Goal: Find specific page/section: Find specific page/section

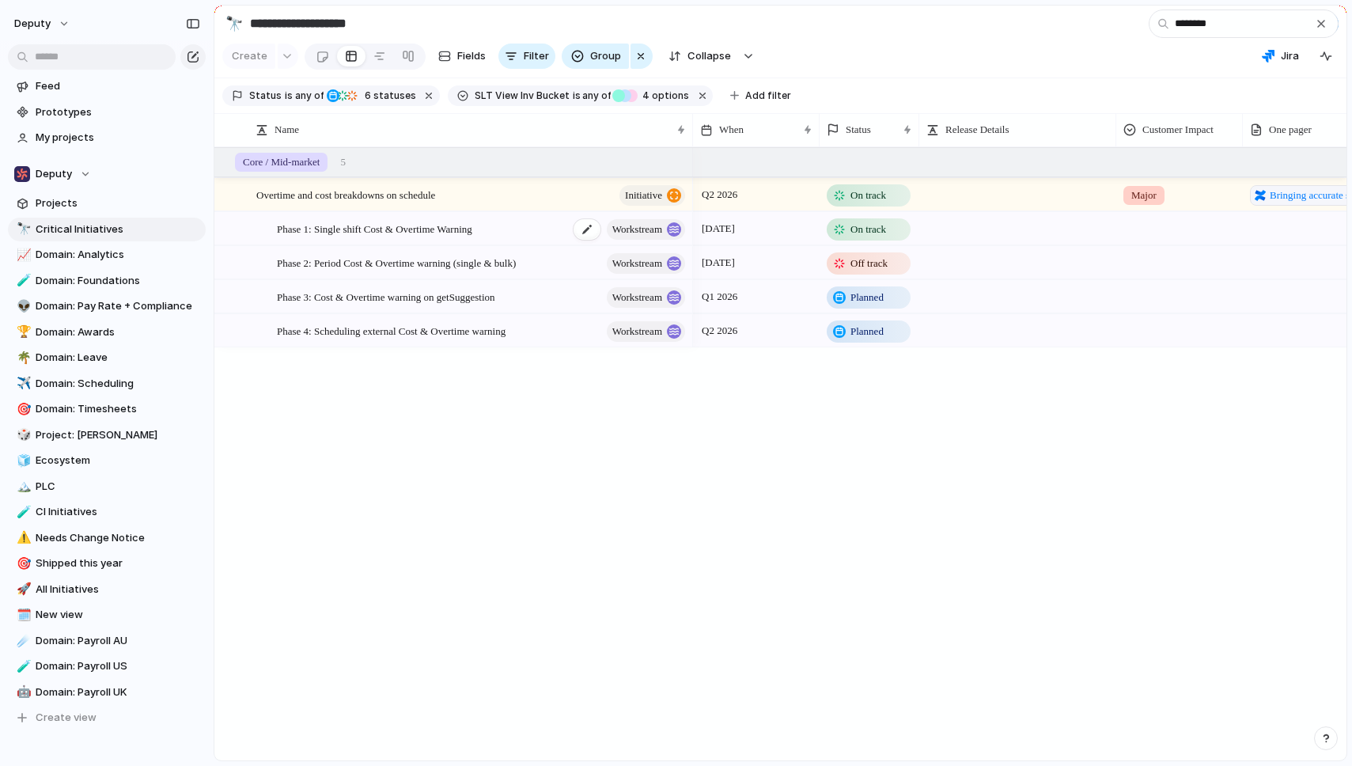
type input "********"
click at [529, 236] on div "Phase 1: Single shift Cost & Overtime Warning workstream" at bounding box center [482, 229] width 411 height 32
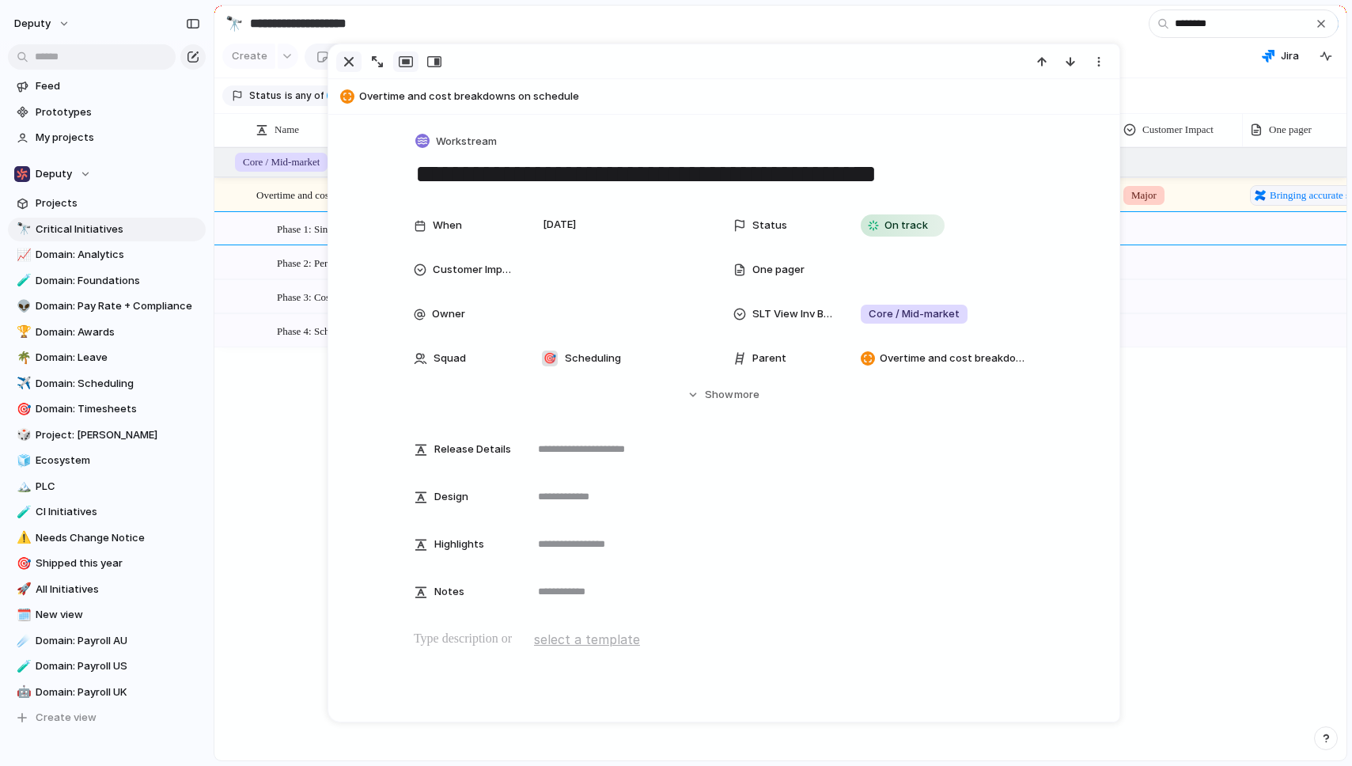
click at [351, 65] on div "button" at bounding box center [348, 61] width 19 height 19
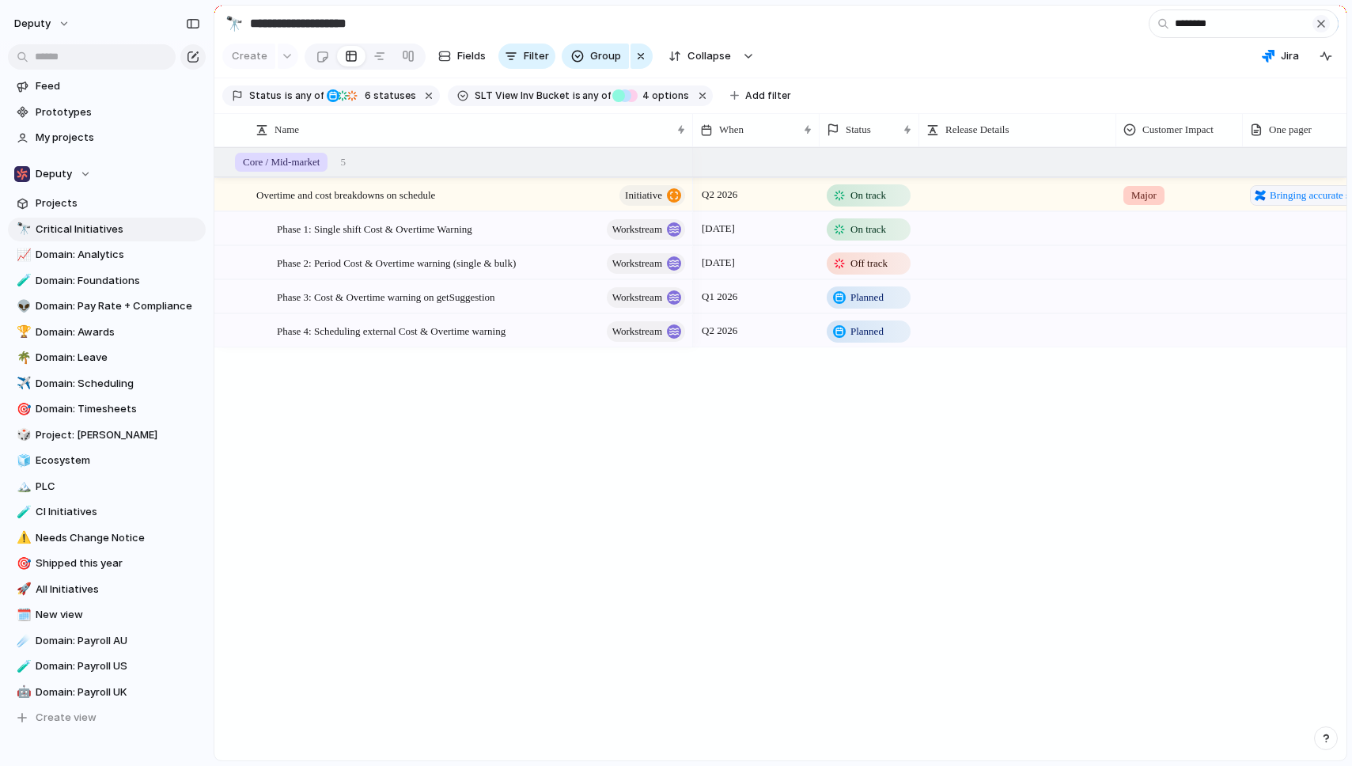
click at [1323, 23] on div "button" at bounding box center [1321, 23] width 13 height 13
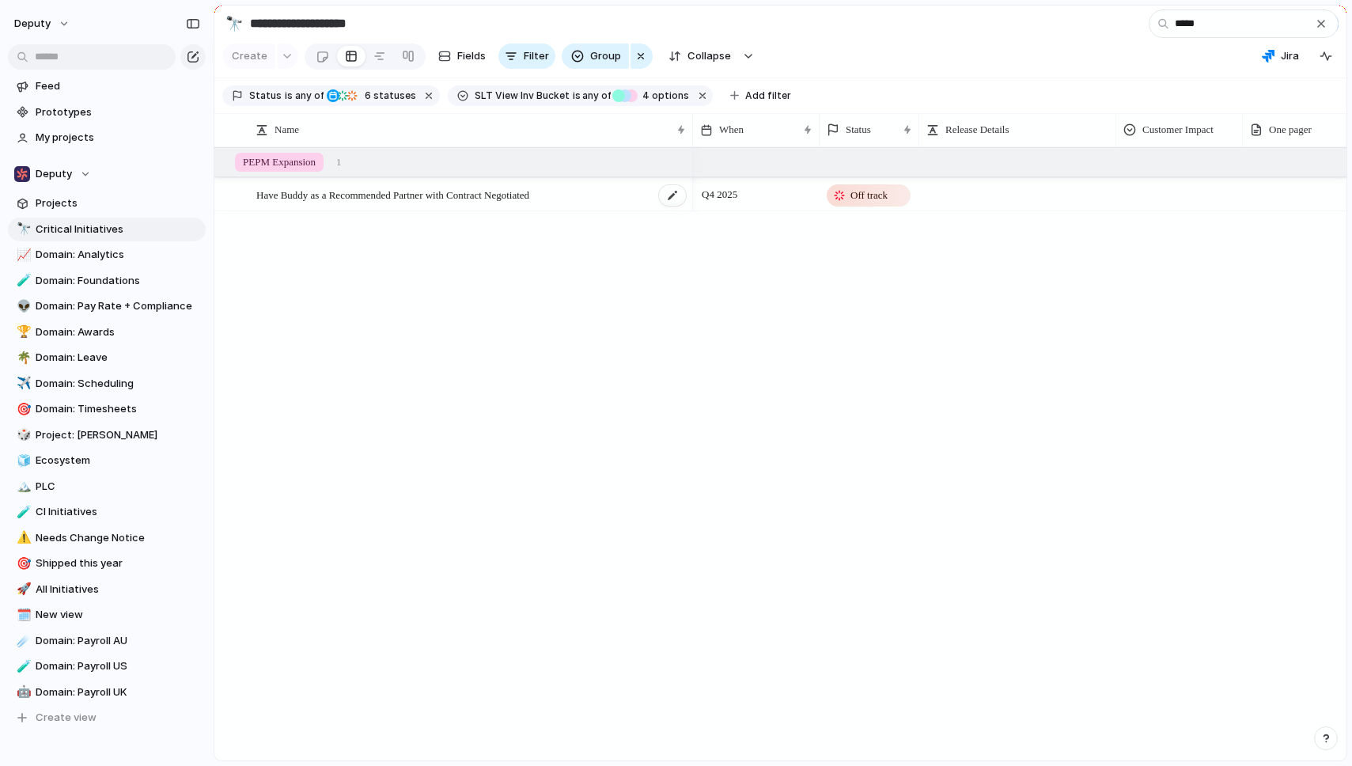
type input "*****"
click at [420, 195] on span "Have Buddy as a Recommended Partner with Contract Negotiated" at bounding box center [392, 194] width 273 height 18
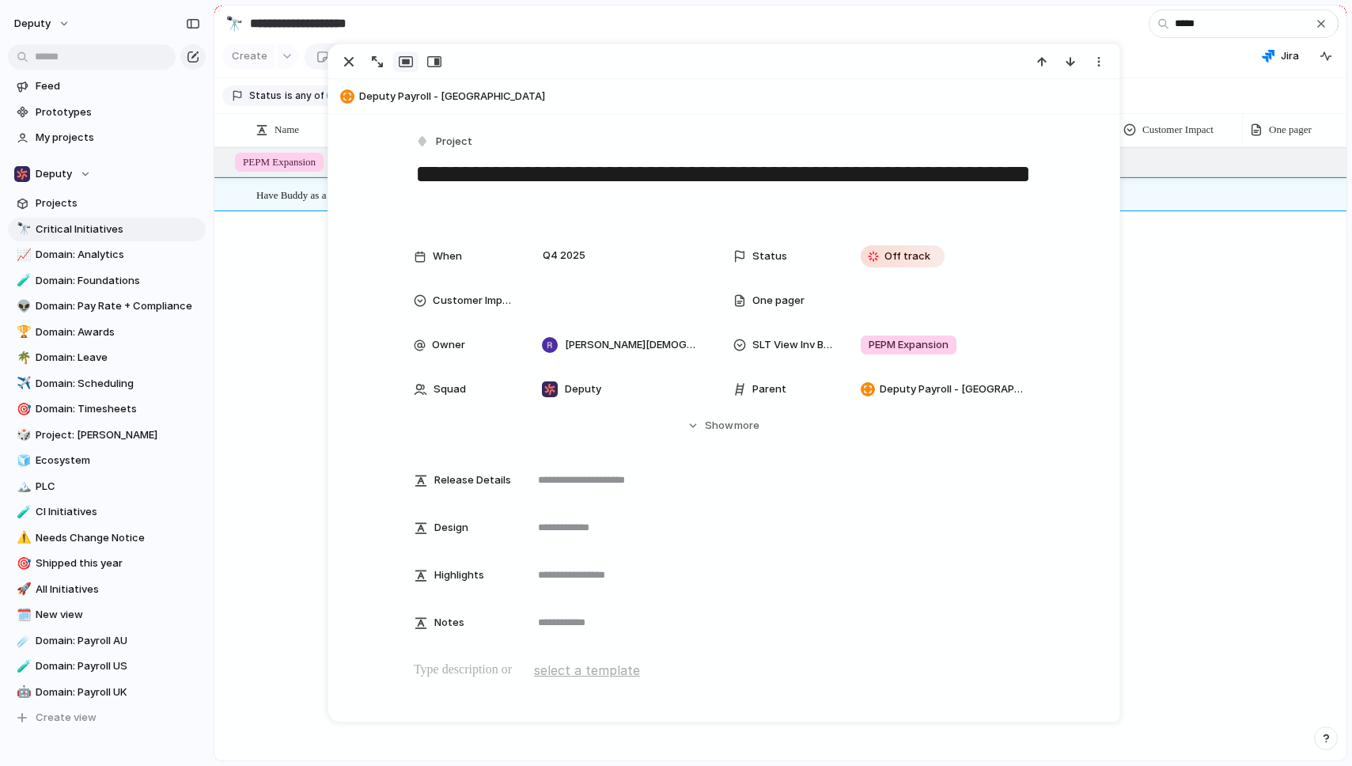
click at [508, 174] on textarea "**********" at bounding box center [724, 189] width 620 height 64
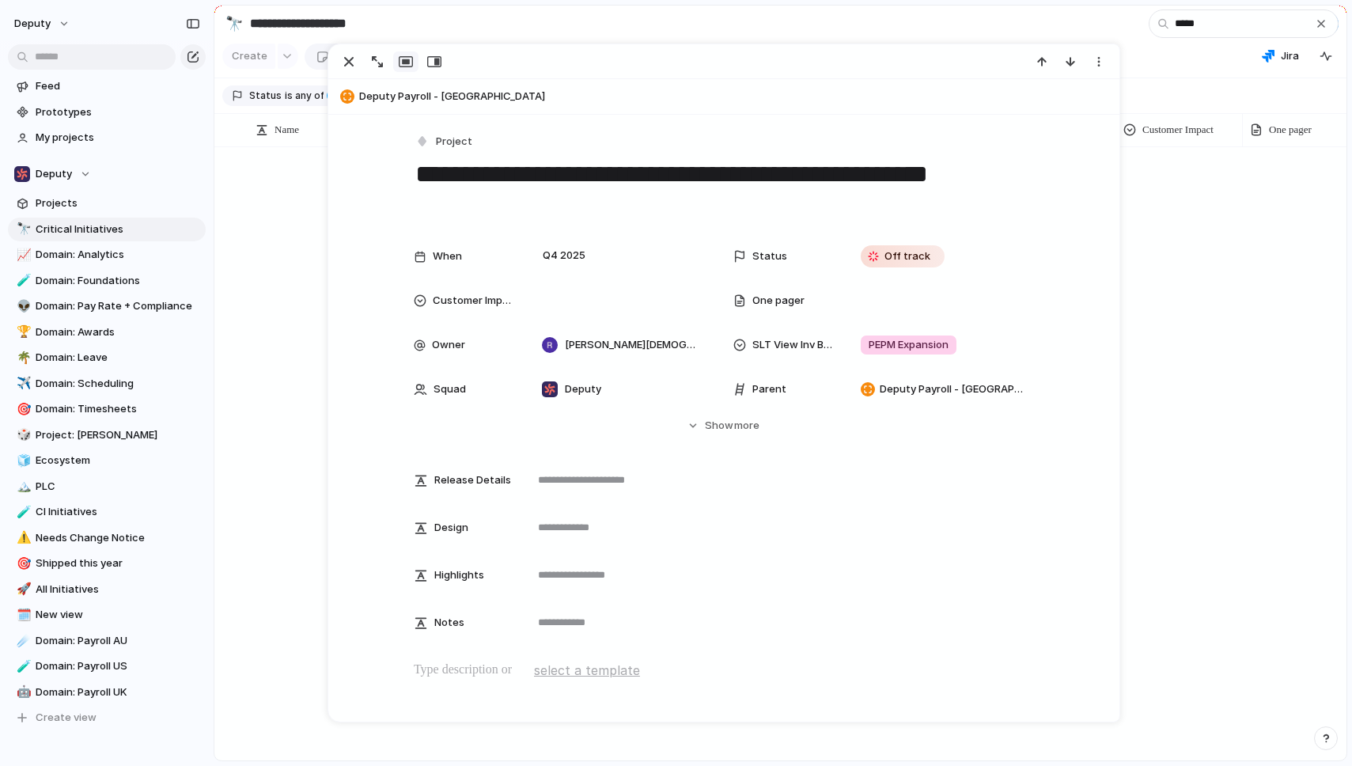
type textarea "**********"
click at [299, 389] on div at bounding box center [780, 453] width 1132 height 613
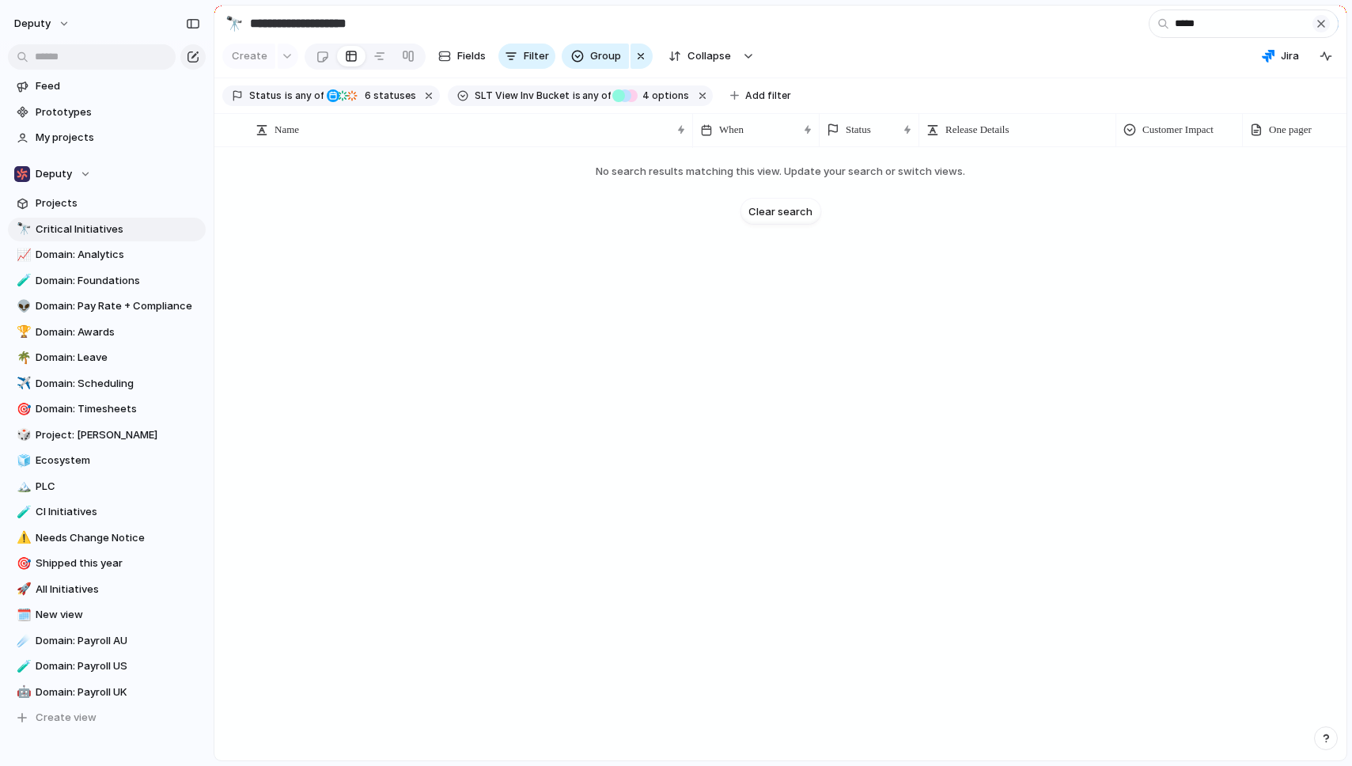
click at [1325, 17] on div "button" at bounding box center [1321, 23] width 13 height 13
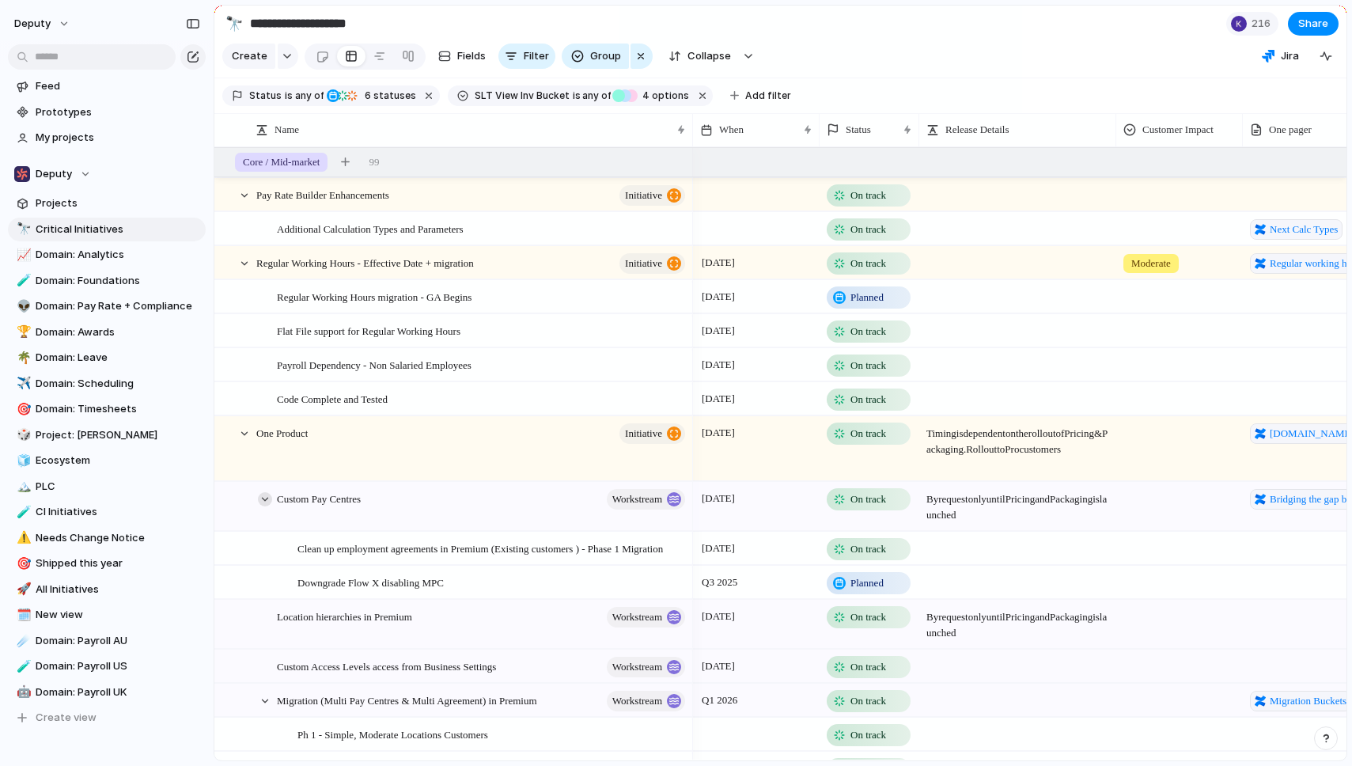
click at [264, 495] on div at bounding box center [265, 499] width 14 height 14
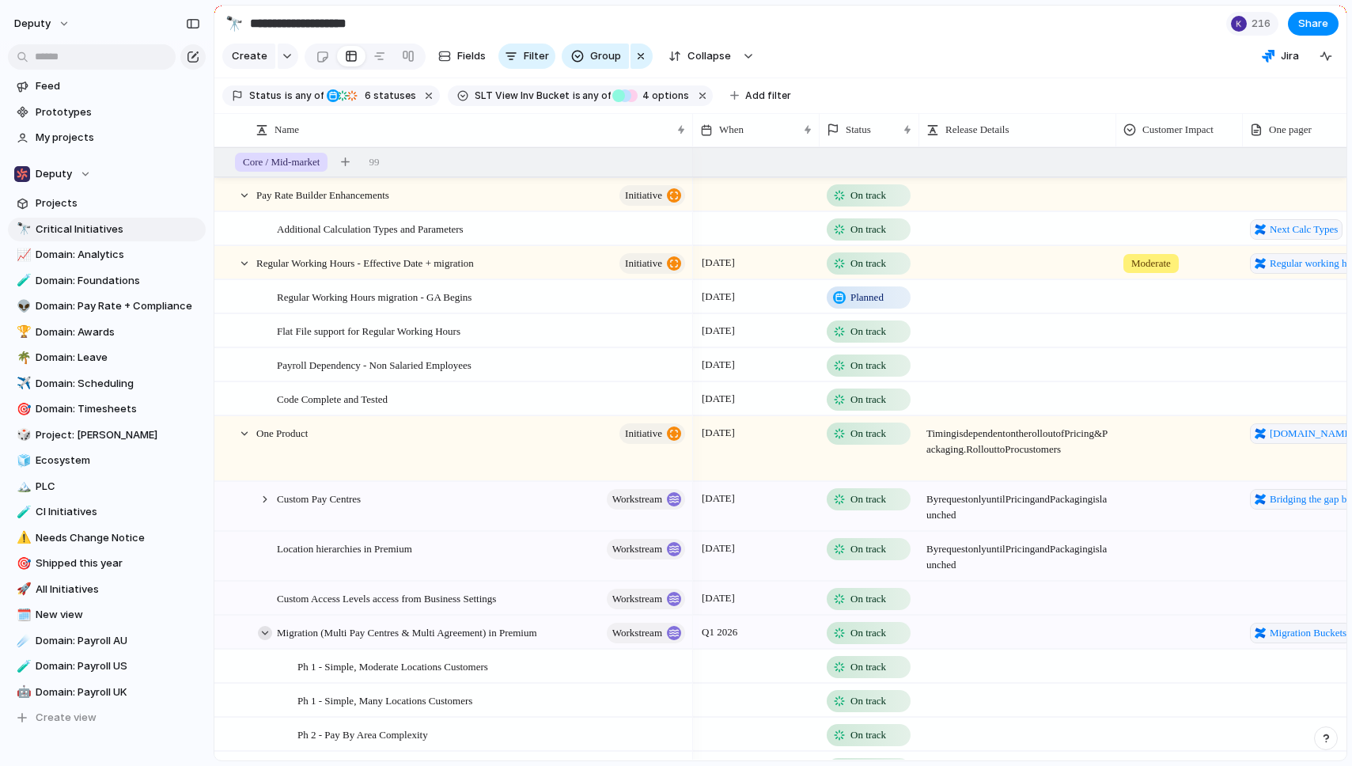
click at [267, 632] on div at bounding box center [265, 633] width 14 height 14
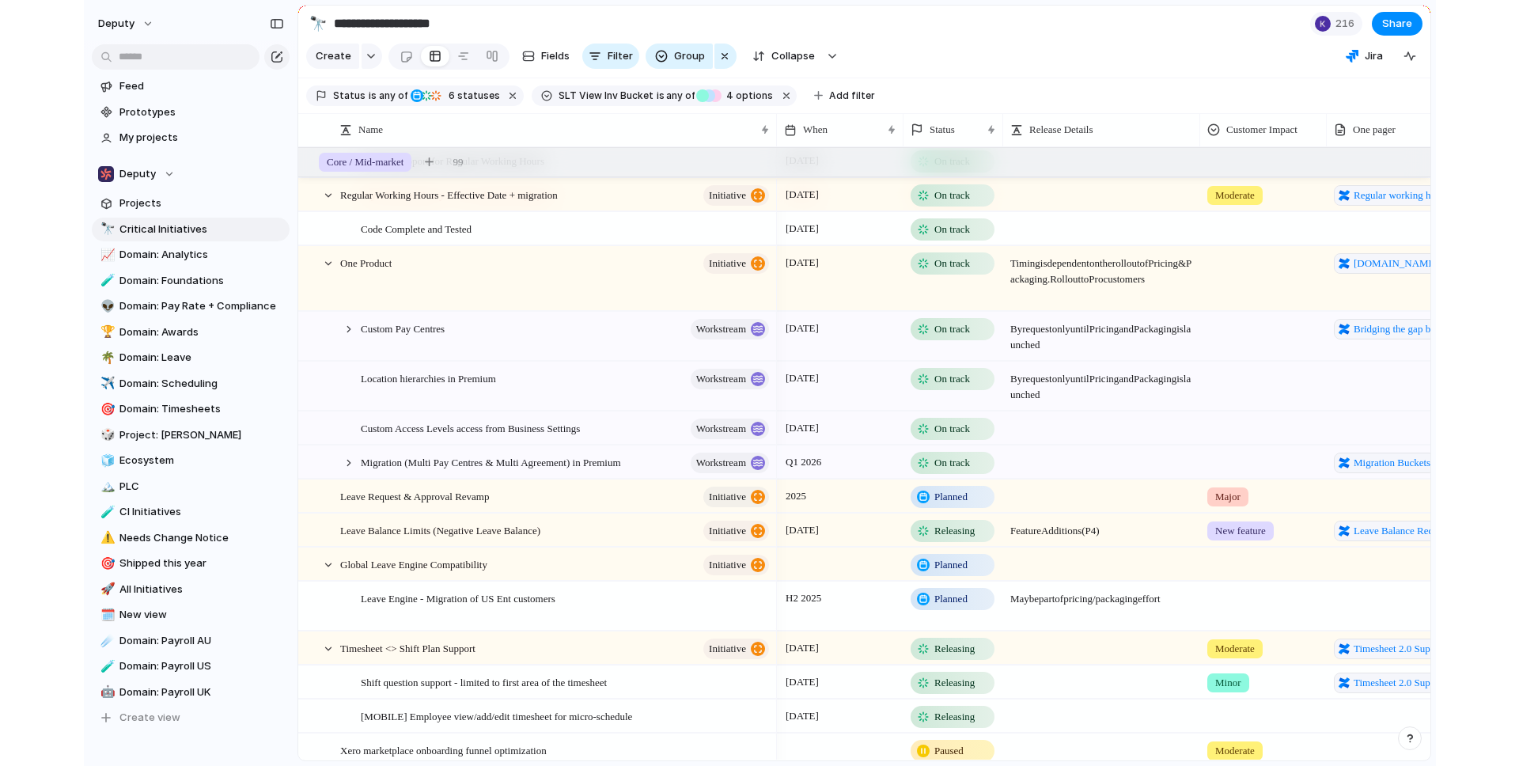
scroll to position [340, 0]
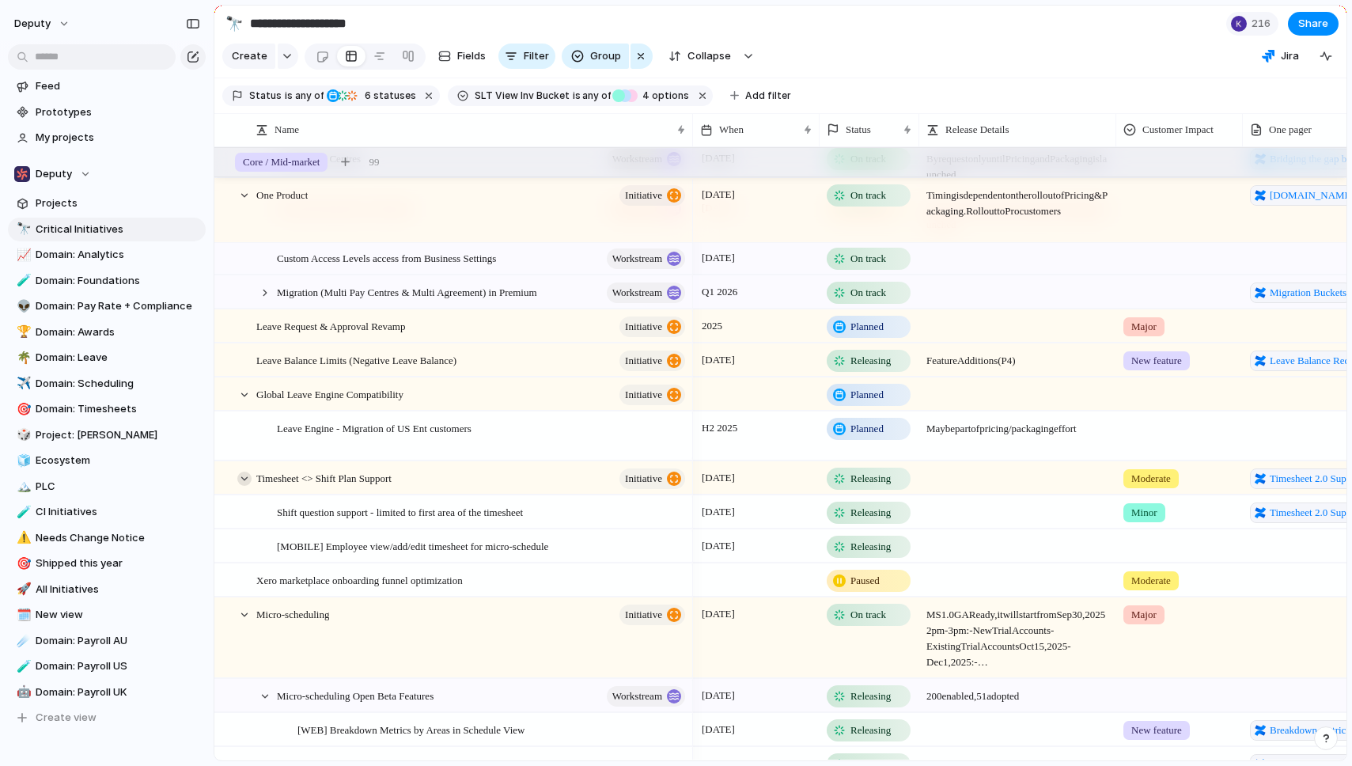
click at [242, 482] on div at bounding box center [244, 479] width 14 height 14
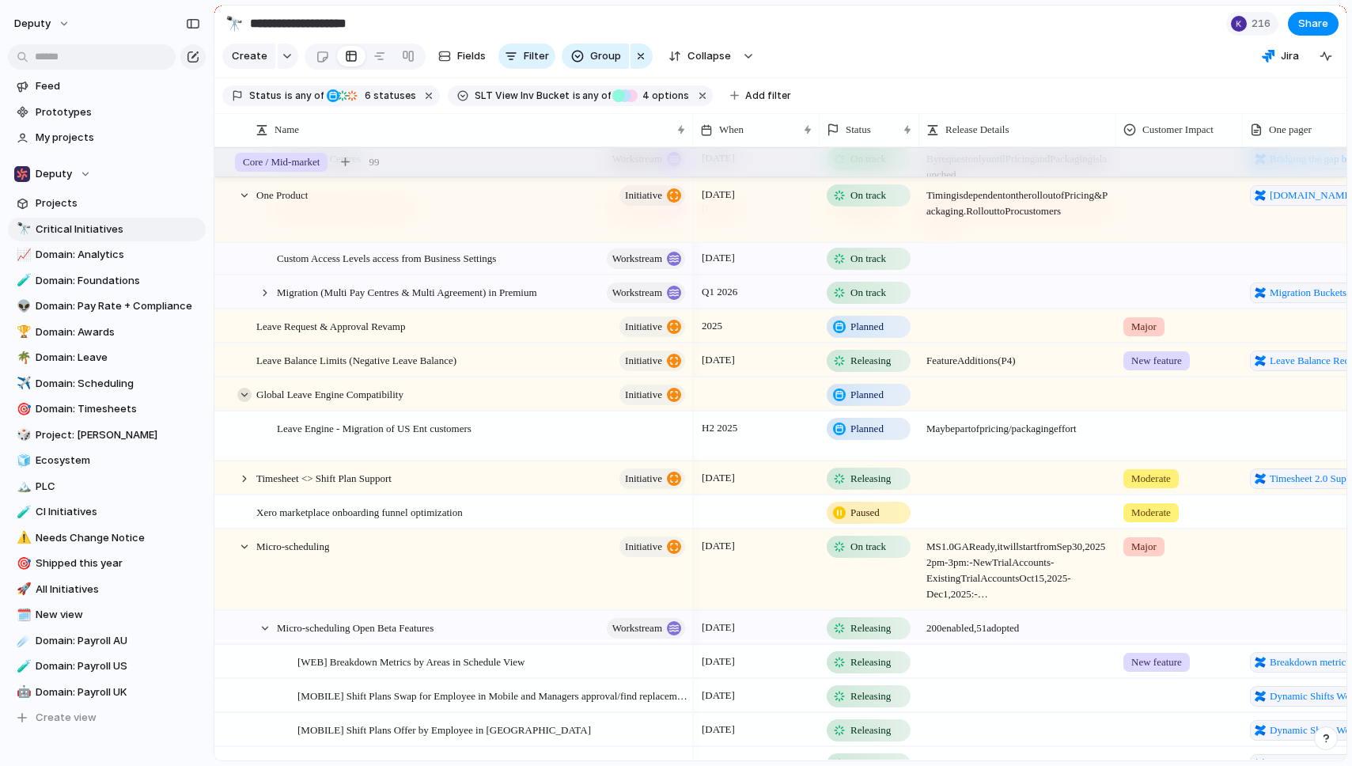
click at [246, 395] on div at bounding box center [244, 395] width 14 height 14
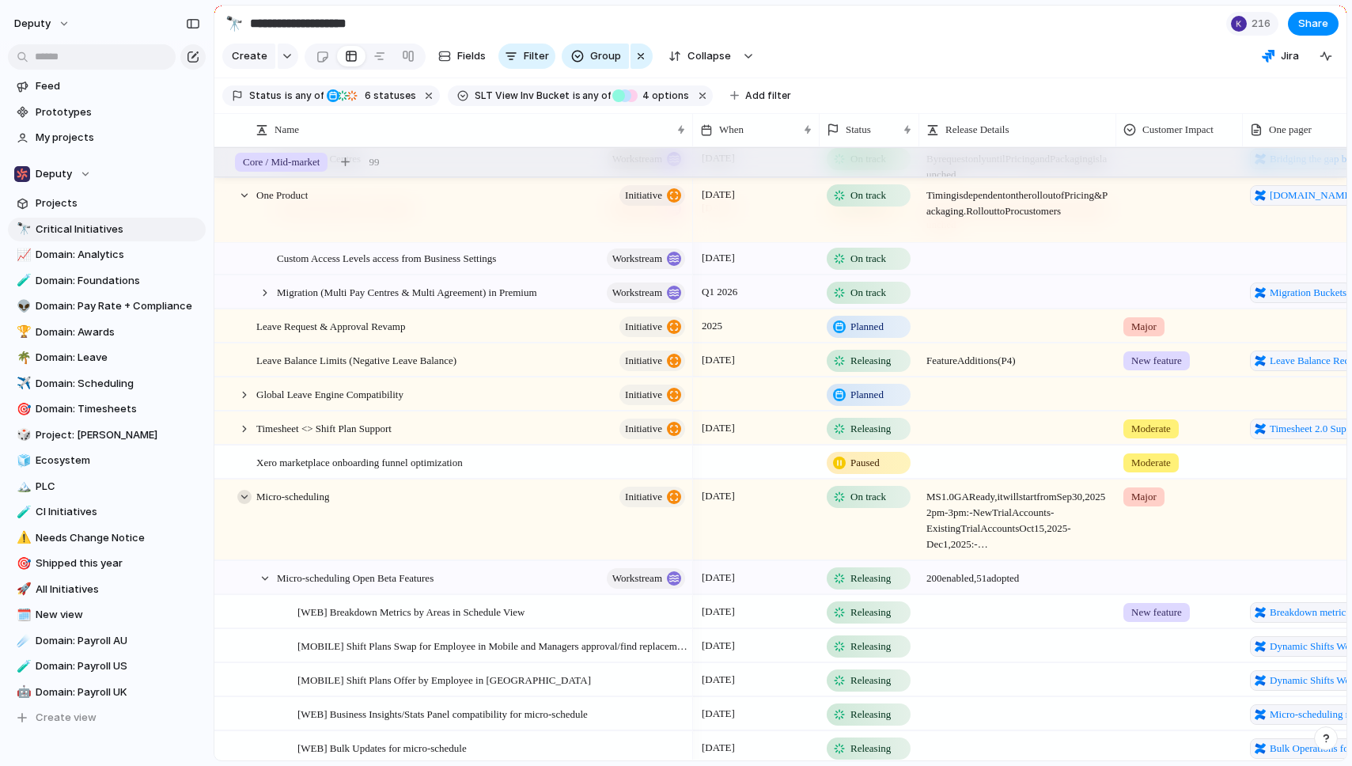
click at [243, 497] on div at bounding box center [244, 497] width 14 height 14
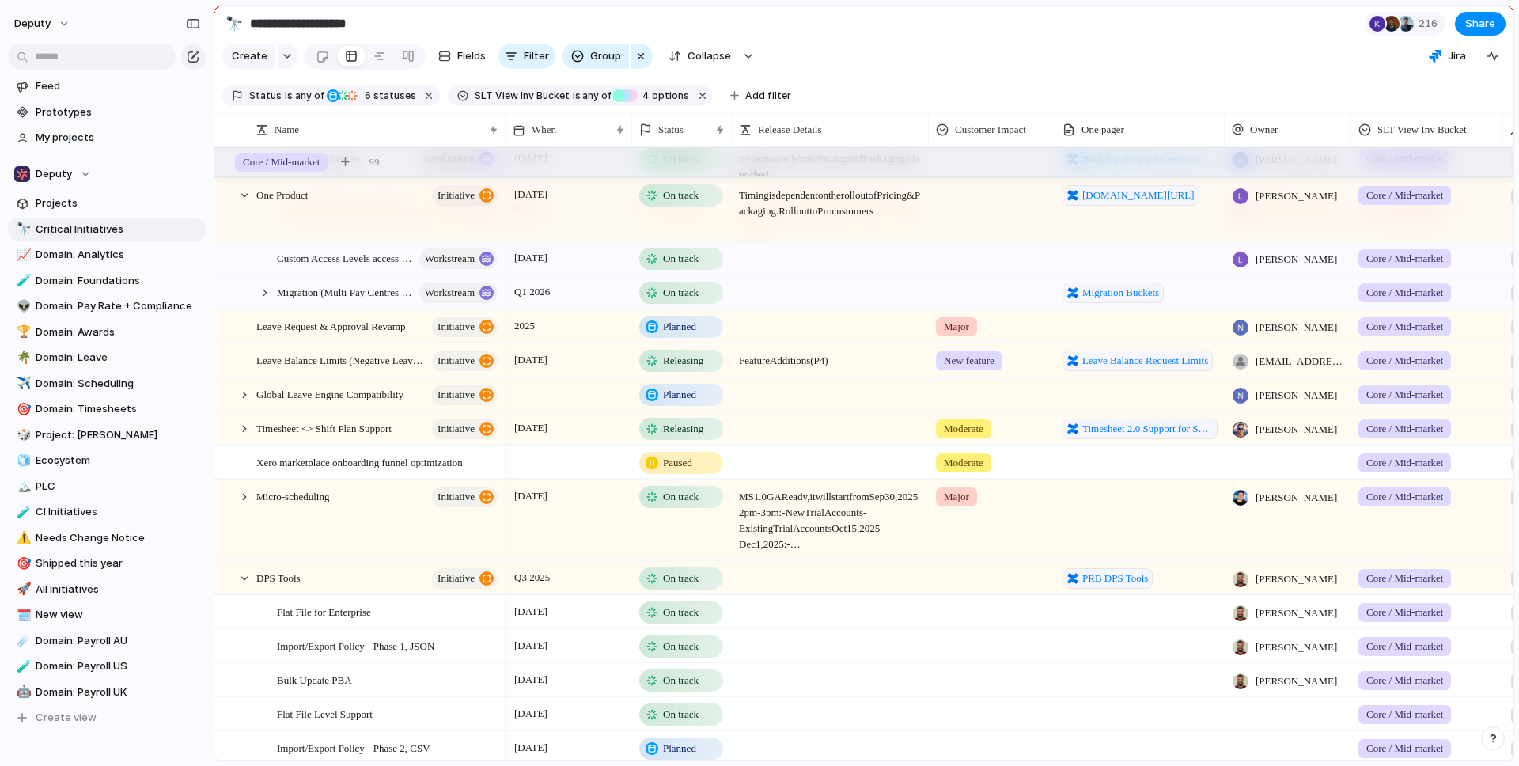
click at [987, 74] on section "Create Fields Filter Group Zoom Collapse Jira" at bounding box center [863, 59] width 1299 height 38
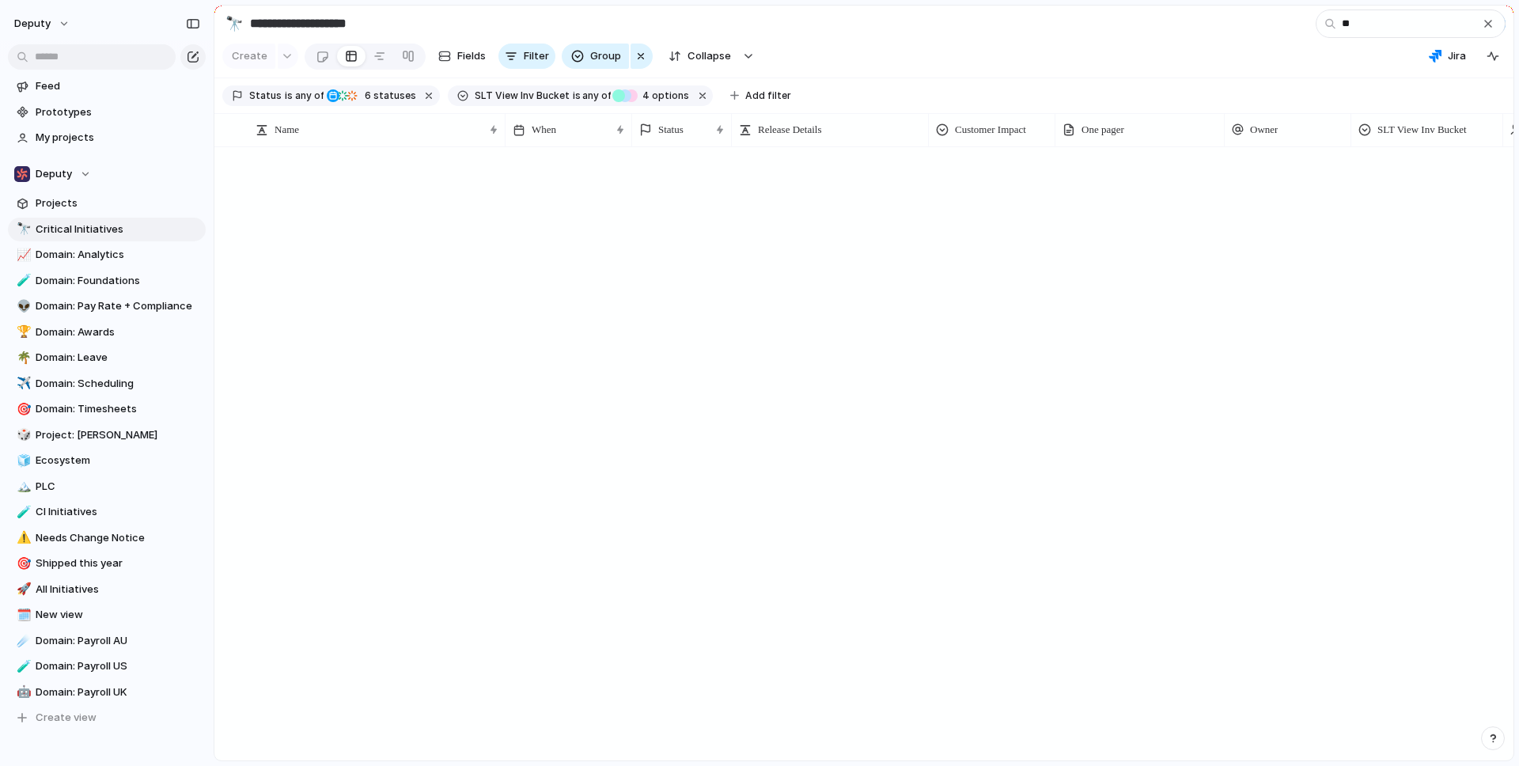
scroll to position [0, 0]
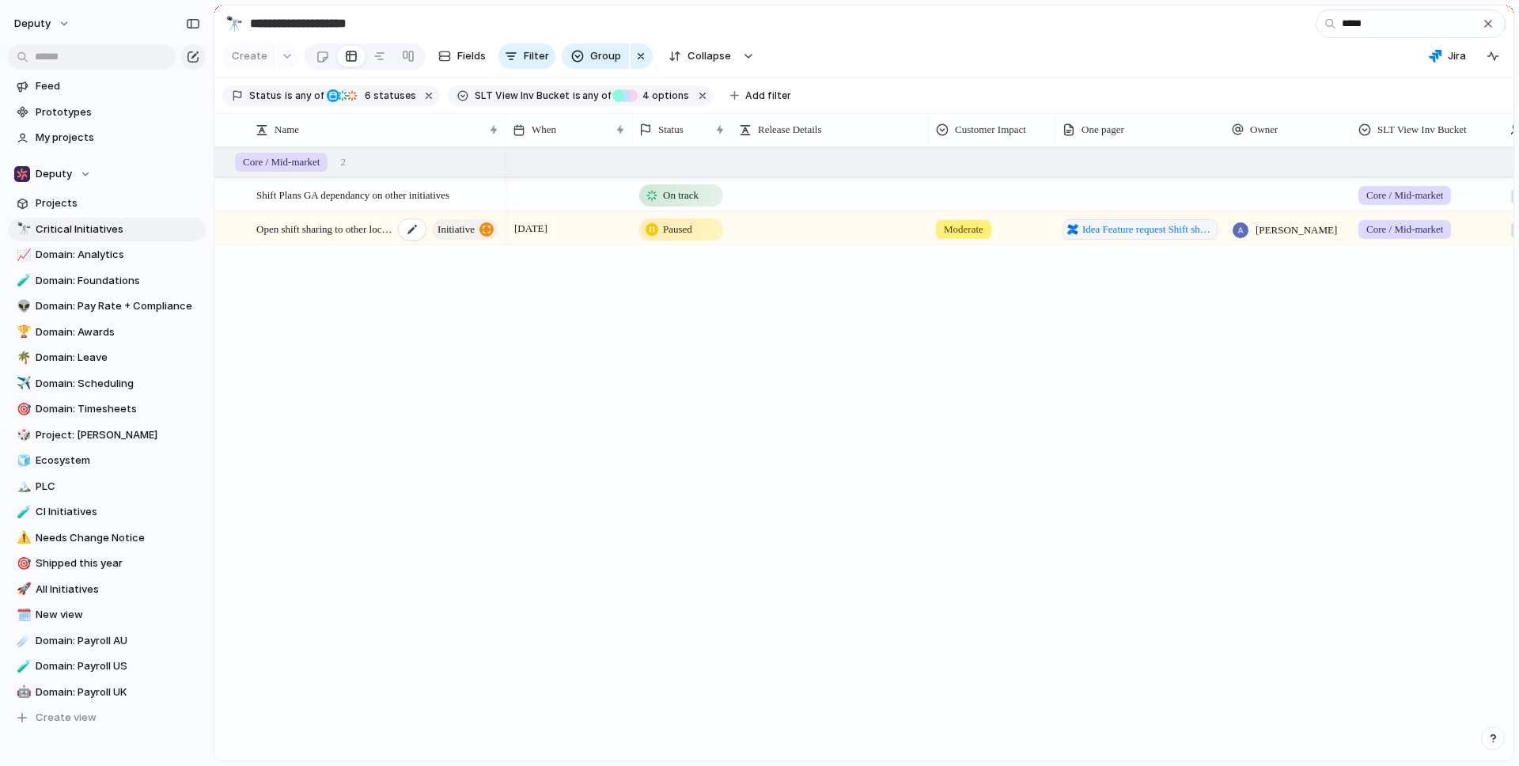
type input "*****"
click at [339, 229] on span "Open shift sharing to other locations" at bounding box center [325, 228] width 138 height 18
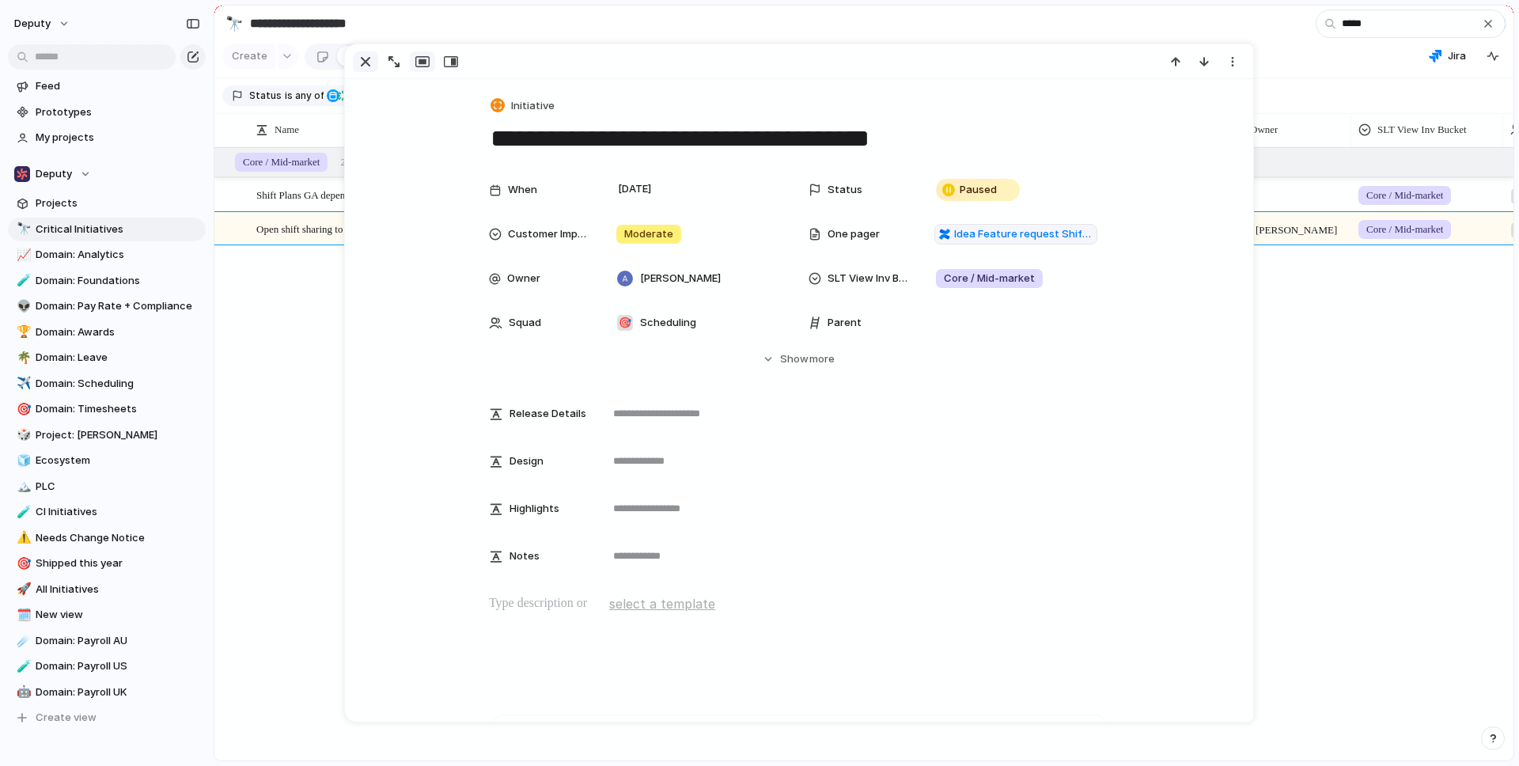
click at [366, 63] on div "button" at bounding box center [365, 61] width 19 height 19
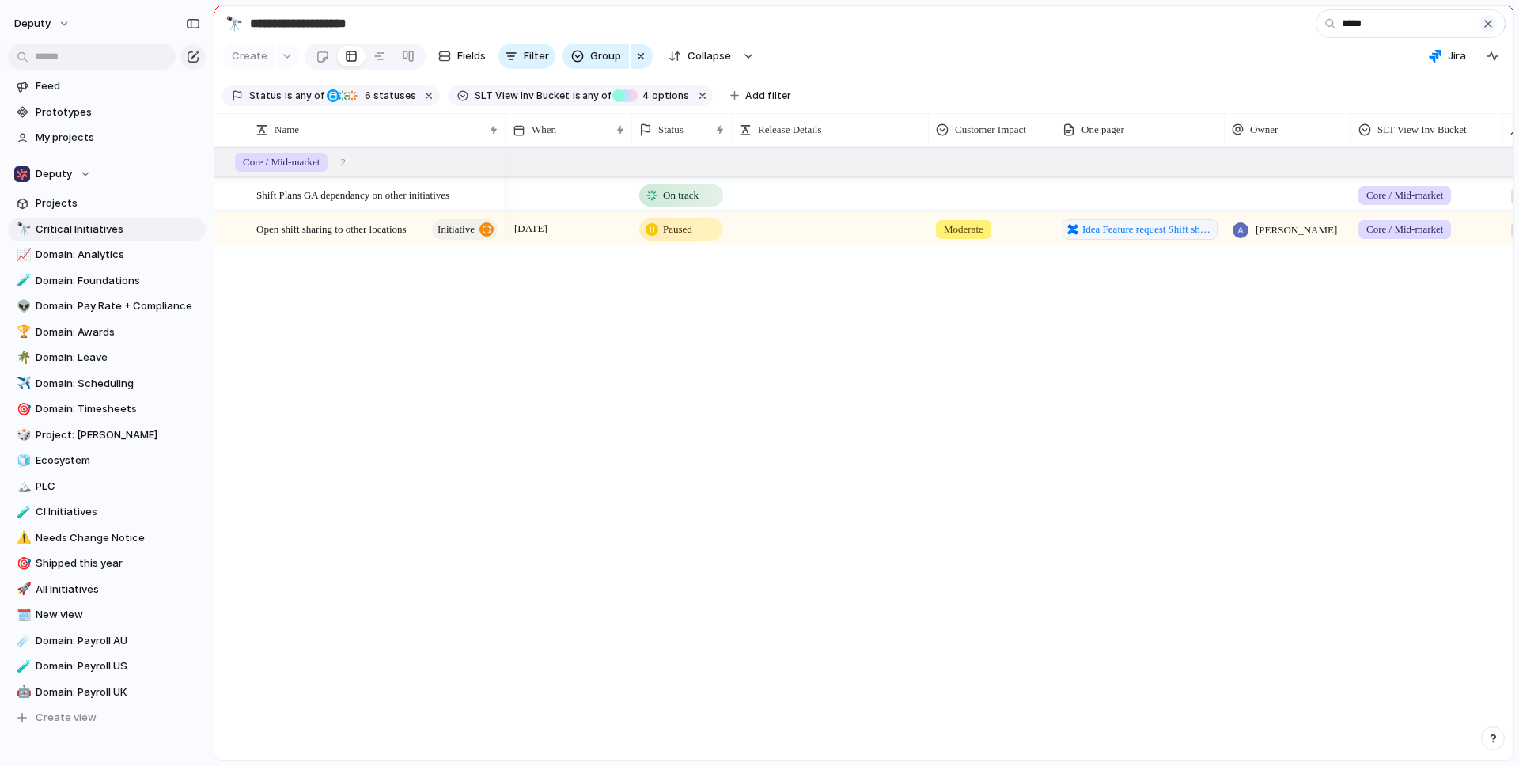
click at [1352, 24] on div "button" at bounding box center [1488, 23] width 13 height 13
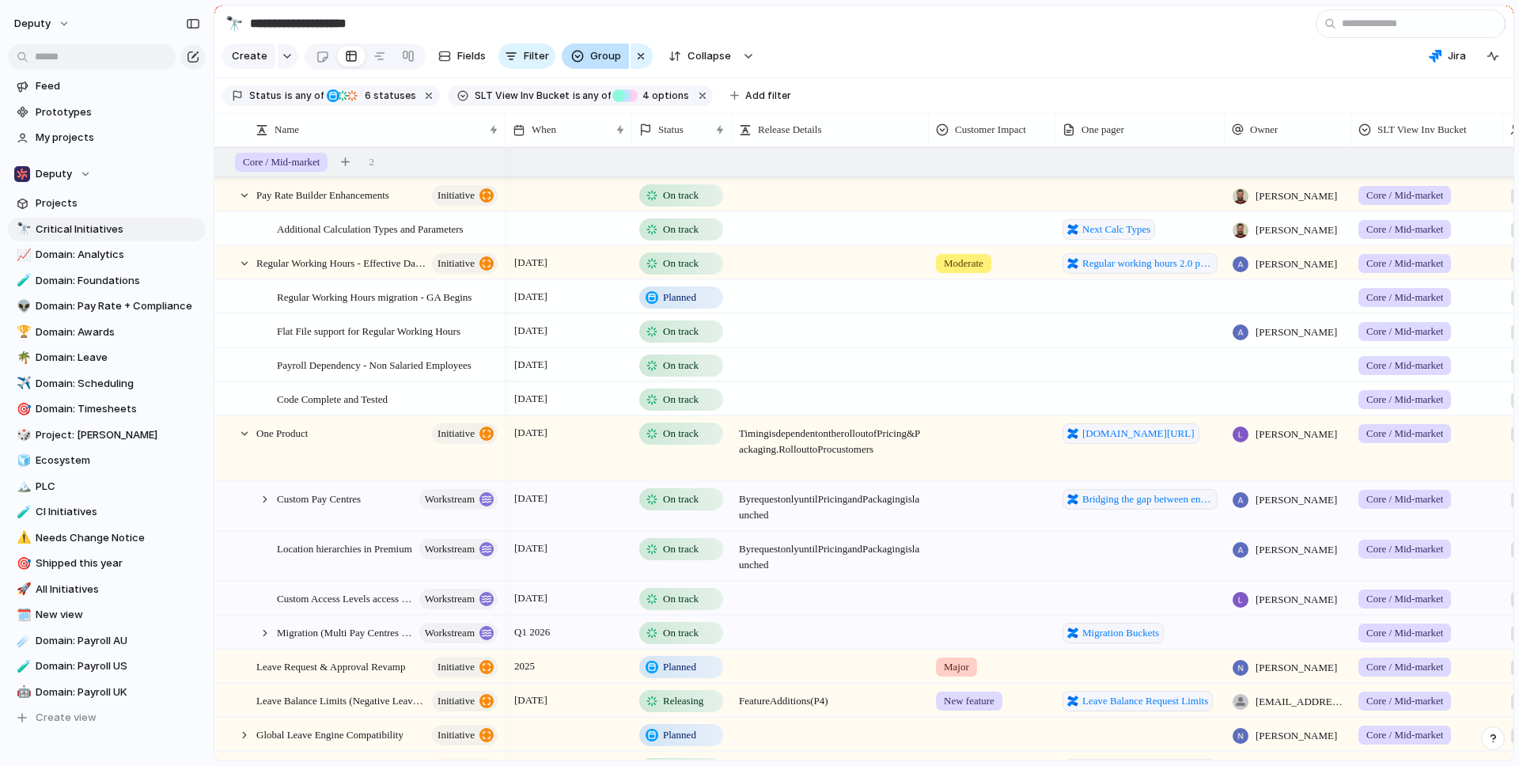
click at [586, 61] on button "Group" at bounding box center [595, 56] width 67 height 25
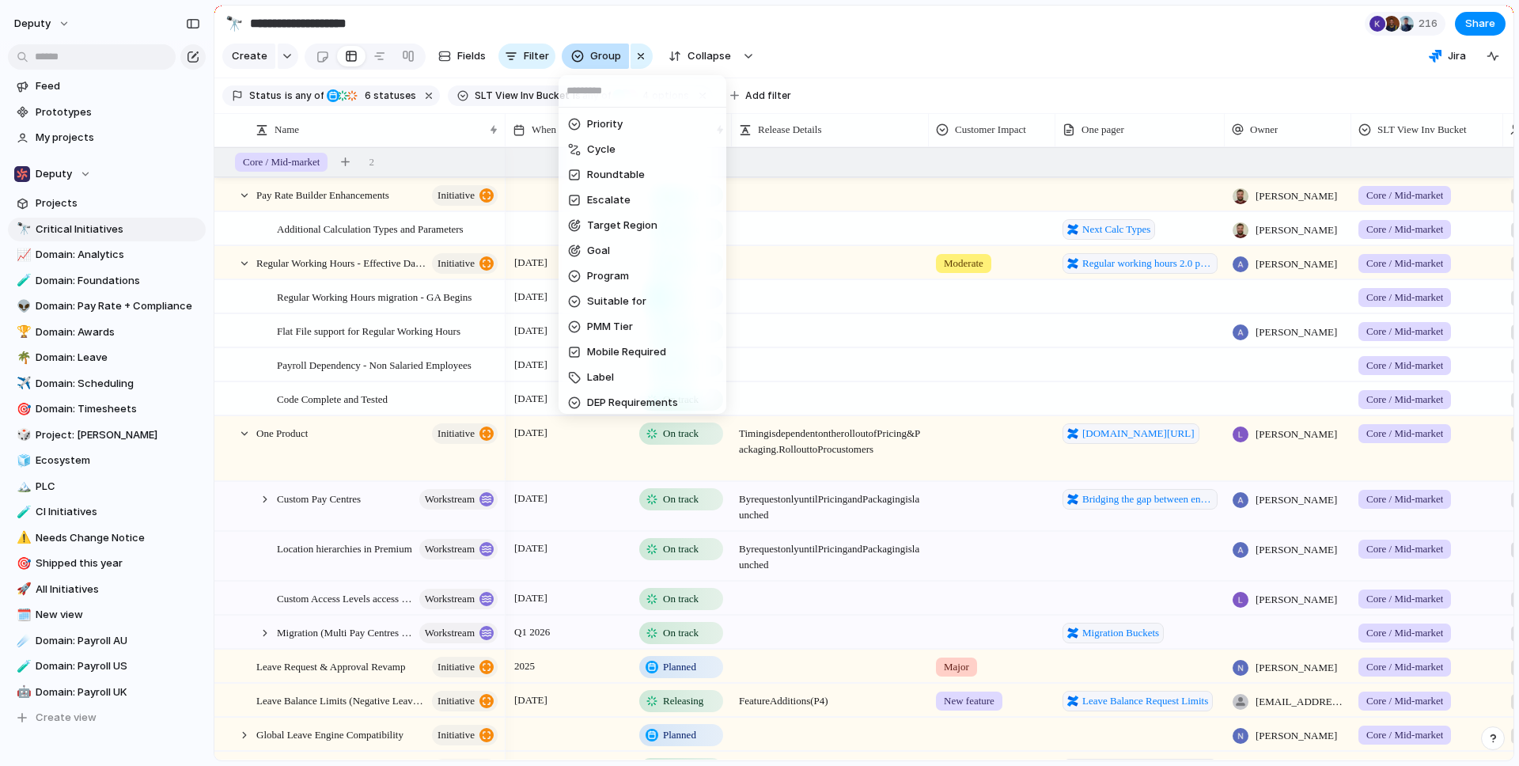
click at [586, 61] on div "Priority Cycle Roundtable Escalate Target Region Goal Program Suitable for PMM …" at bounding box center [759, 383] width 1519 height 766
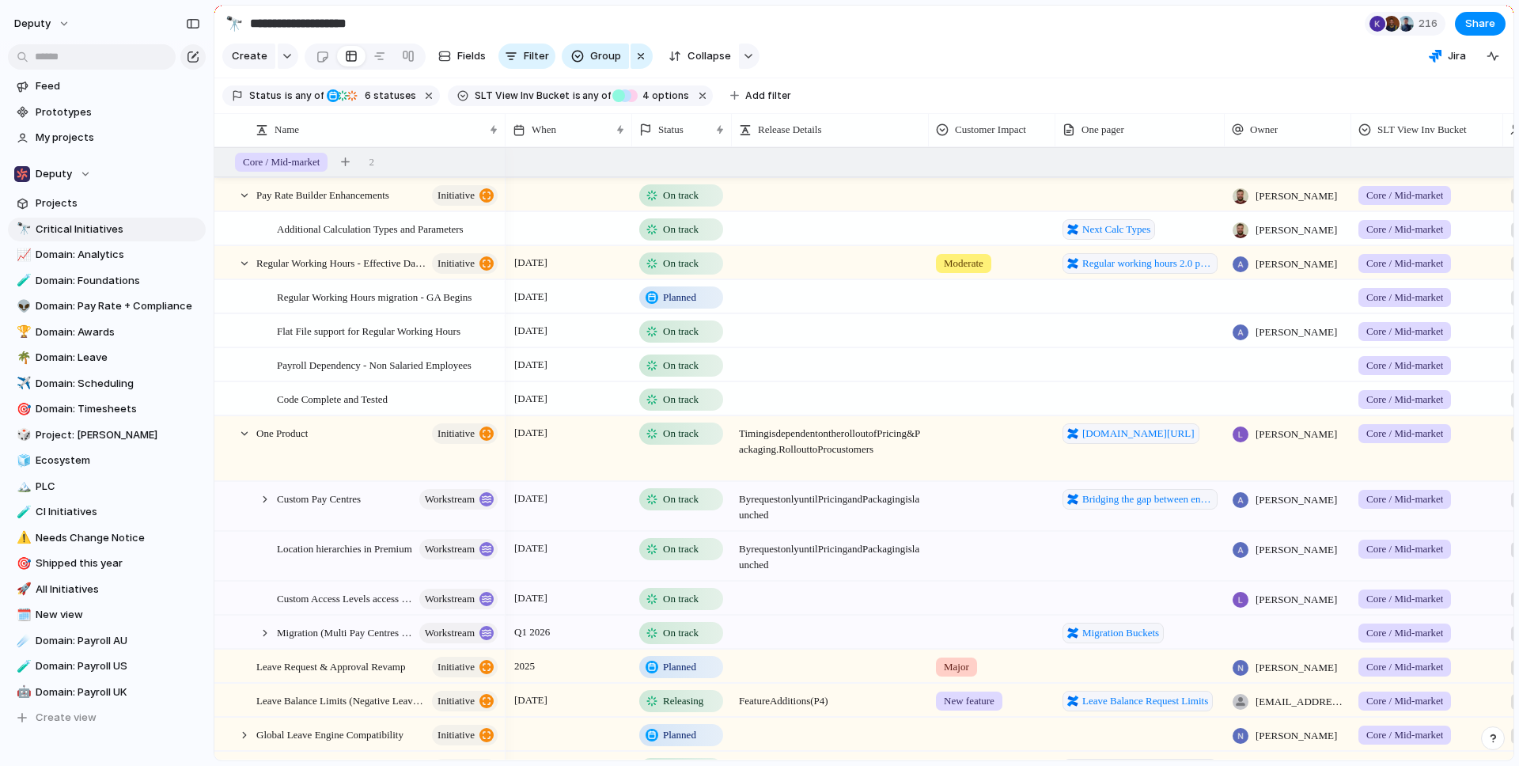
click at [743, 55] on div "button" at bounding box center [748, 56] width 11 height 6
drag, startPoint x: 764, startPoint y: 115, endPoint x: 675, endPoint y: 117, distance: 88.7
type input "*"
click at [675, 116] on input "range" at bounding box center [720, 113] width 102 height 6
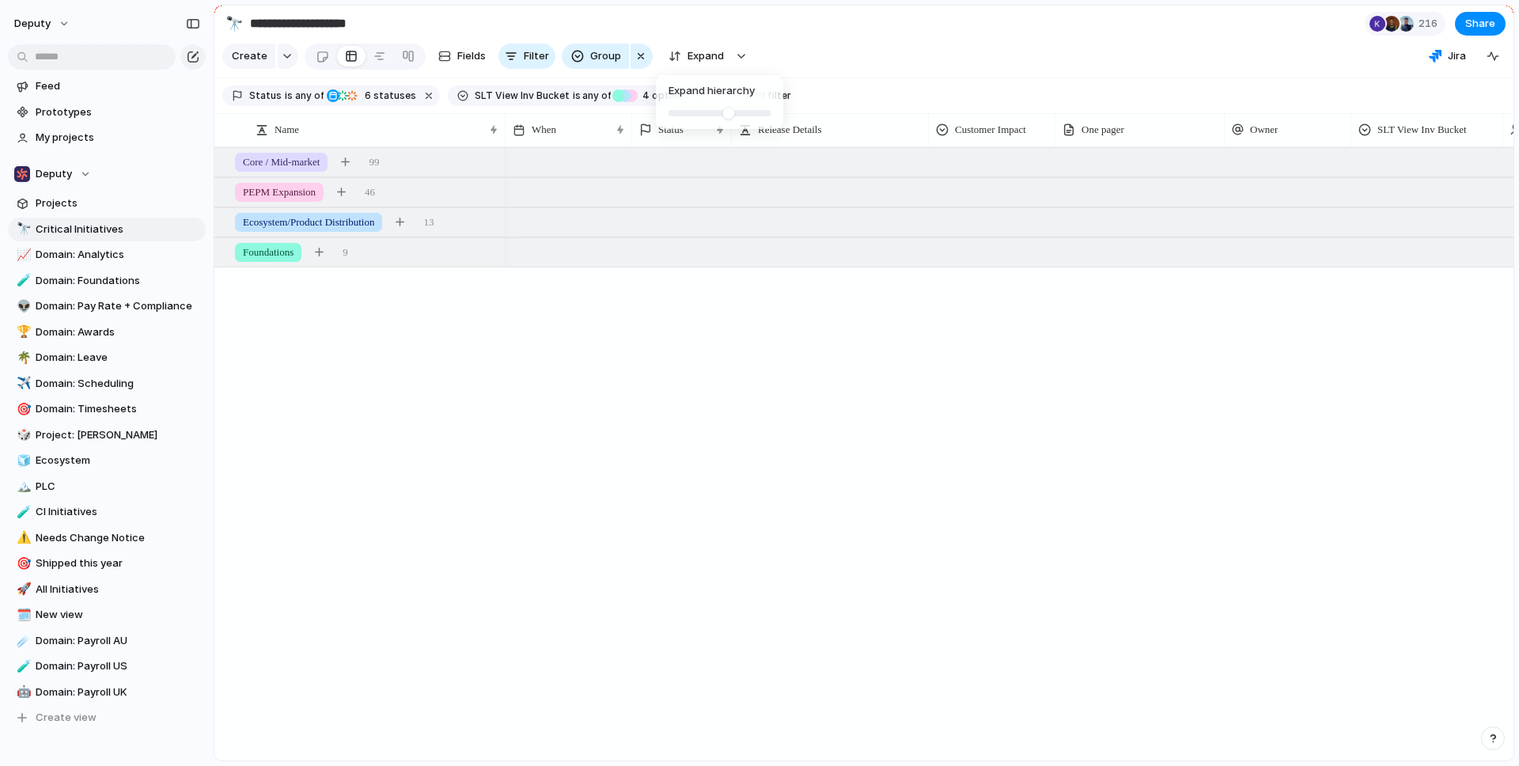
click at [901, 63] on div "Expand hierarchy" at bounding box center [759, 383] width 1519 height 766
click at [225, 164] on div at bounding box center [225, 162] width 14 height 14
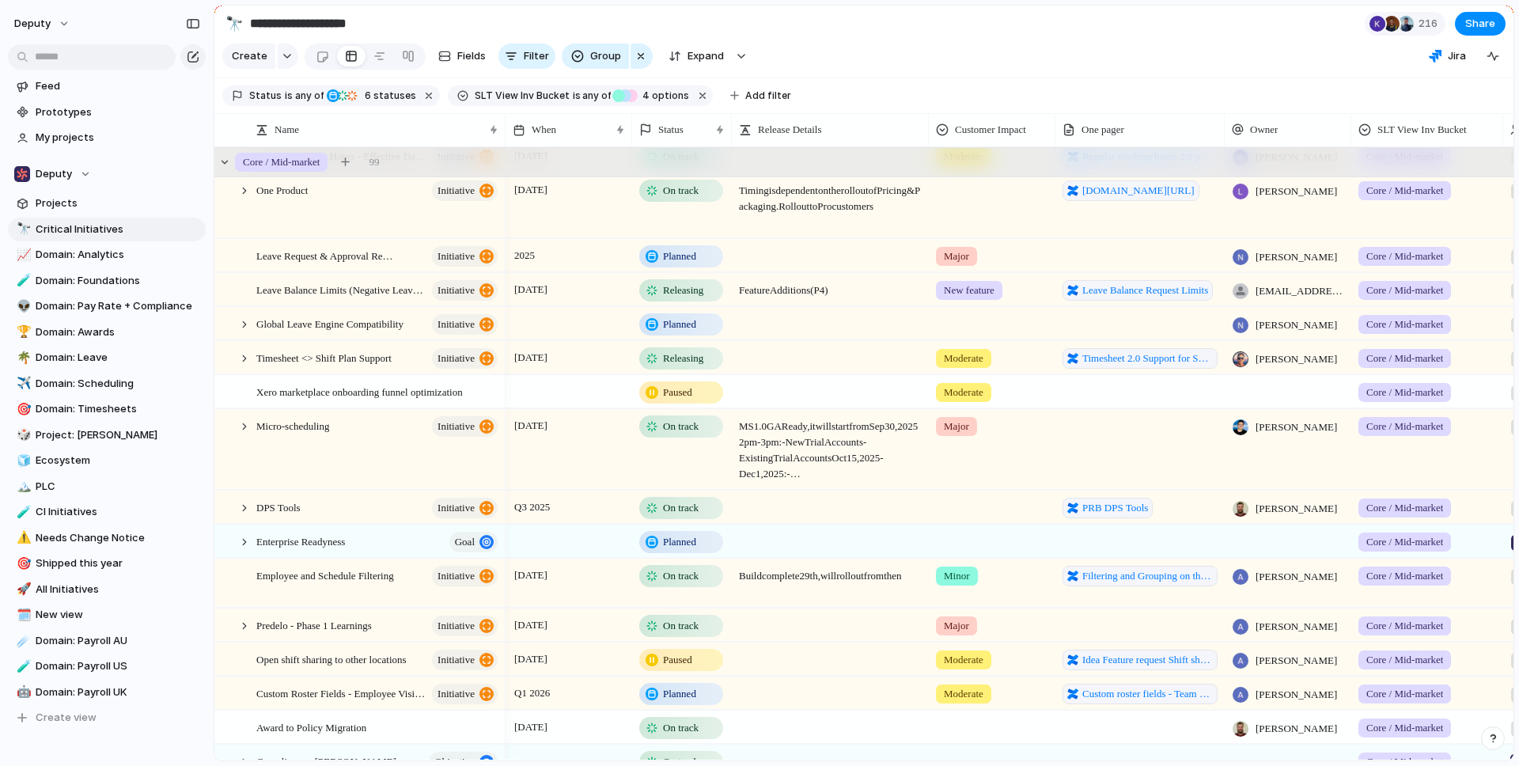
scroll to position [73, 0]
click at [245, 327] on div at bounding box center [244, 324] width 14 height 14
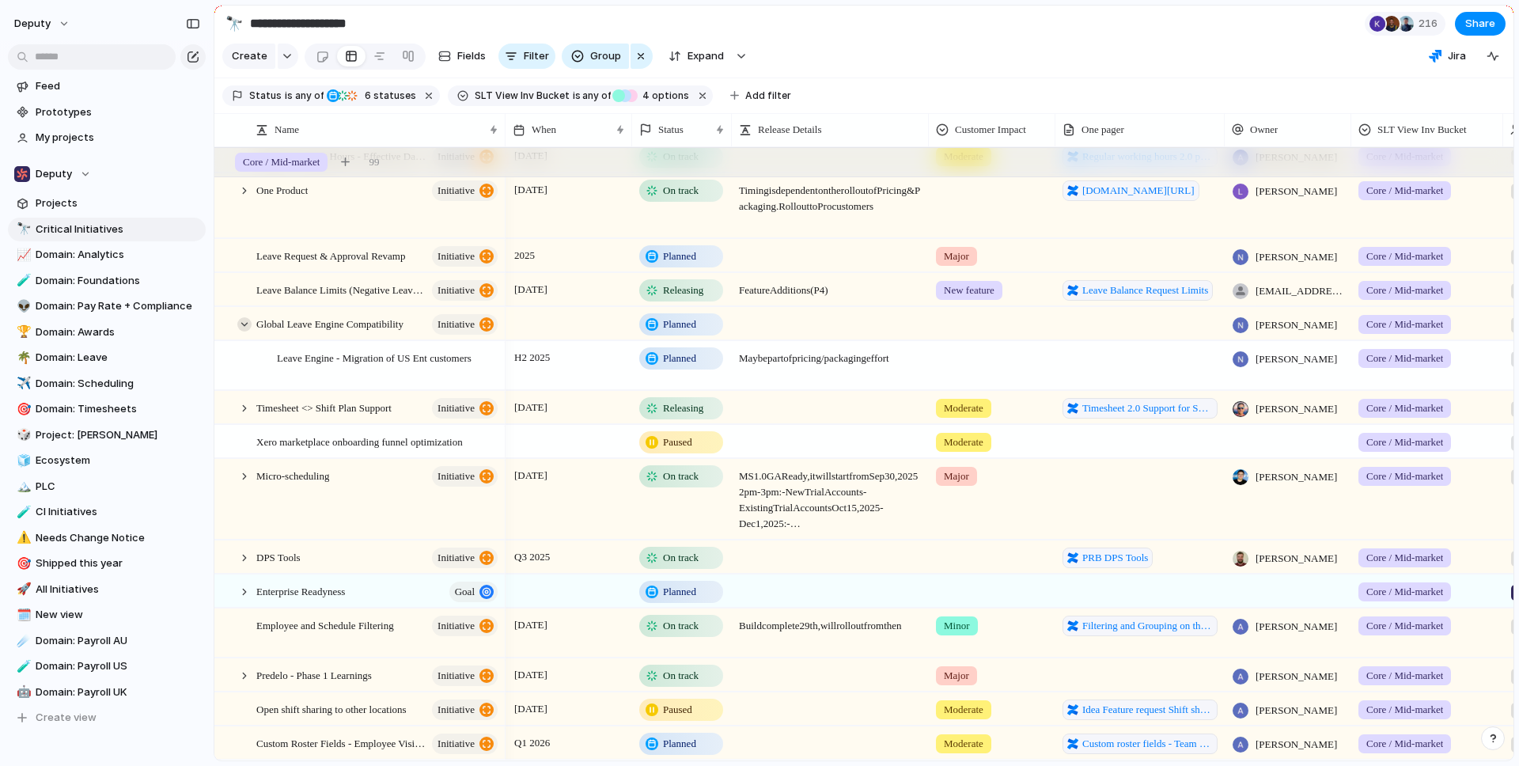
click at [245, 327] on div at bounding box center [244, 324] width 14 height 14
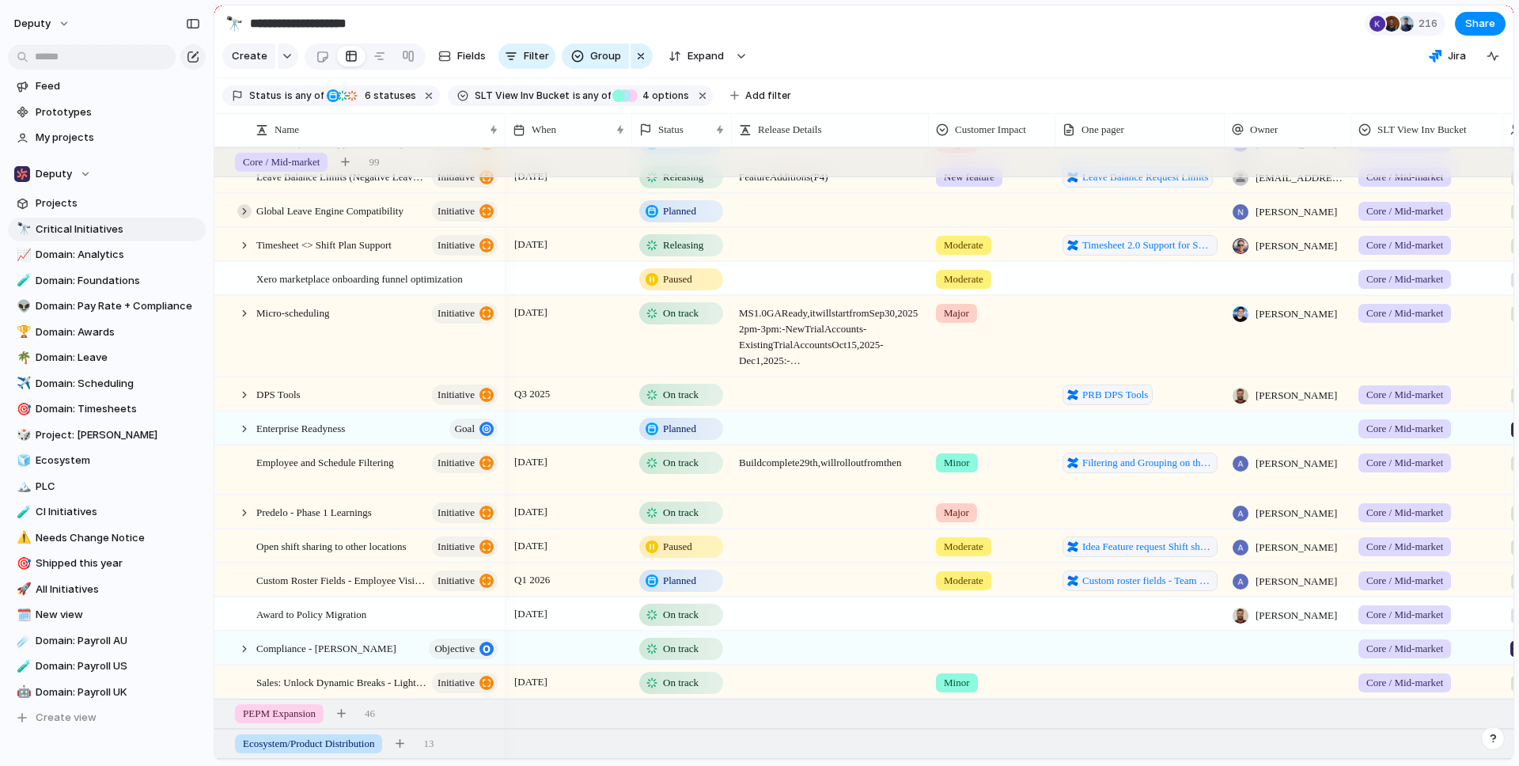
scroll to position [214, 0]
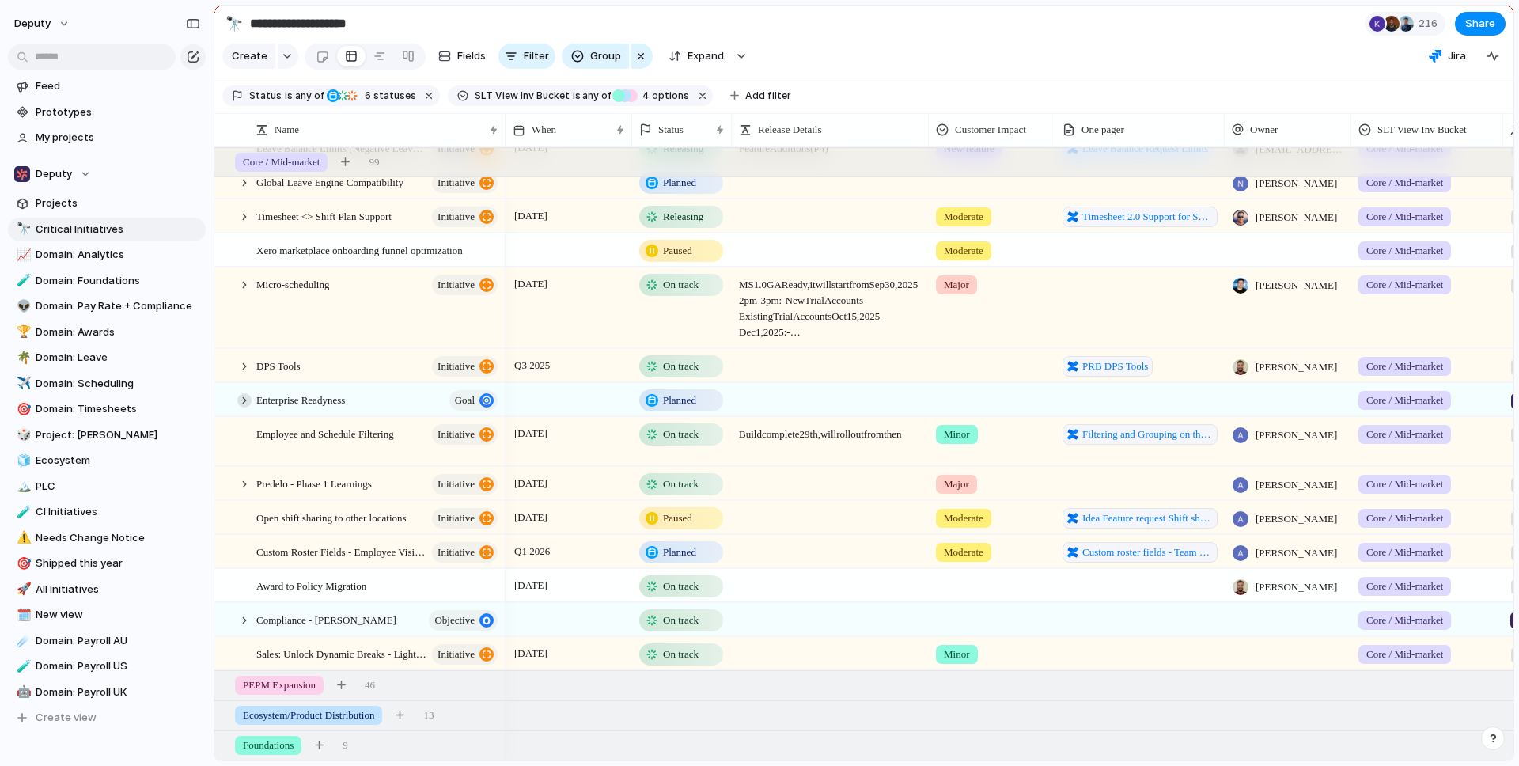
click at [245, 402] on div at bounding box center [244, 400] width 14 height 14
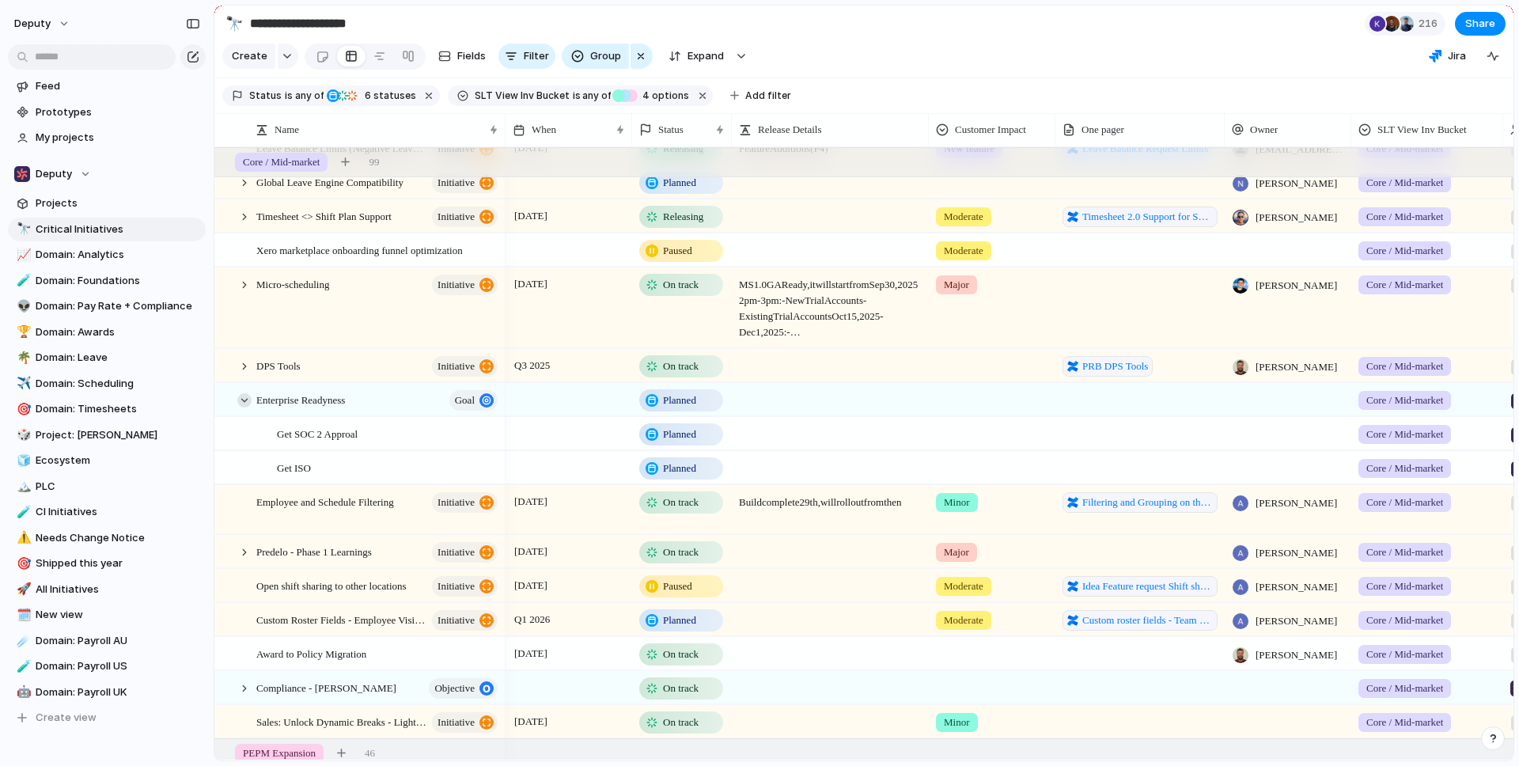
click at [245, 402] on div at bounding box center [244, 400] width 14 height 14
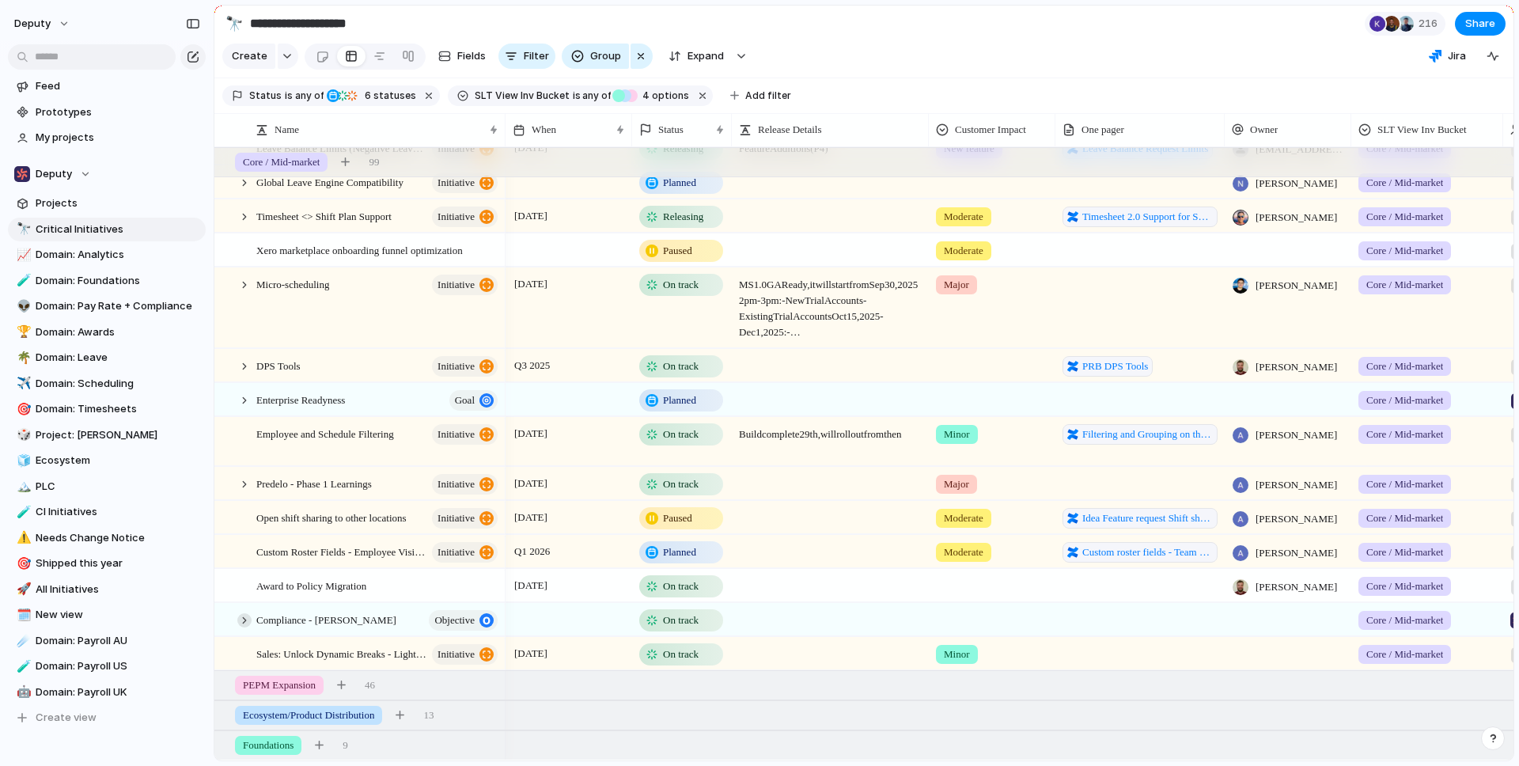
click at [242, 621] on div at bounding box center [244, 620] width 14 height 14
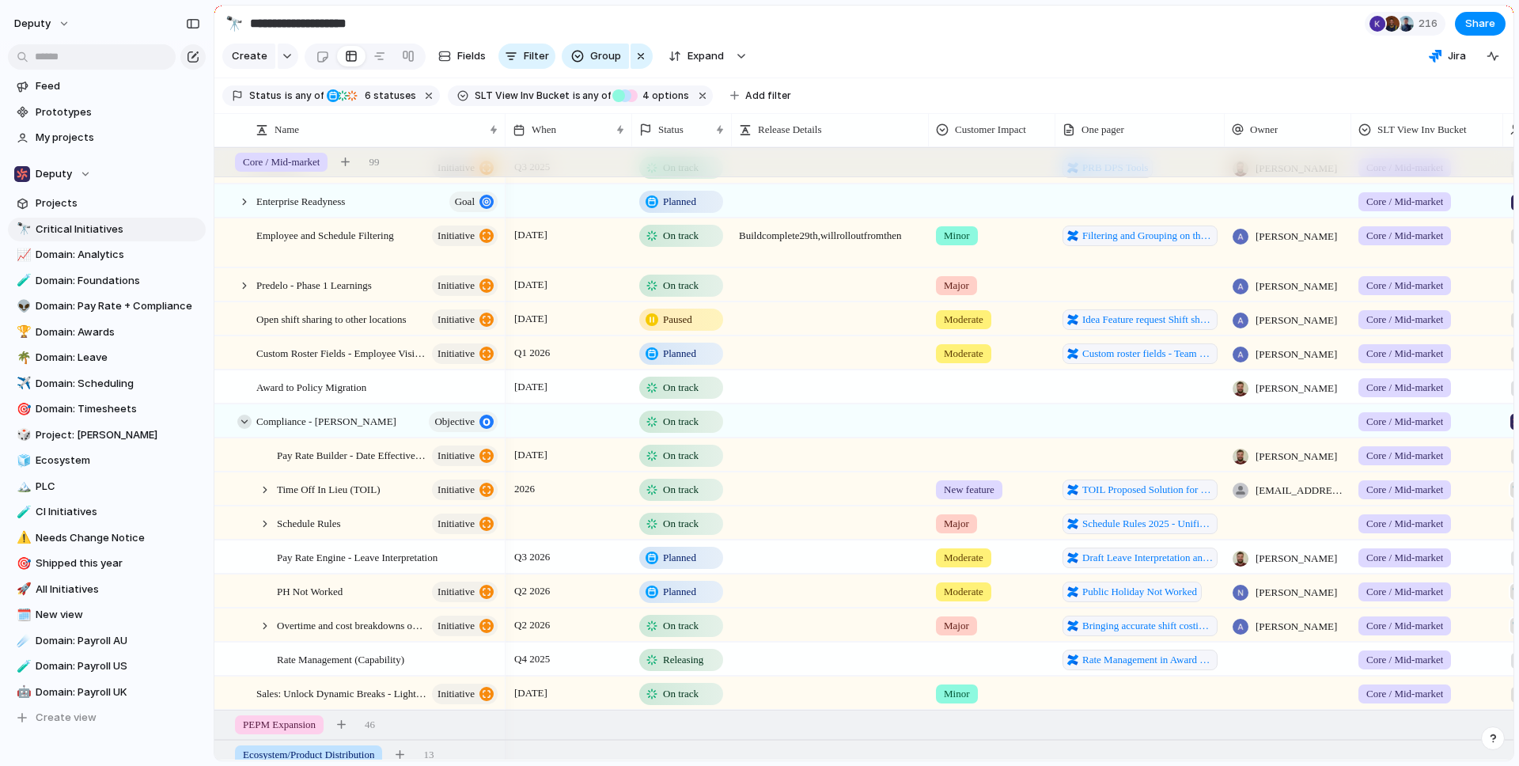
scroll to position [437, 0]
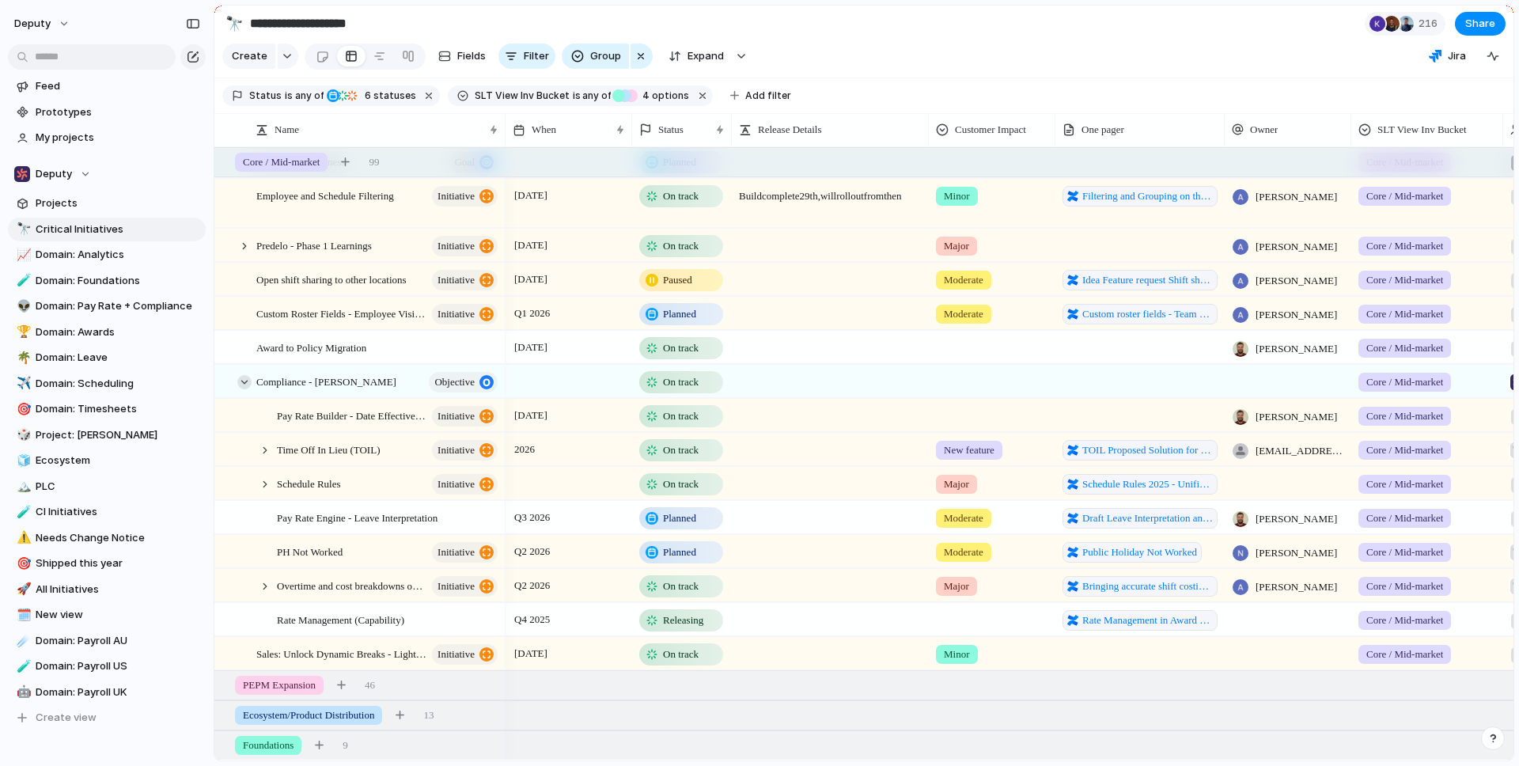
click at [248, 384] on div at bounding box center [244, 382] width 14 height 14
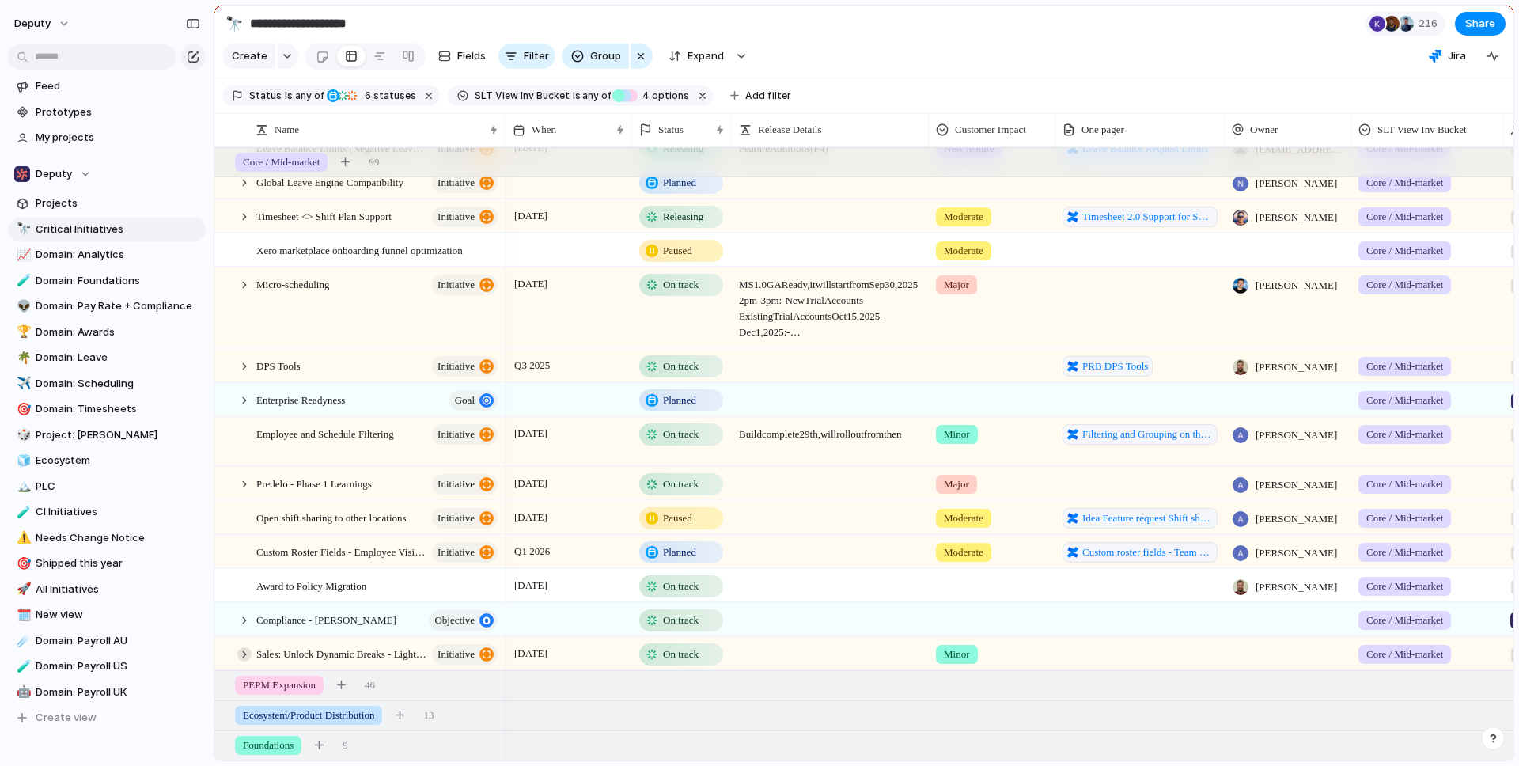
click at [247, 656] on div at bounding box center [244, 654] width 14 height 14
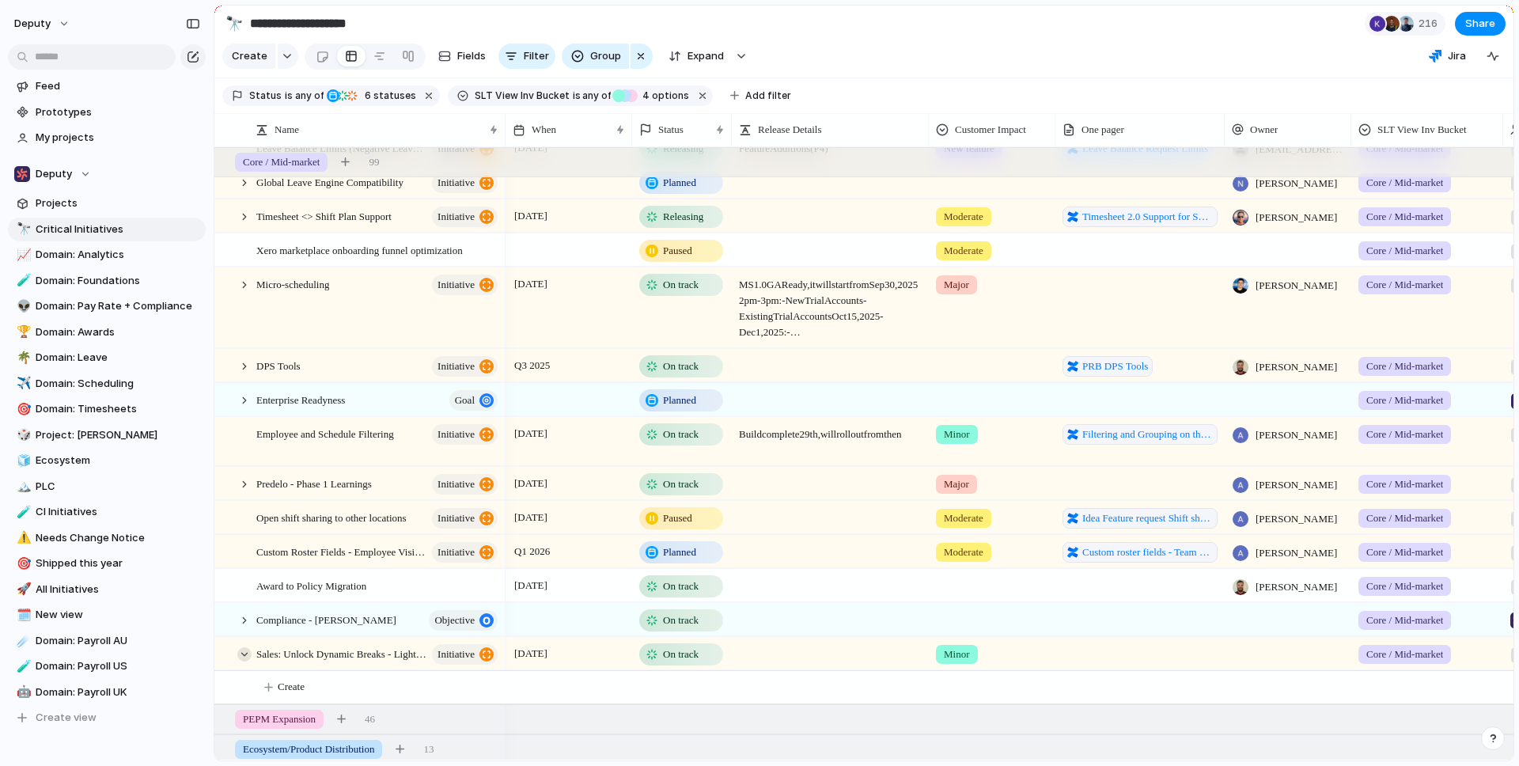
click at [247, 656] on div at bounding box center [244, 654] width 14 height 14
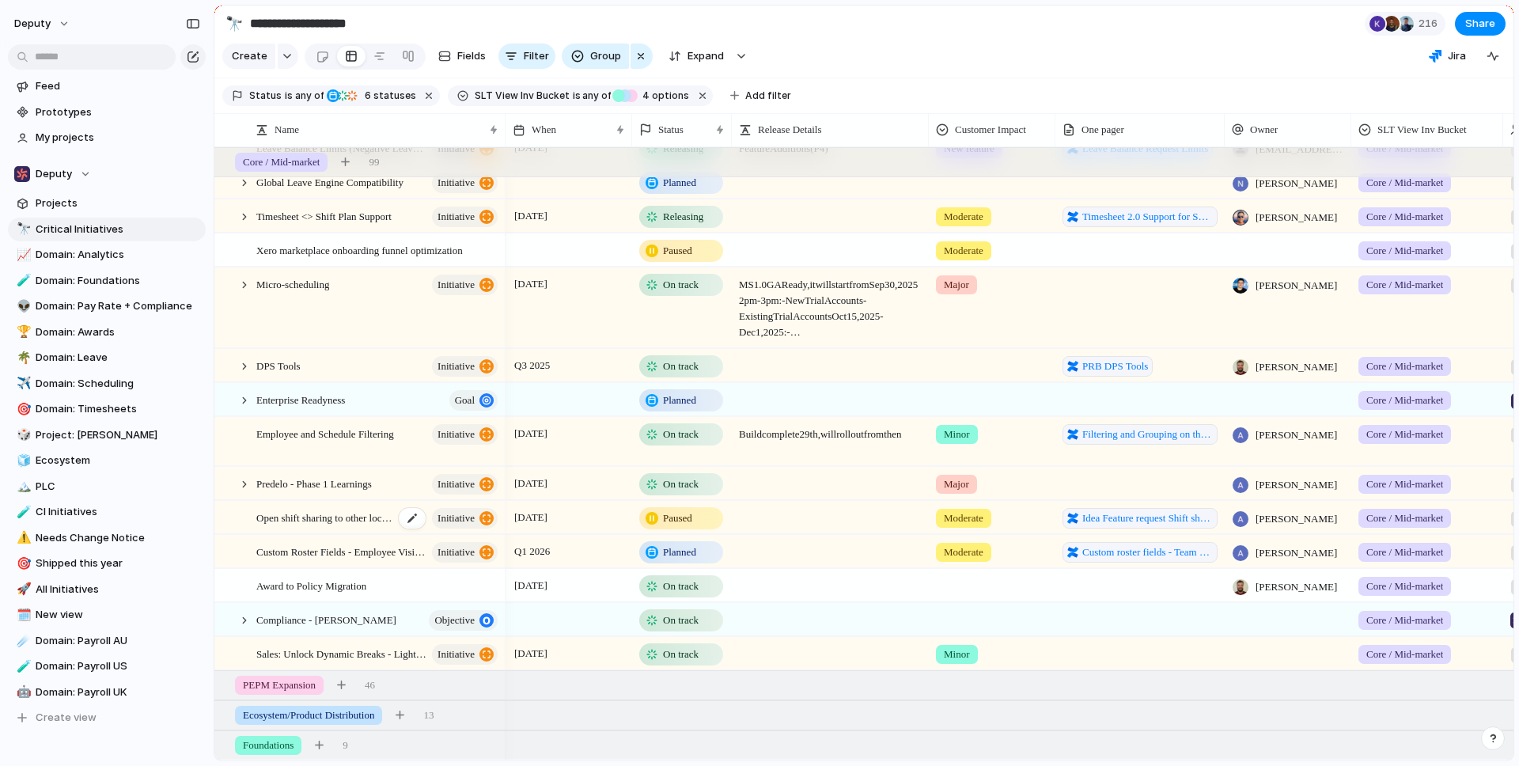
click at [325, 520] on span "Open shift sharing to other locations" at bounding box center [325, 517] width 138 height 18
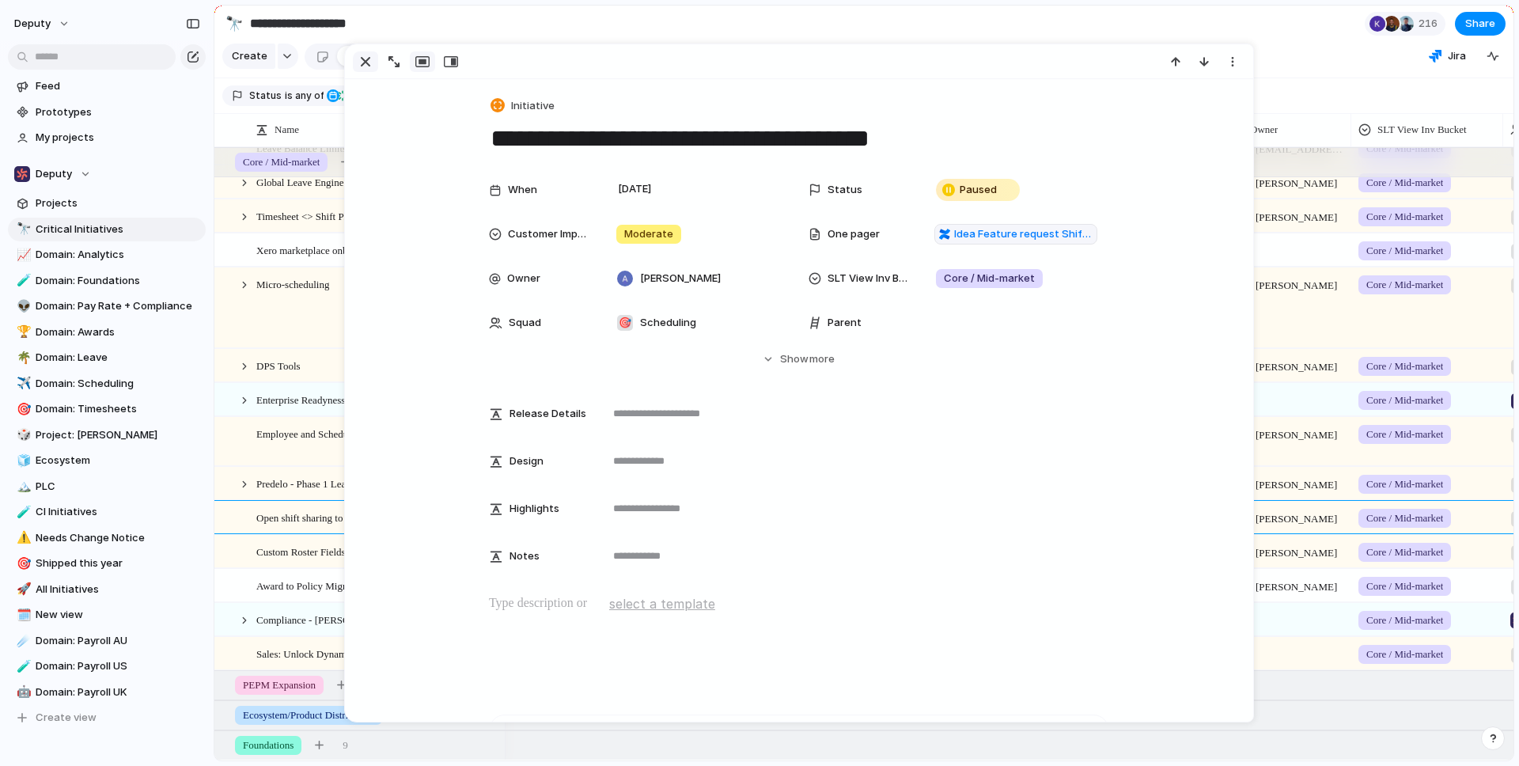
click at [366, 60] on div "button" at bounding box center [365, 61] width 19 height 19
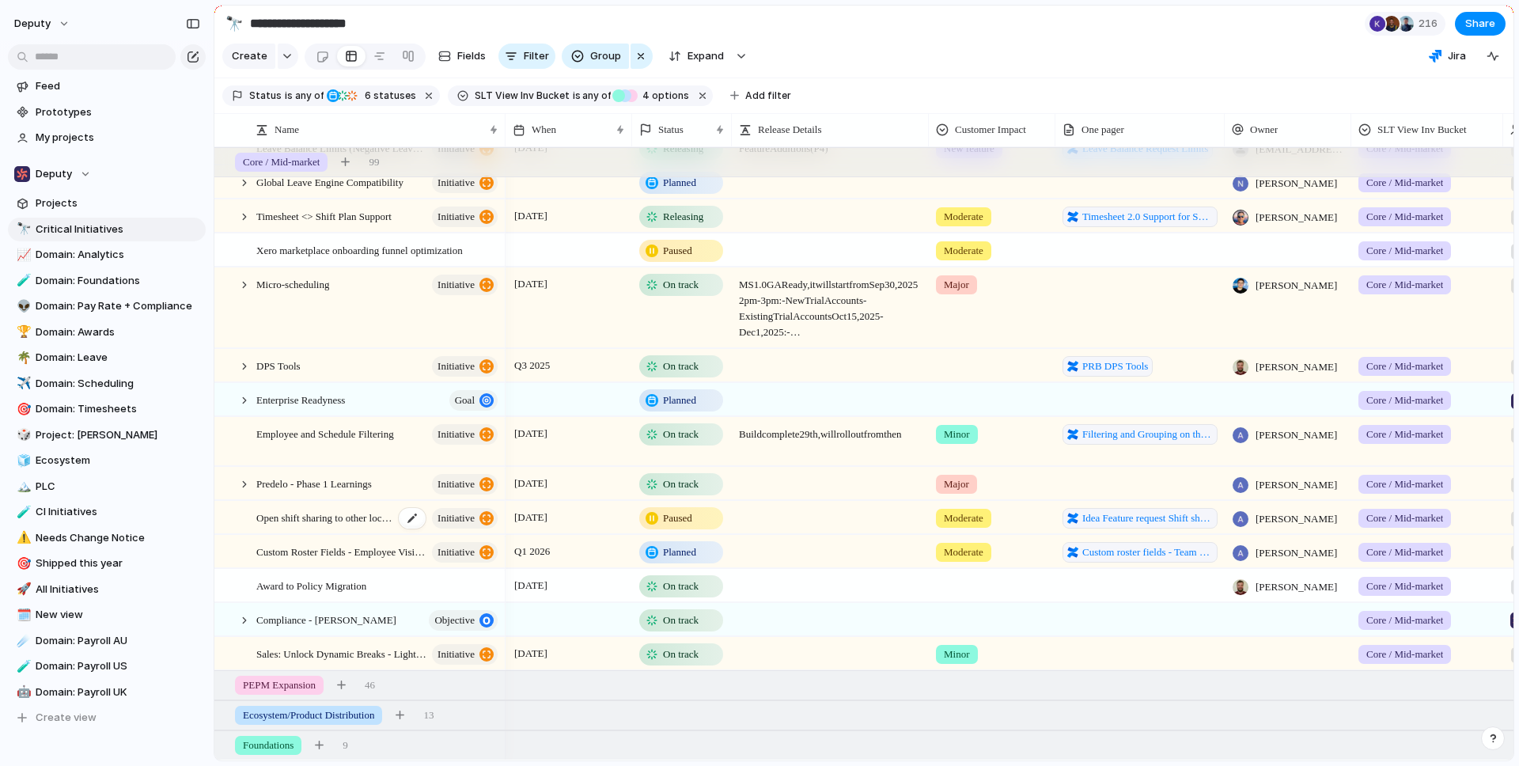
click at [349, 518] on span "Open shift sharing to other locations" at bounding box center [325, 517] width 138 height 18
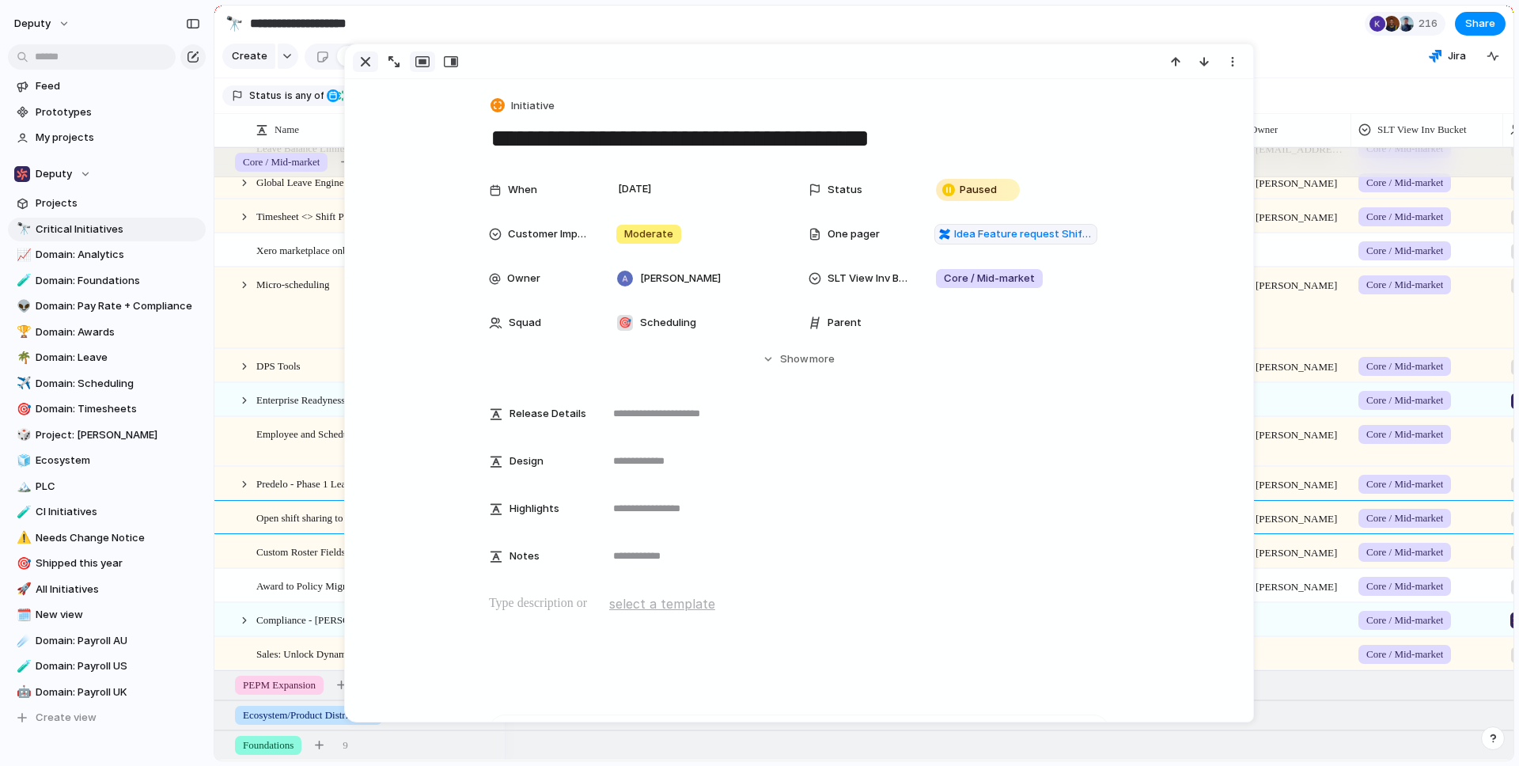
click at [366, 62] on div "button" at bounding box center [365, 61] width 19 height 19
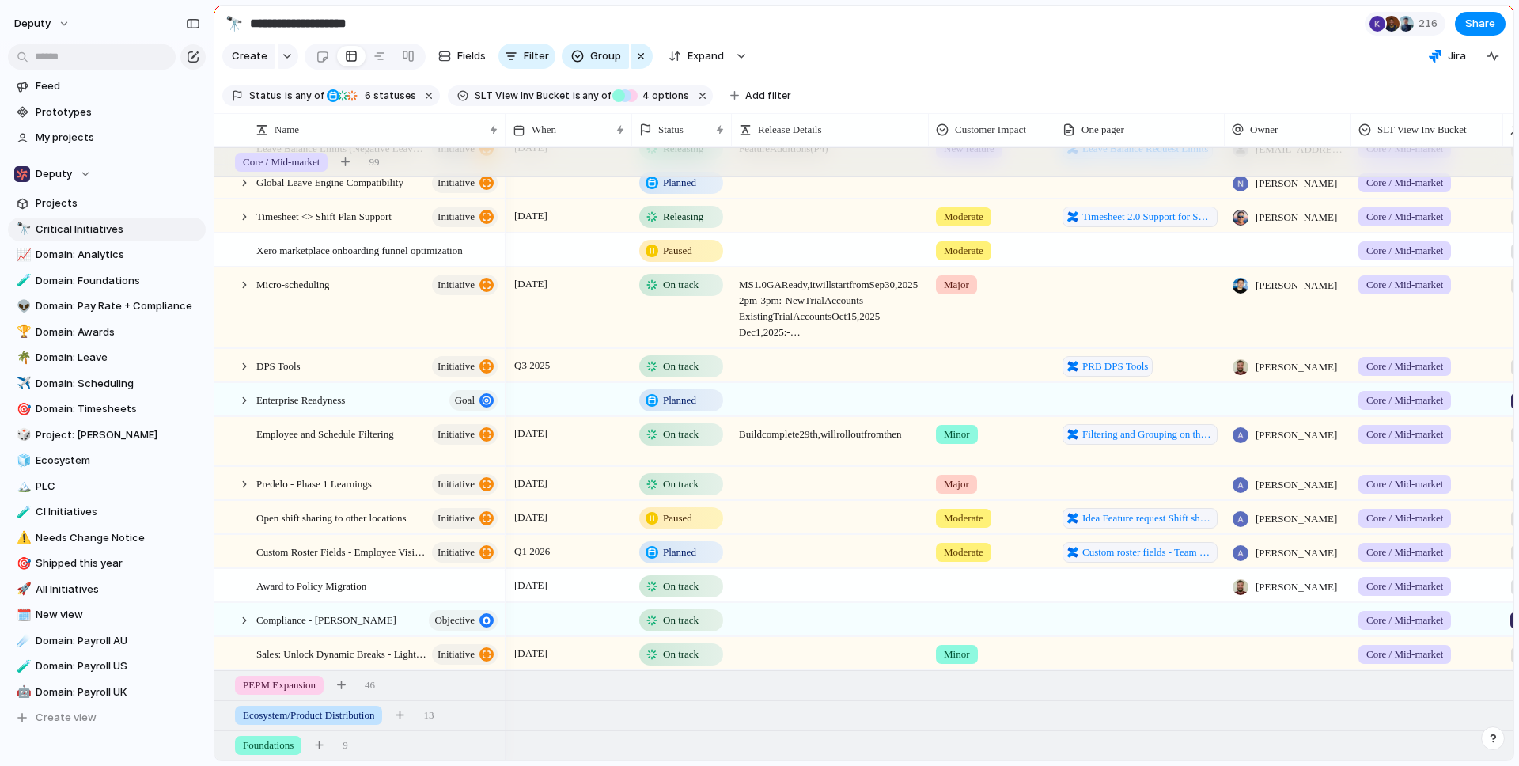
click at [749, 518] on div at bounding box center [830, 517] width 197 height 32
click at [250, 516] on div at bounding box center [244, 518] width 14 height 14
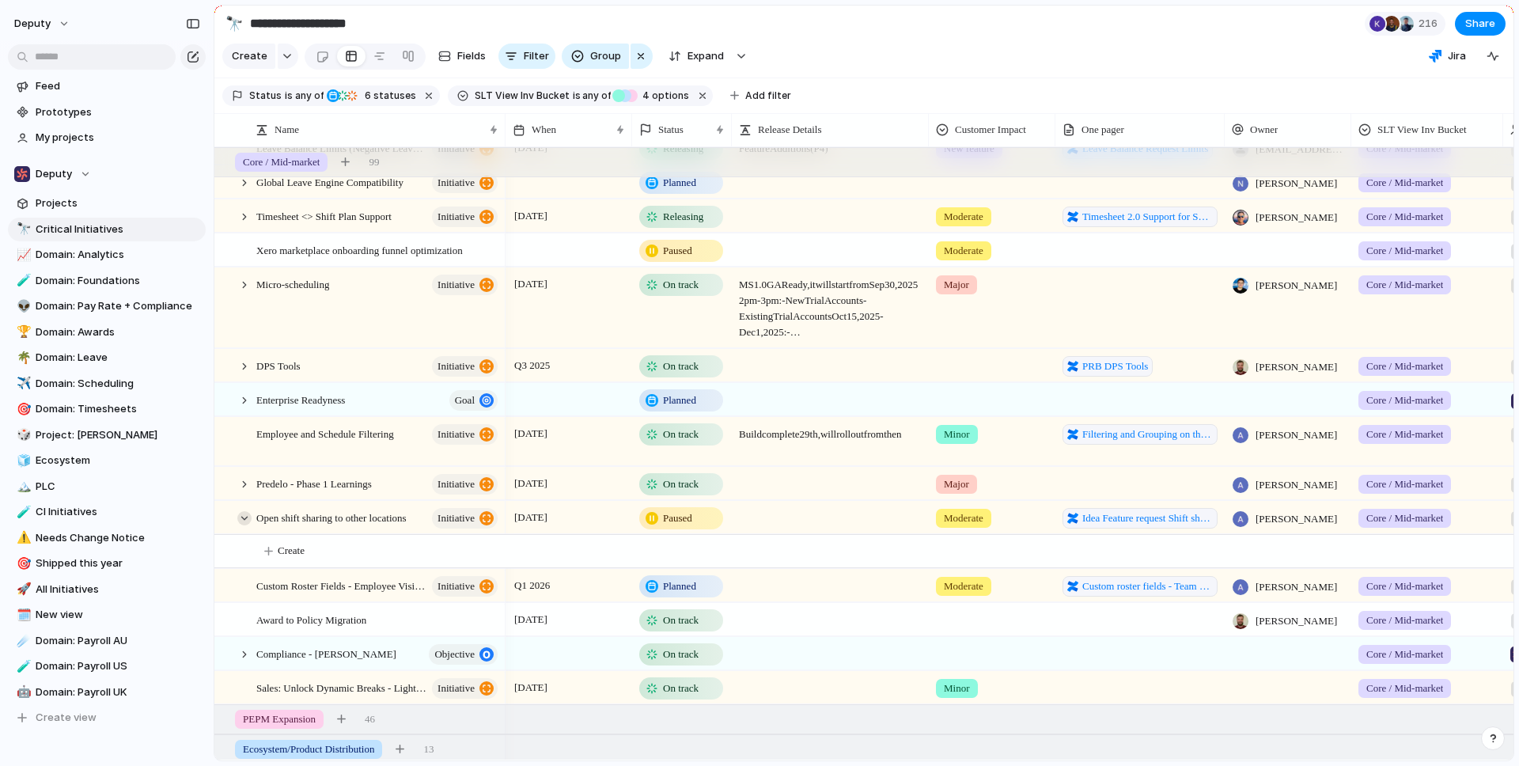
click at [250, 516] on div at bounding box center [244, 518] width 14 height 14
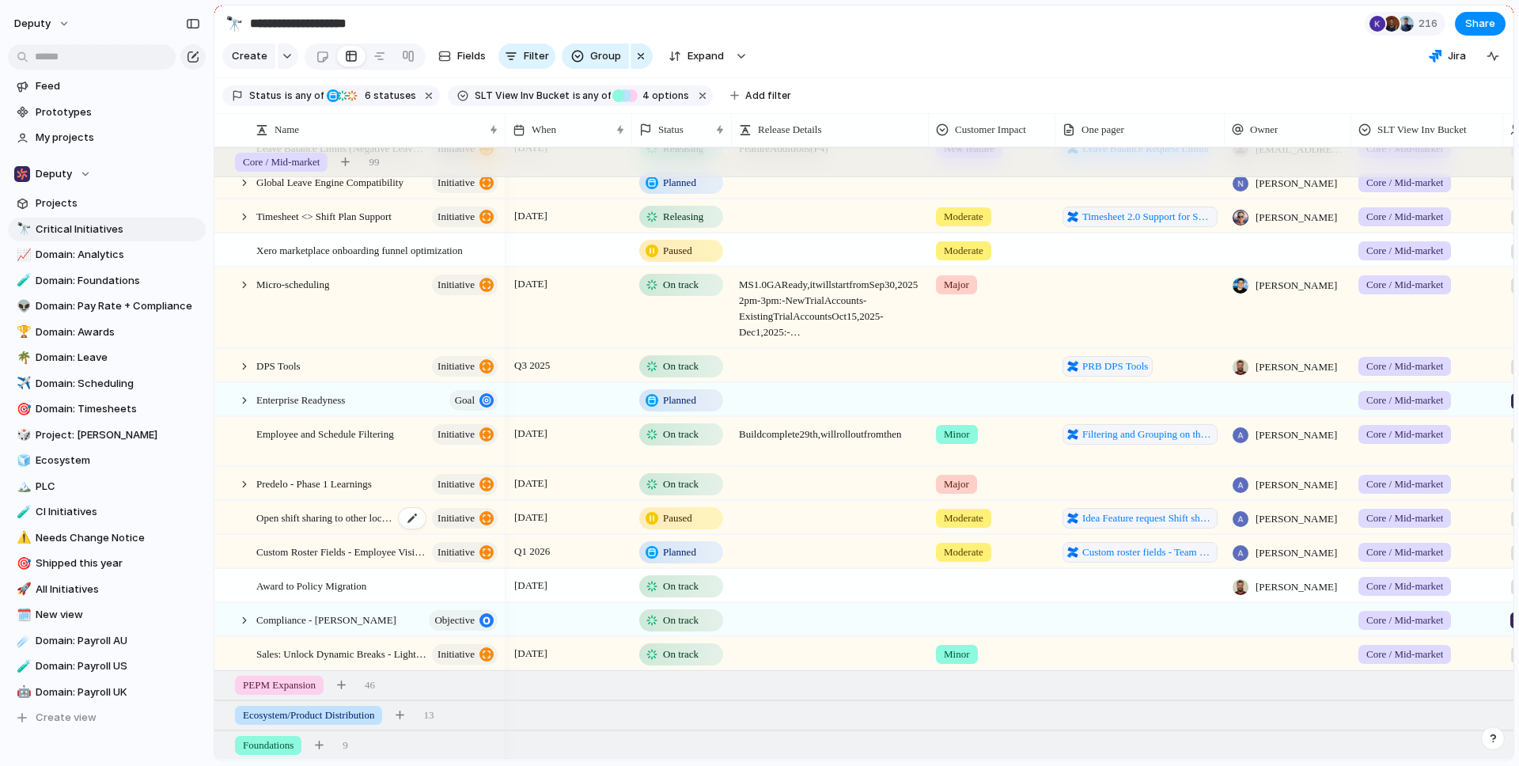
click at [322, 516] on span "Open shift sharing to other locations" at bounding box center [325, 517] width 138 height 18
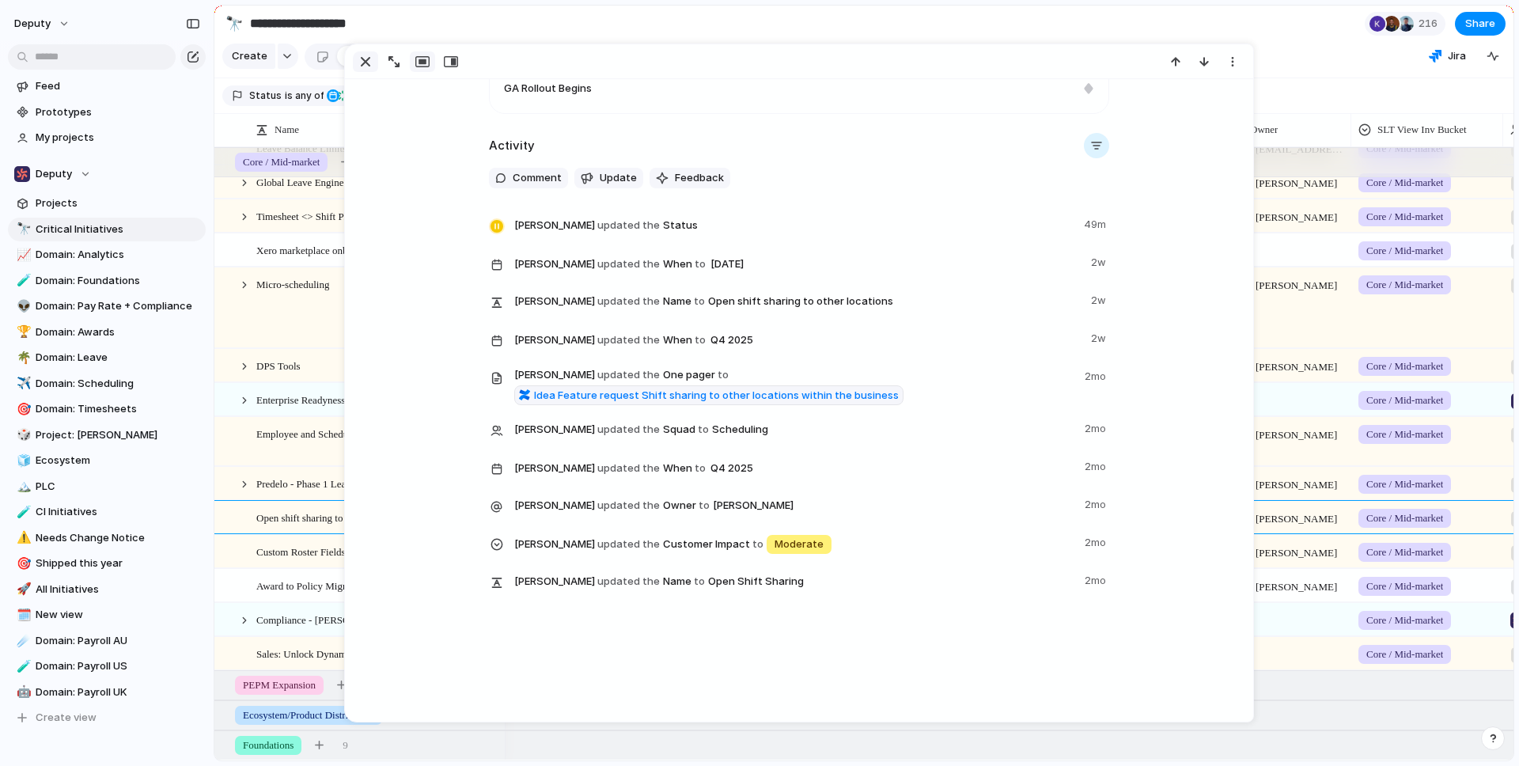
click at [369, 61] on div "button" at bounding box center [365, 61] width 19 height 19
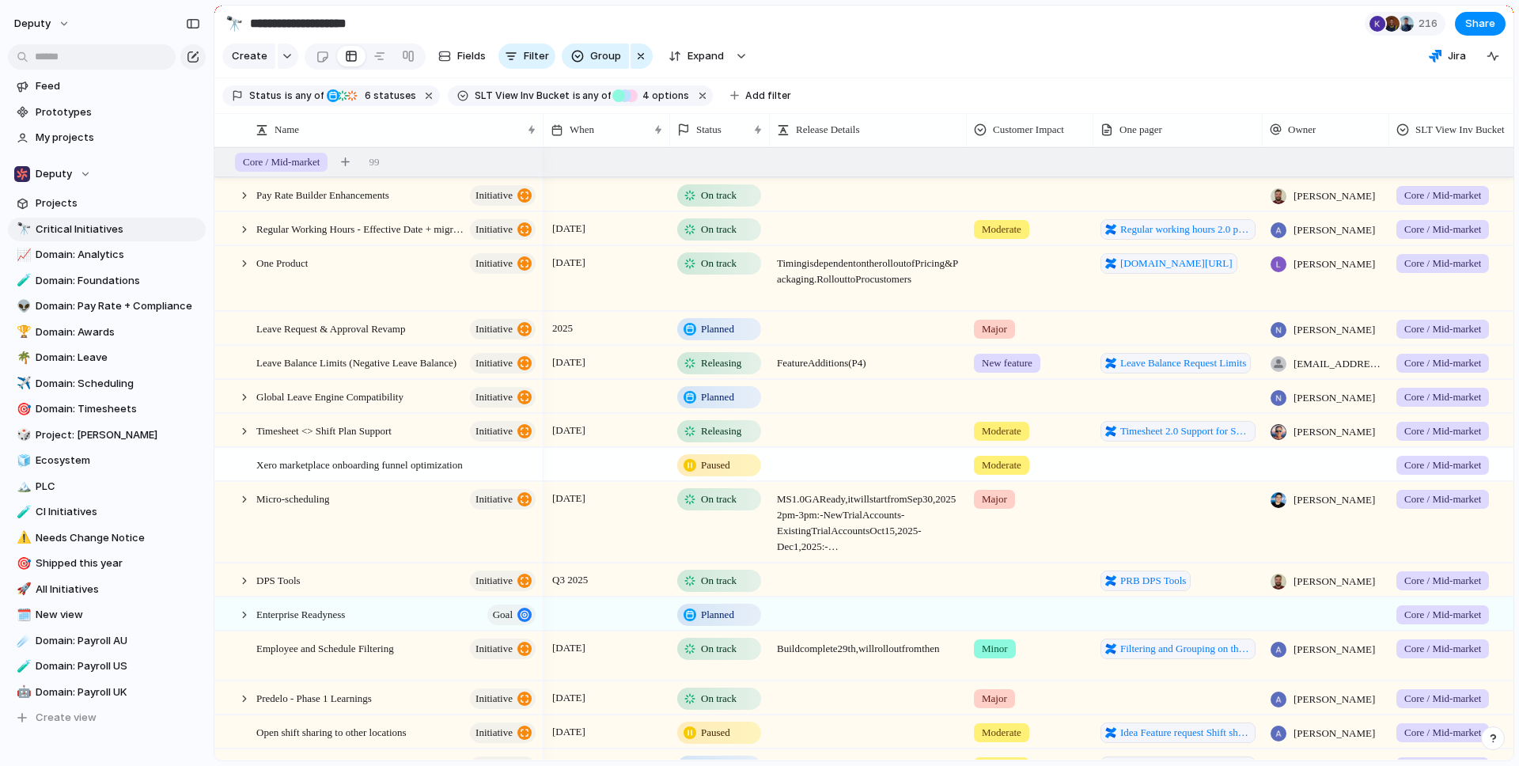
drag, startPoint x: 501, startPoint y: 116, endPoint x: 539, endPoint y: 116, distance: 38.0
click at [539, 116] on div at bounding box center [543, 129] width 8 height 33
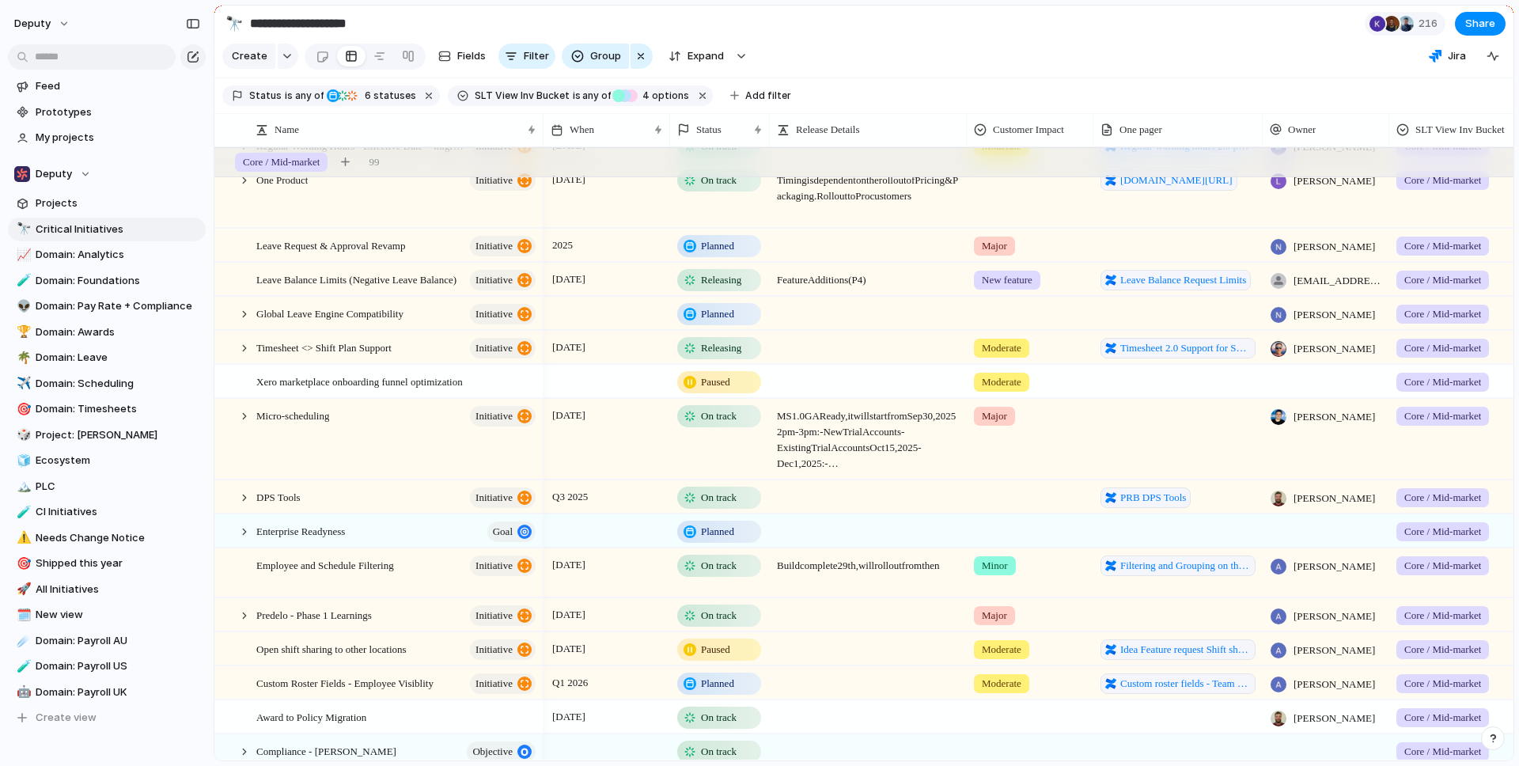
scroll to position [214, 0]
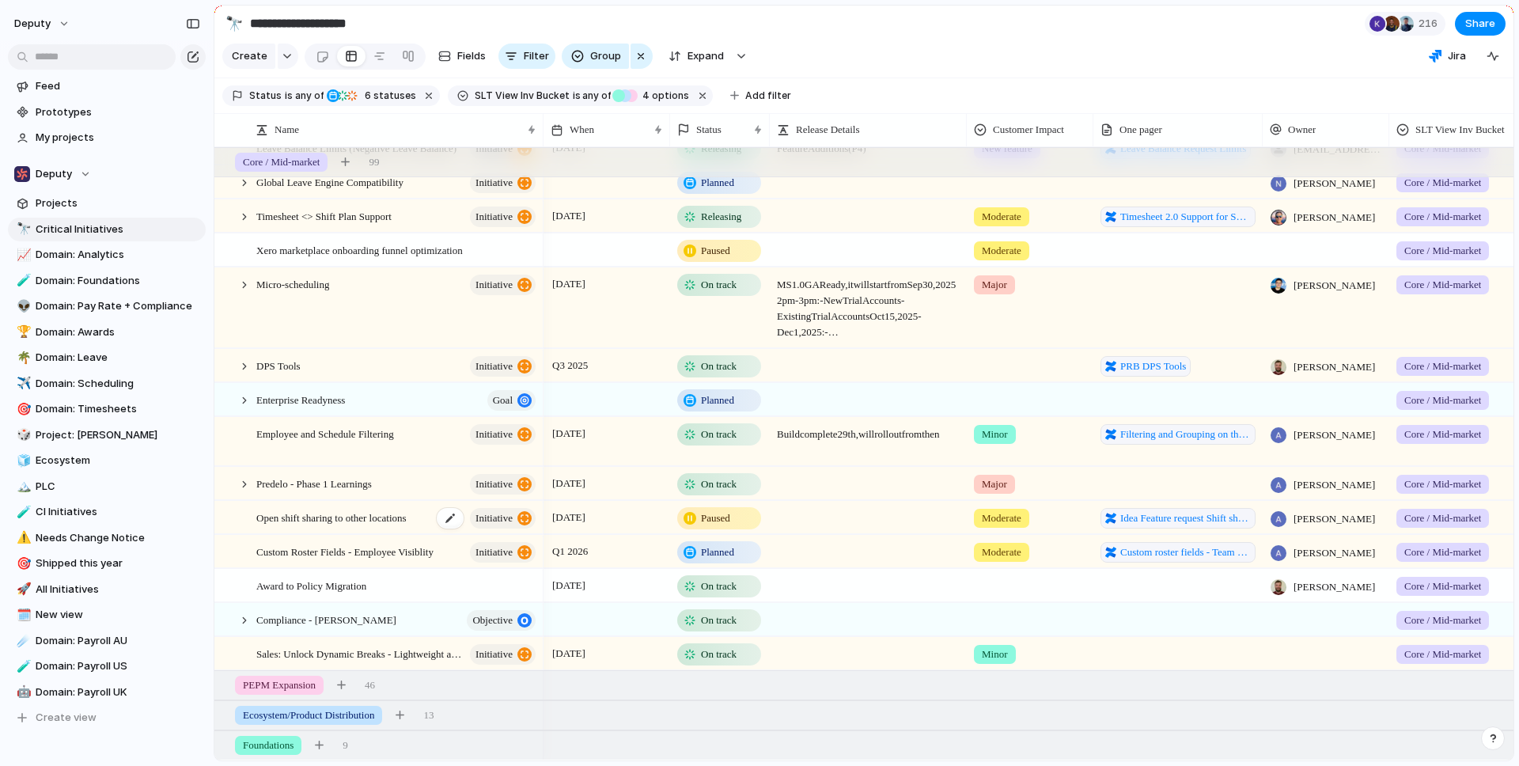
click at [396, 523] on span "Open shift sharing to other locations" at bounding box center [331, 517] width 150 height 18
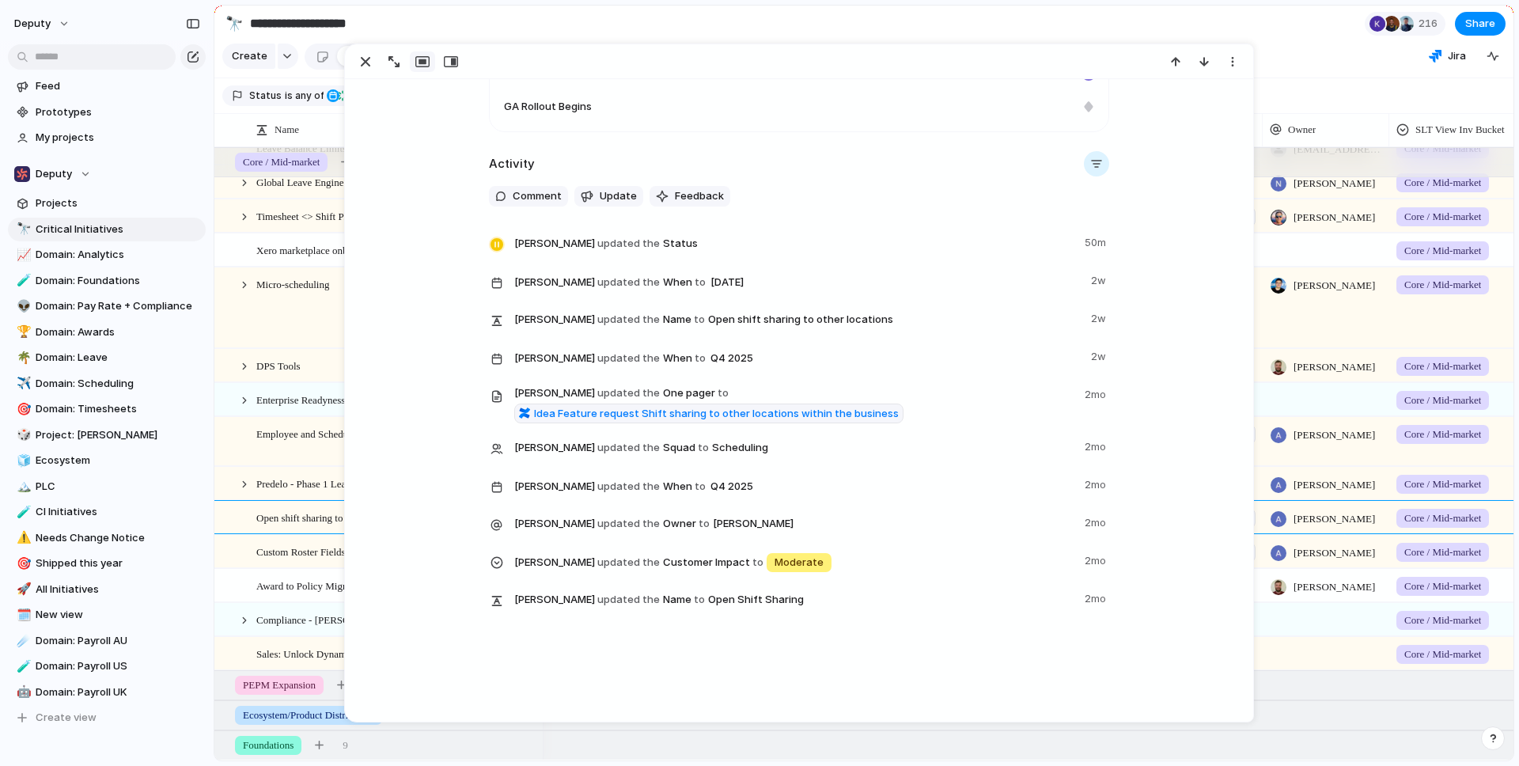
scroll to position [816, 0]
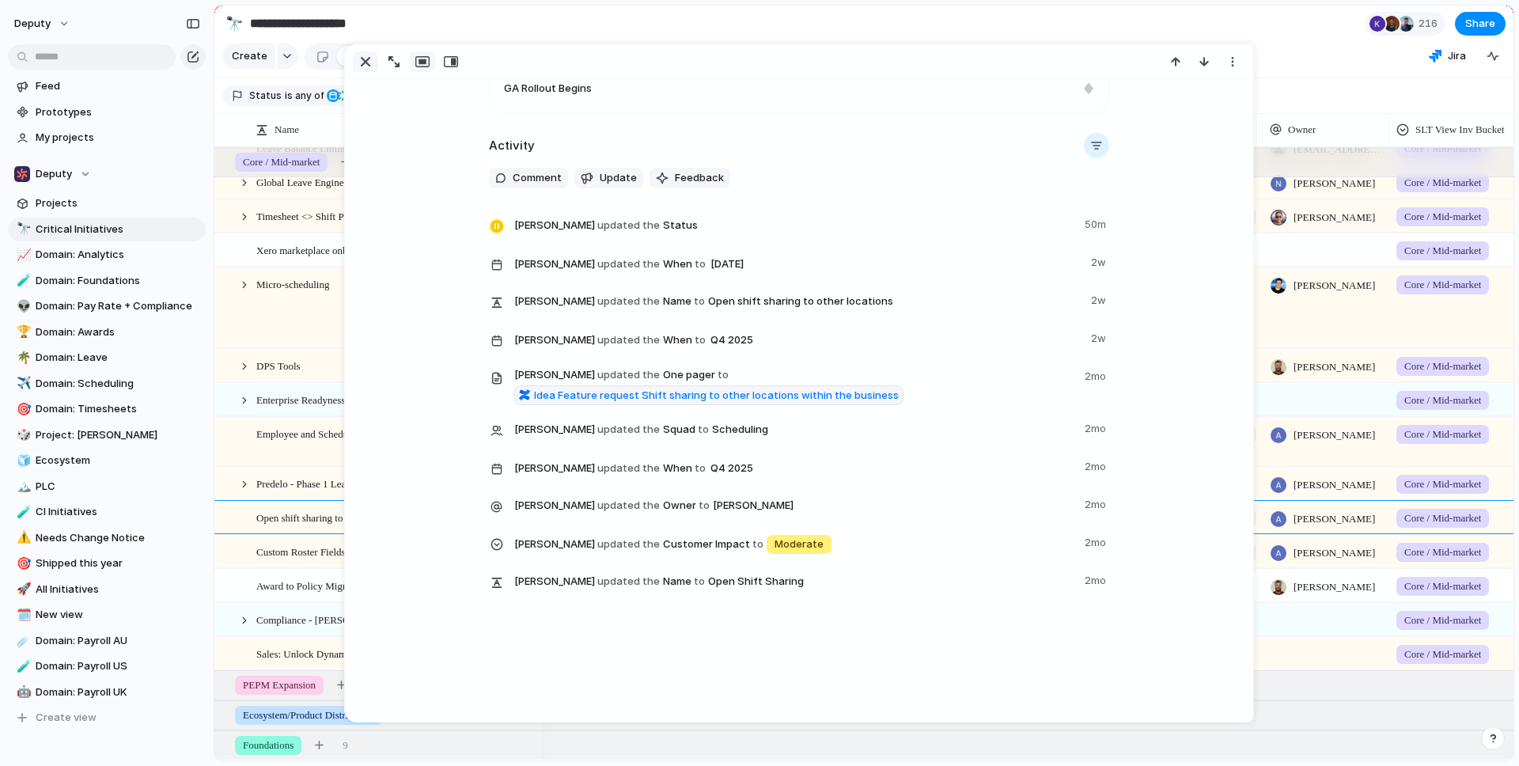
click at [370, 70] on div "button" at bounding box center [365, 61] width 19 height 19
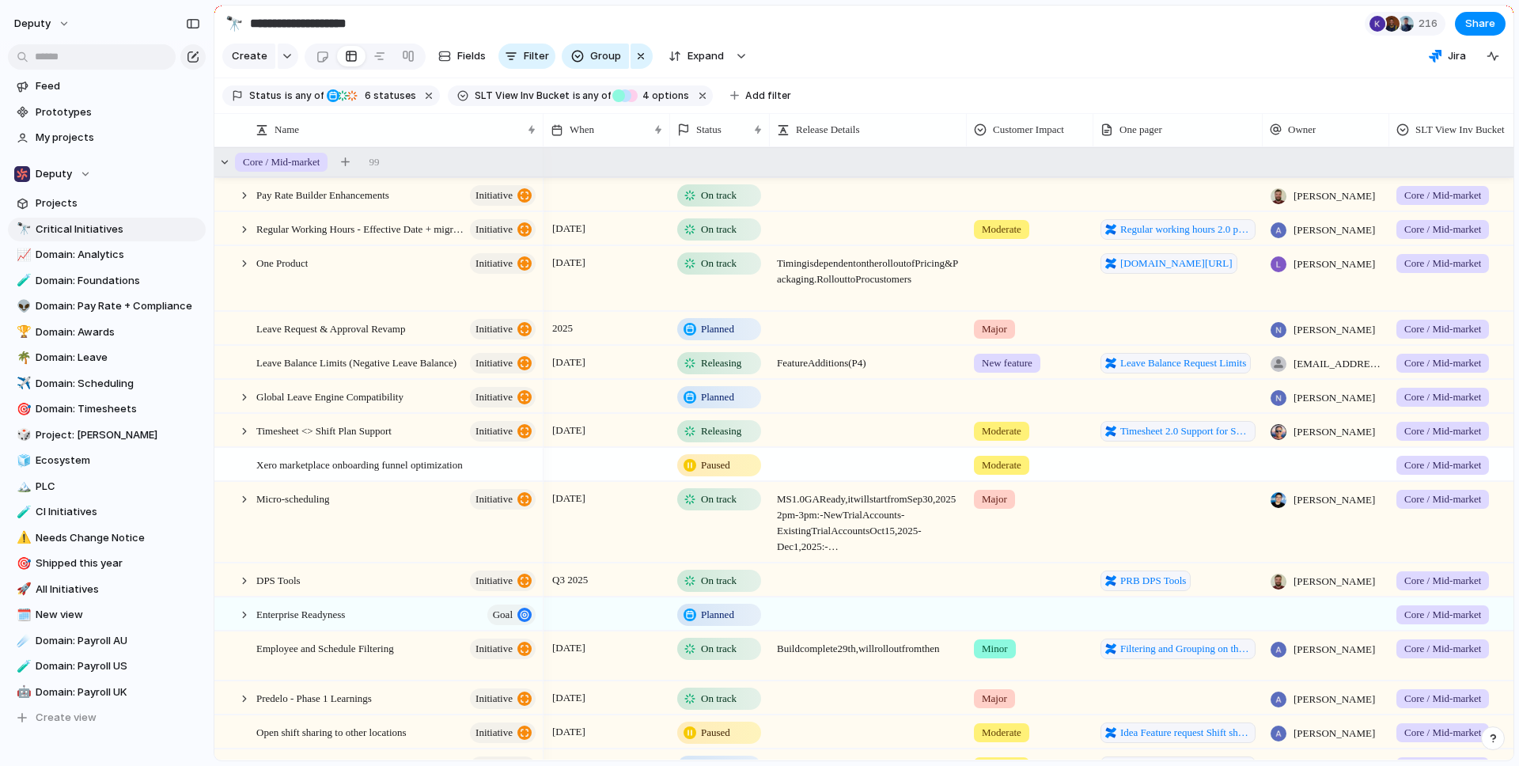
click at [233, 165] on div "Core / Mid-market 99" at bounding box center [865, 162] width 1303 height 28
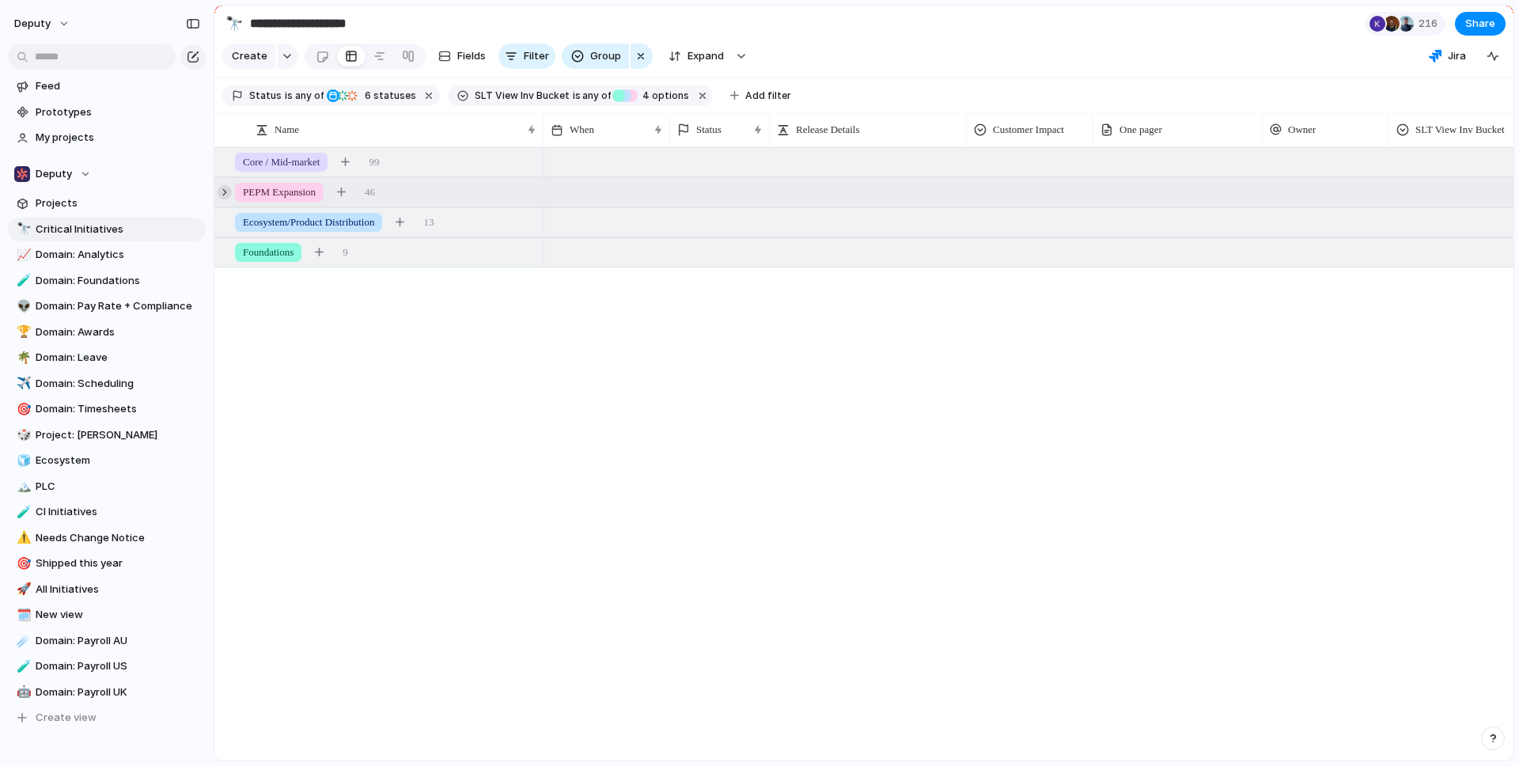
click at [225, 192] on div at bounding box center [225, 192] width 14 height 14
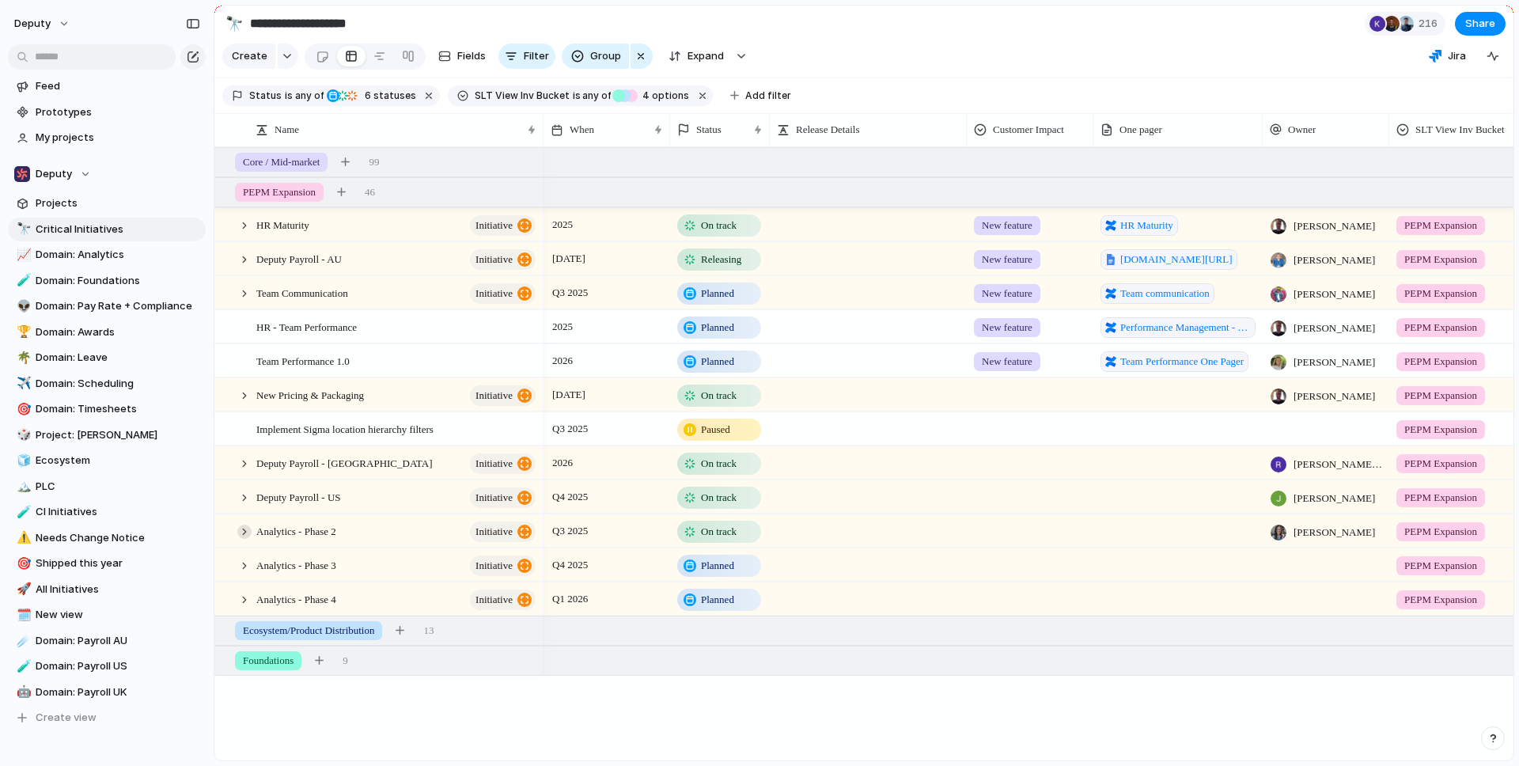
click at [241, 531] on div at bounding box center [244, 532] width 14 height 14
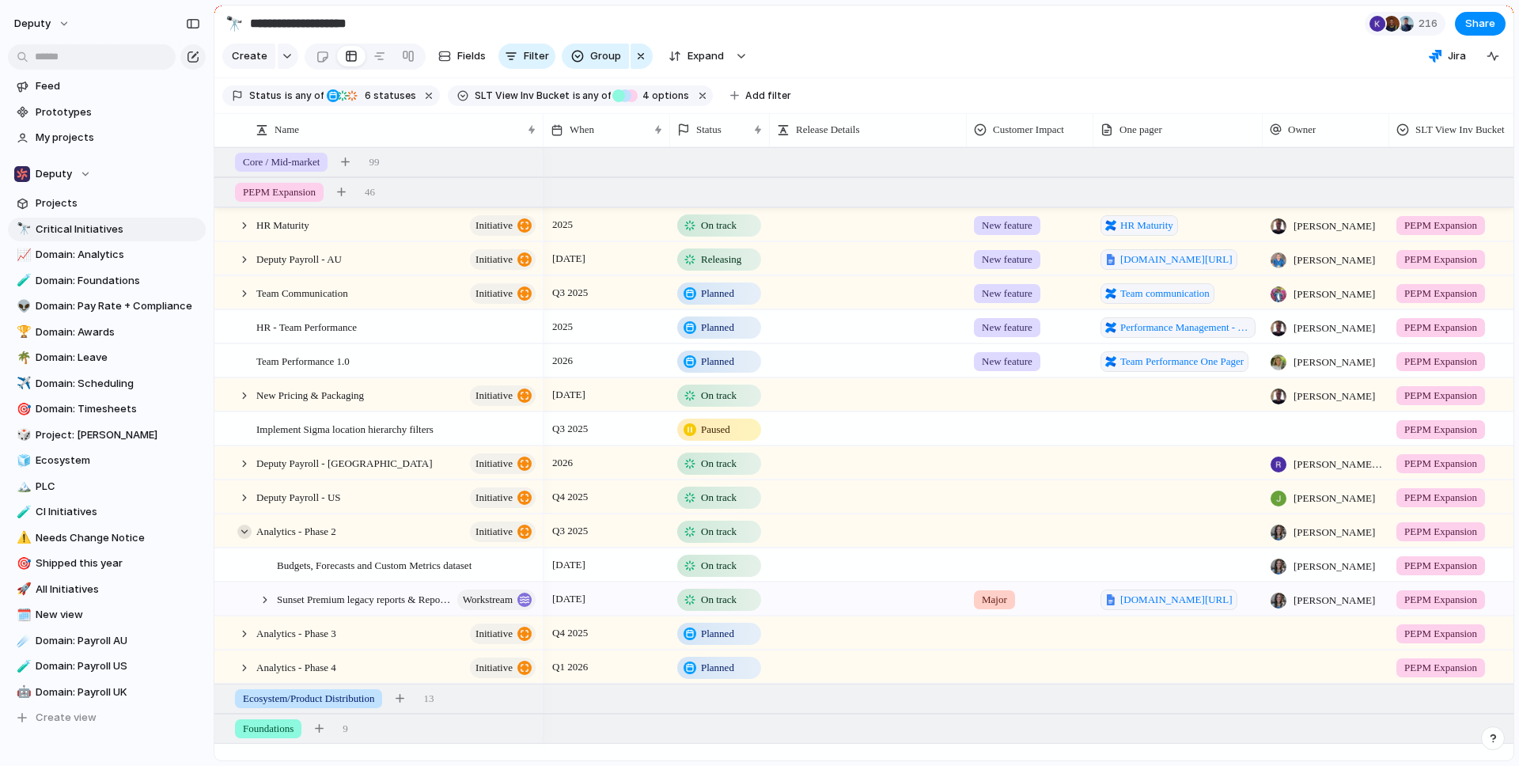
click at [245, 534] on div at bounding box center [244, 532] width 14 height 14
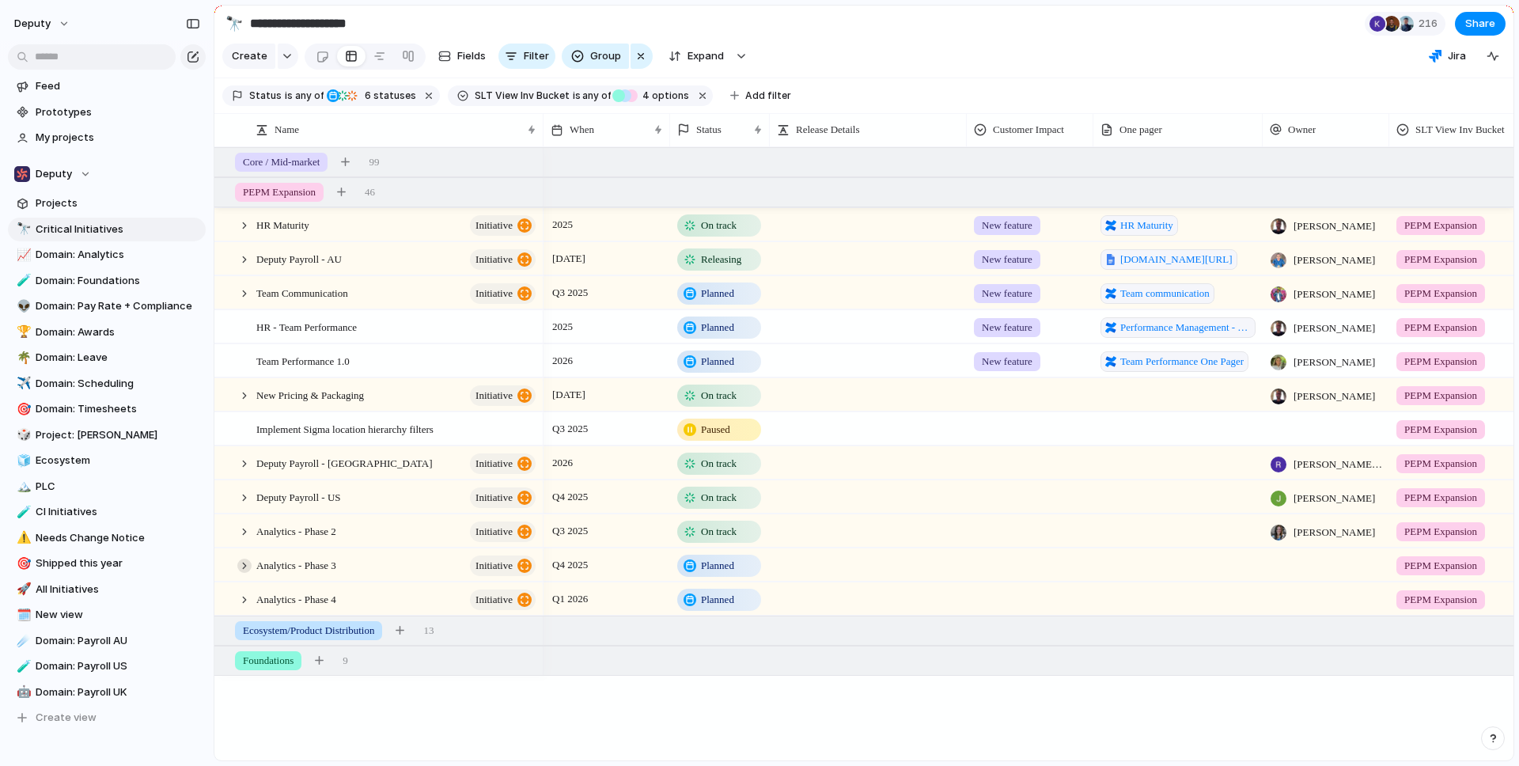
click at [248, 565] on div at bounding box center [244, 566] width 14 height 14
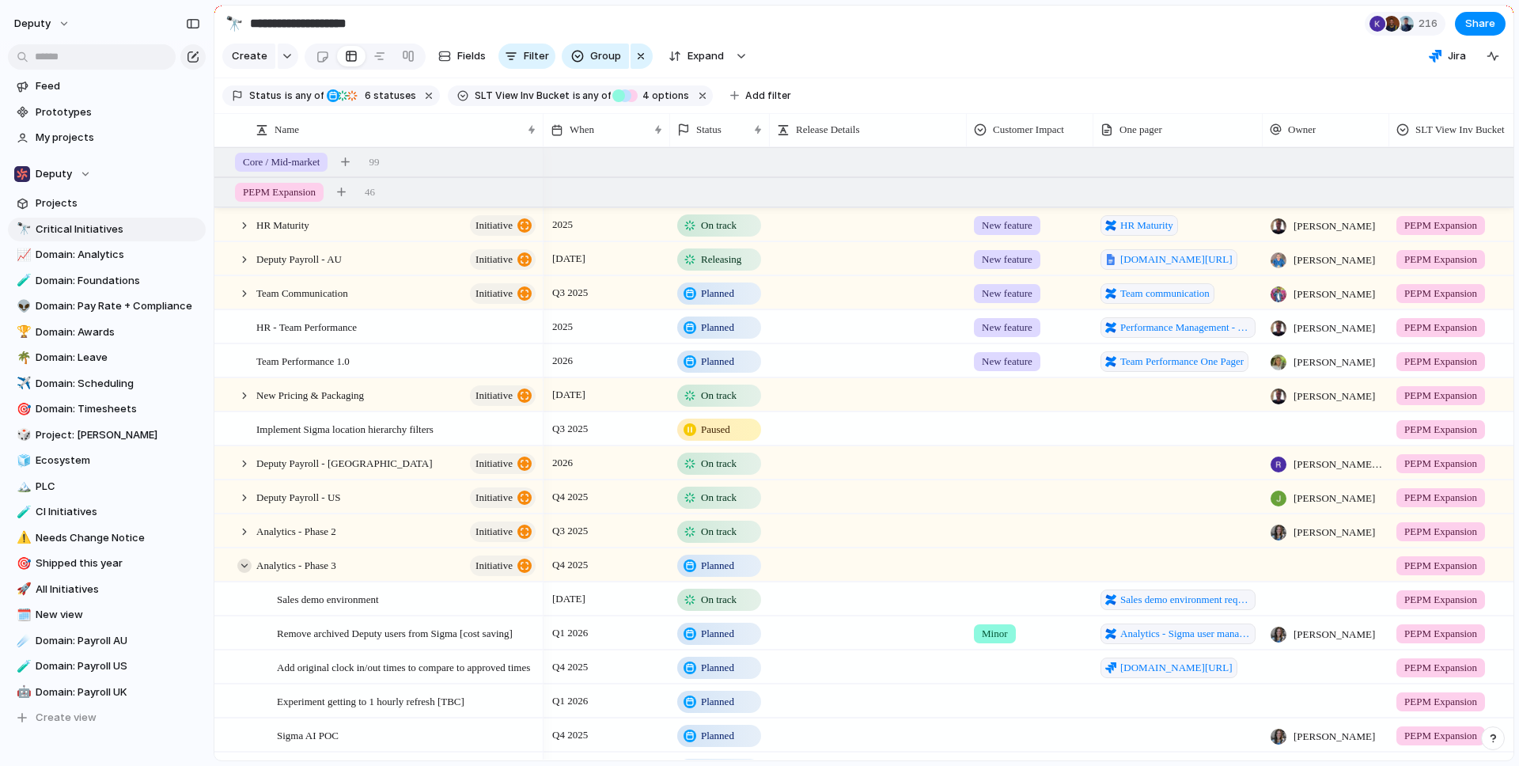
click at [242, 566] on div at bounding box center [244, 566] width 14 height 14
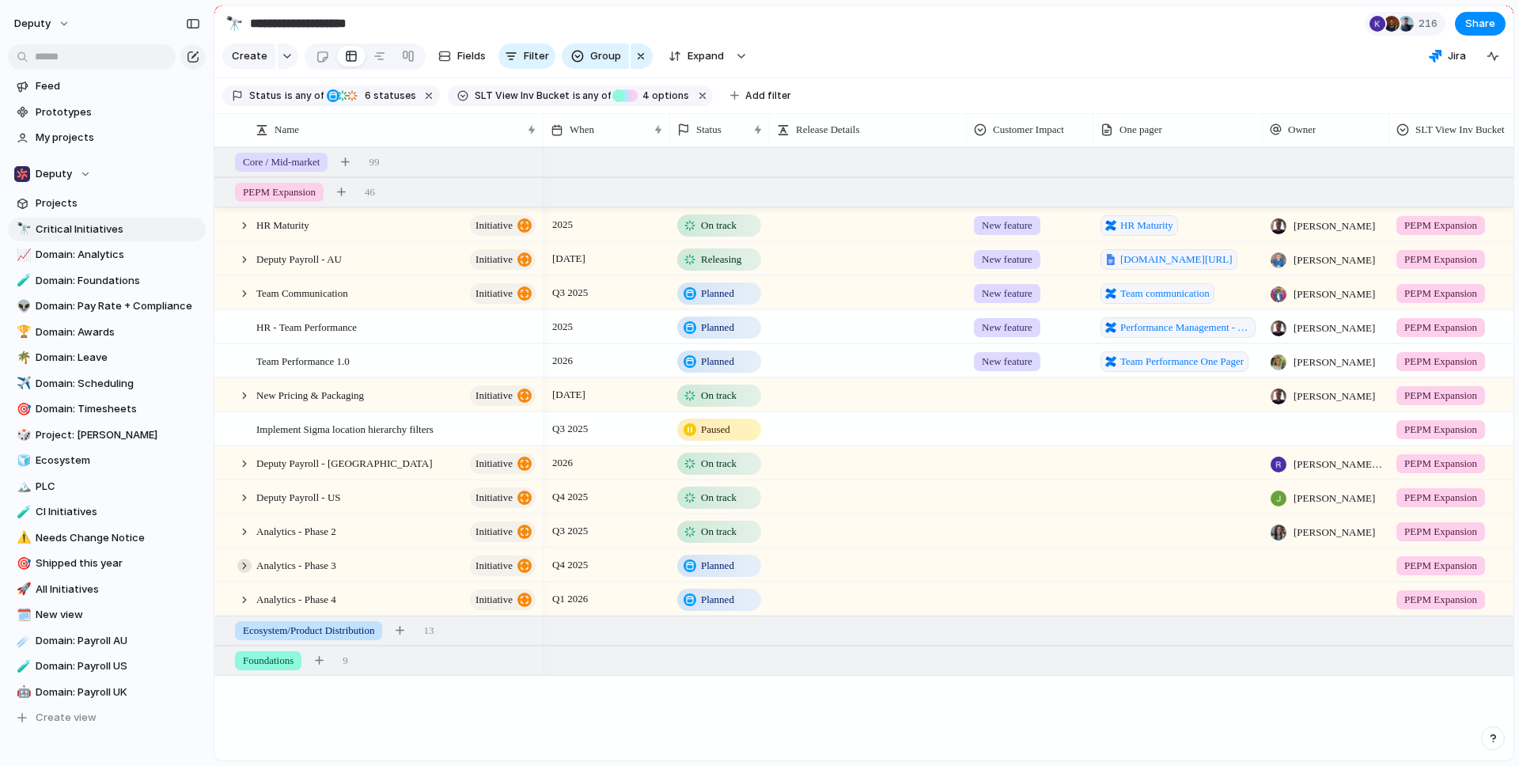
click at [246, 567] on div at bounding box center [244, 566] width 14 height 14
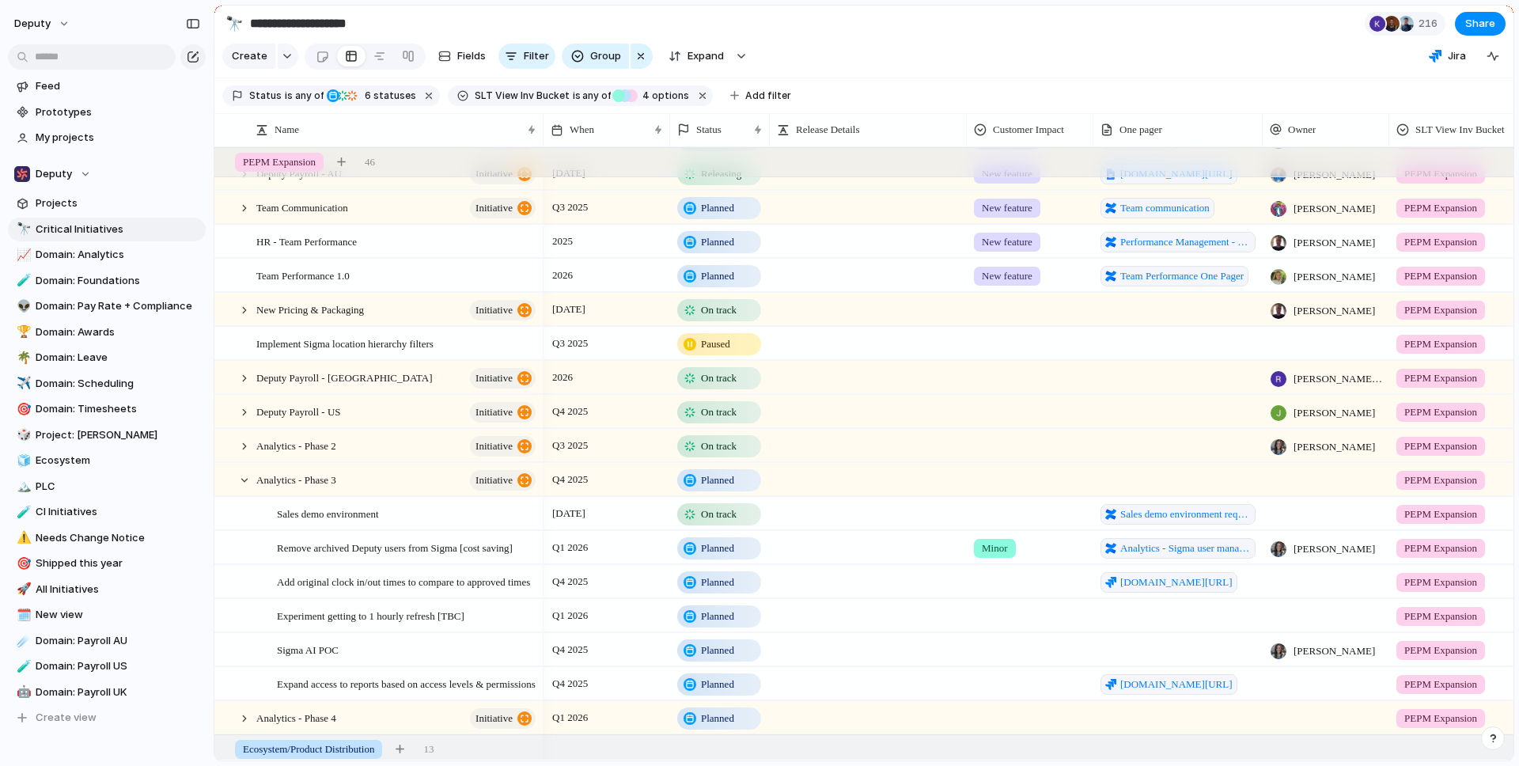
scroll to position [87, 0]
click at [254, 481] on div at bounding box center [236, 478] width 43 height 32
click at [247, 481] on div at bounding box center [244, 479] width 14 height 14
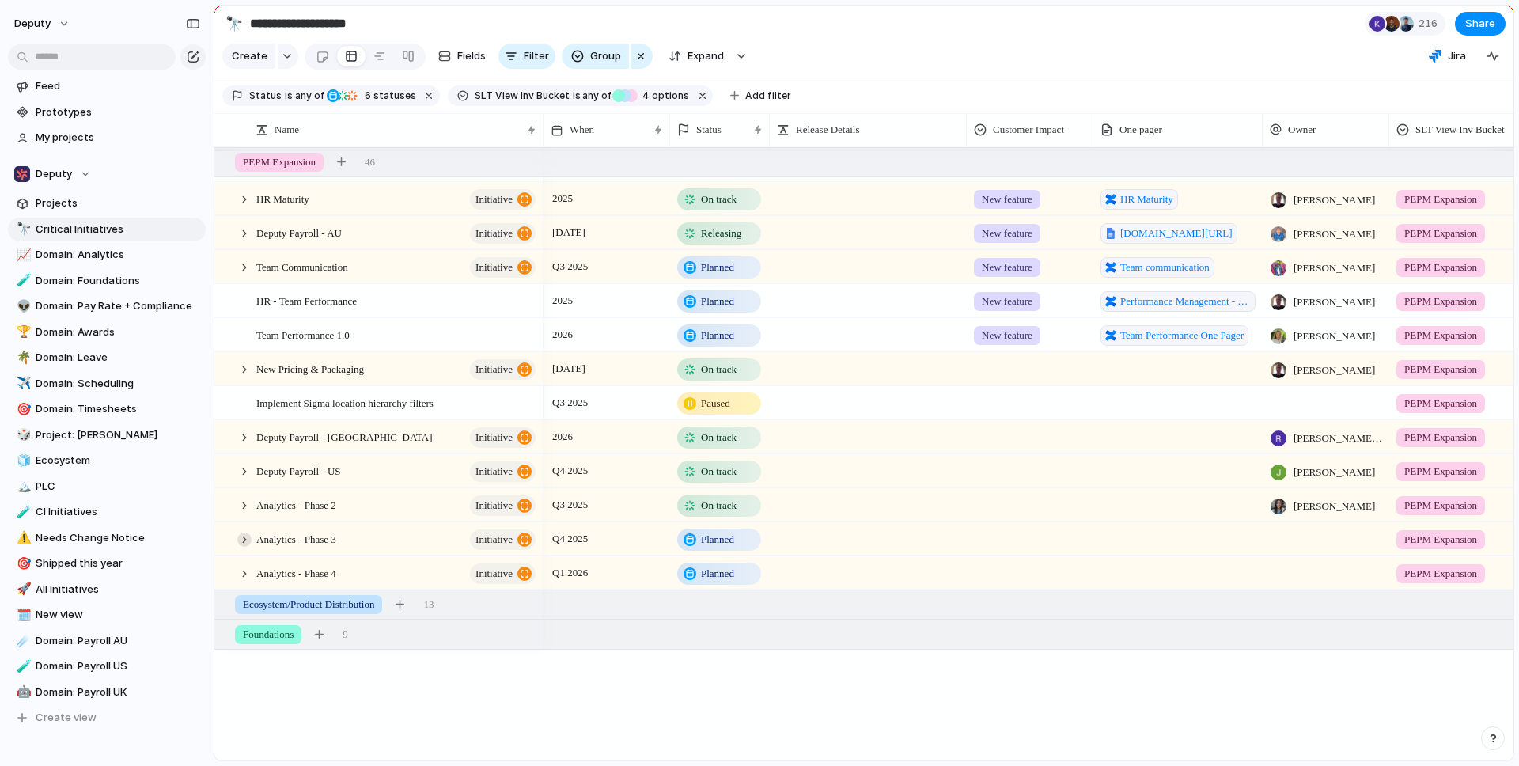
scroll to position [0, 0]
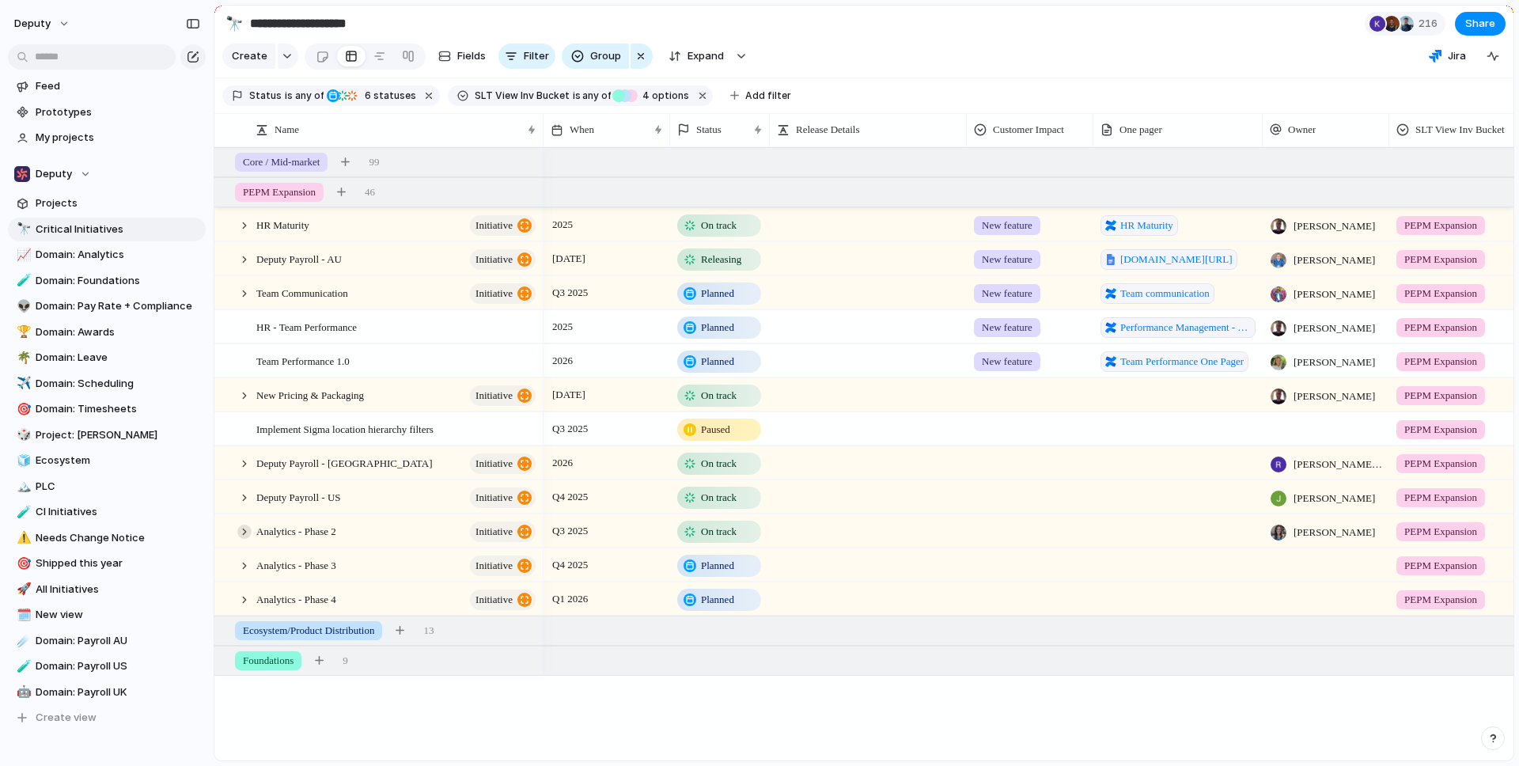
click at [245, 537] on div at bounding box center [244, 532] width 14 height 14
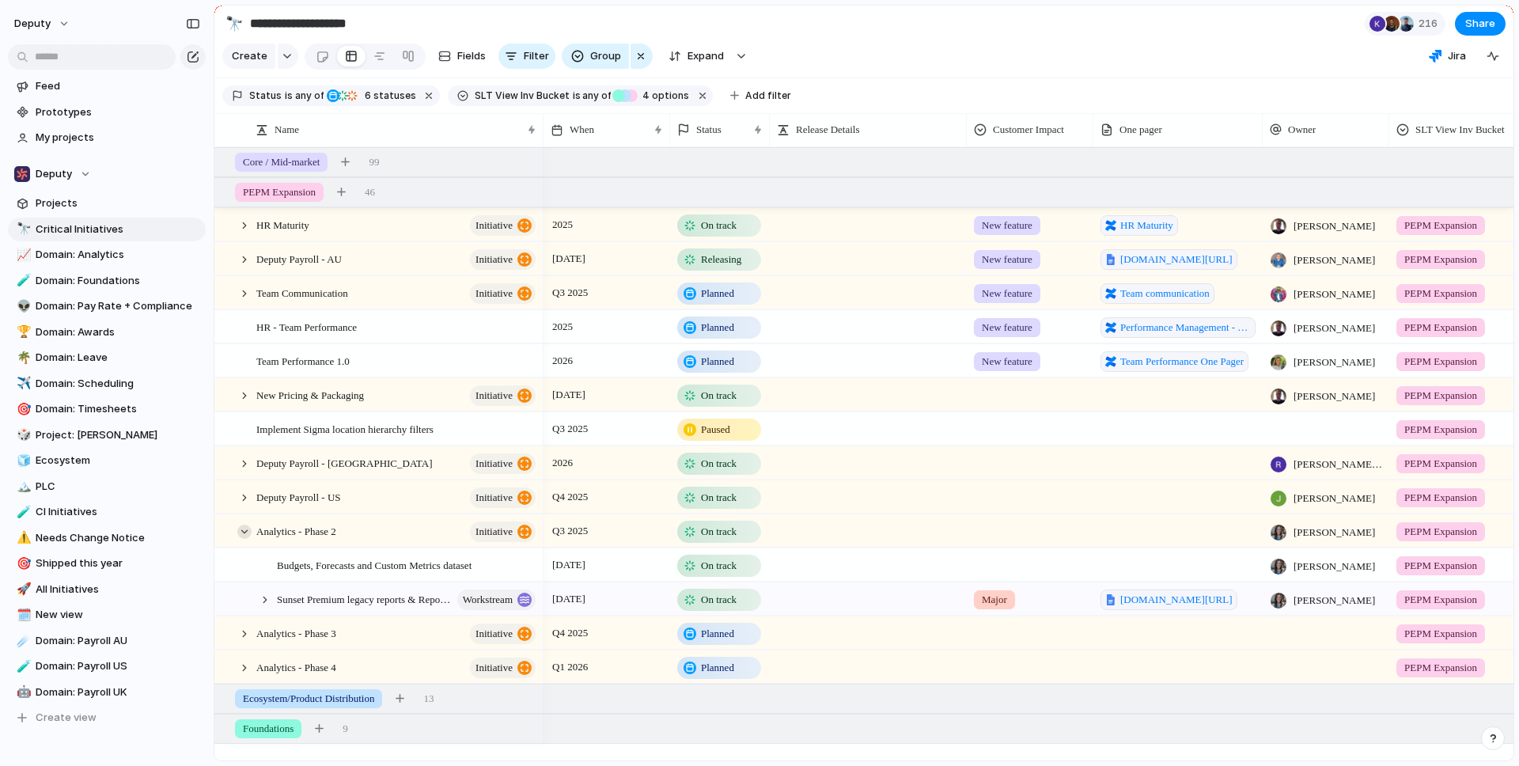
click at [245, 535] on div at bounding box center [244, 532] width 14 height 14
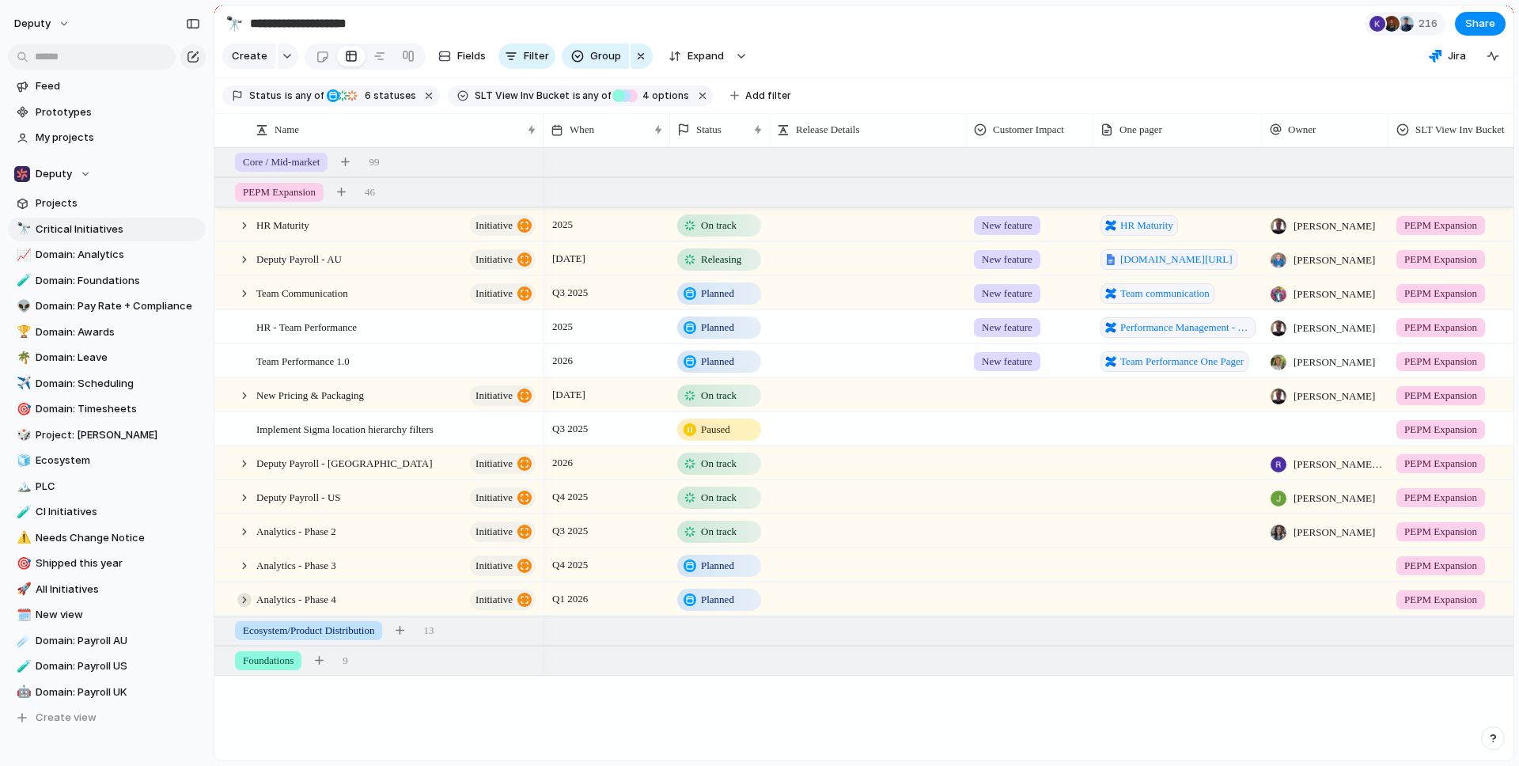
click at [246, 594] on div at bounding box center [244, 600] width 14 height 14
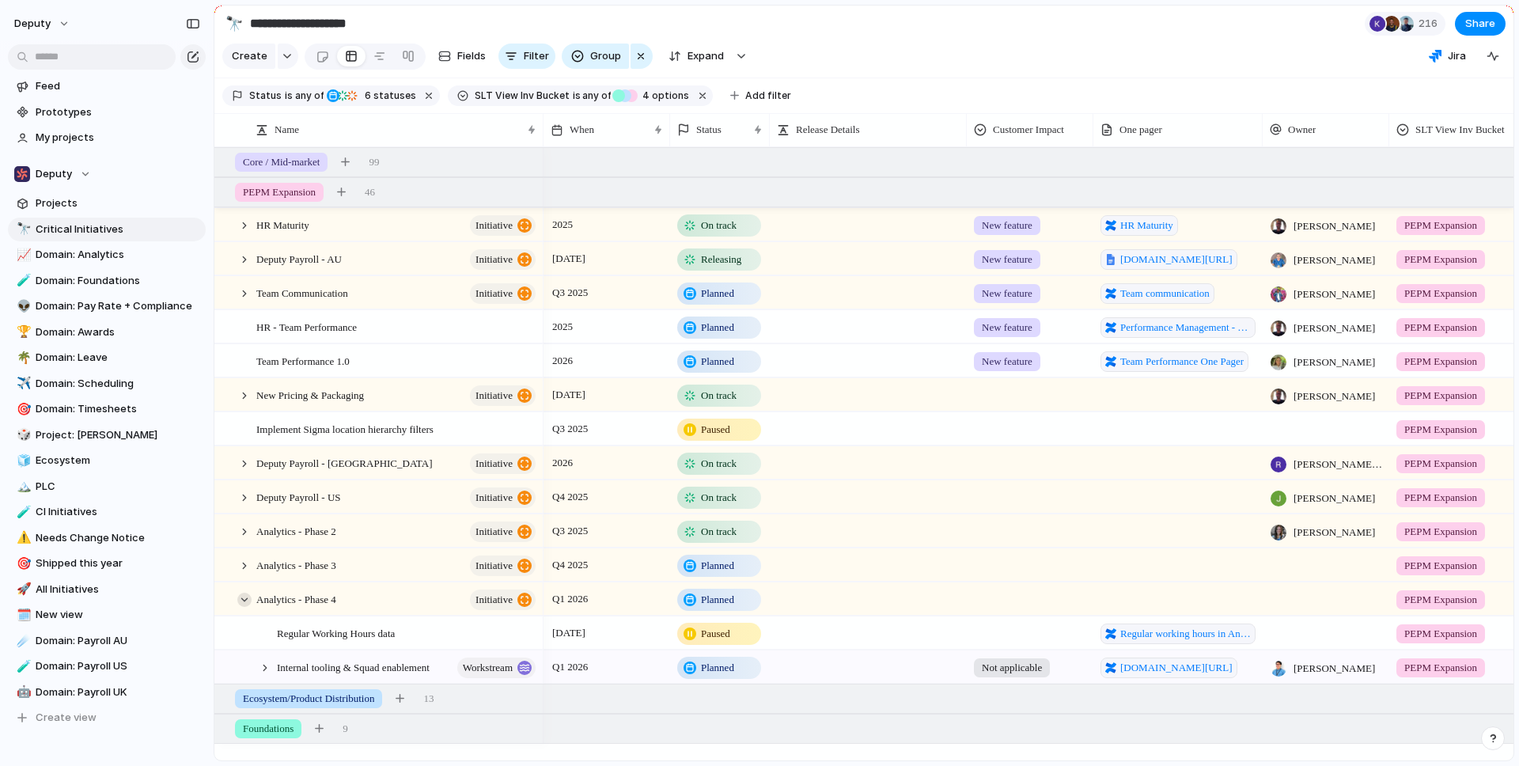
click at [245, 597] on div at bounding box center [244, 600] width 14 height 14
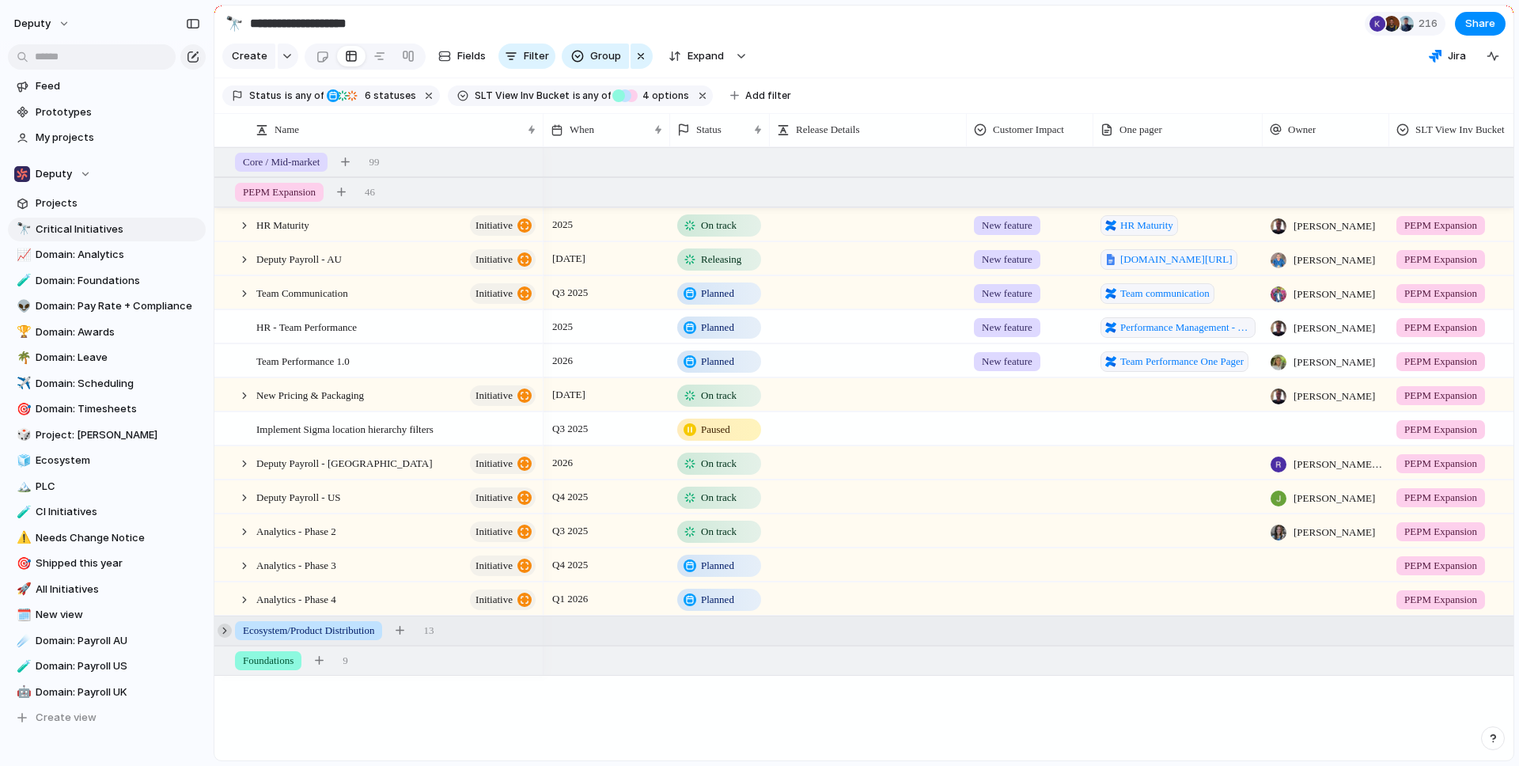
click at [228, 634] on div at bounding box center [225, 631] width 14 height 14
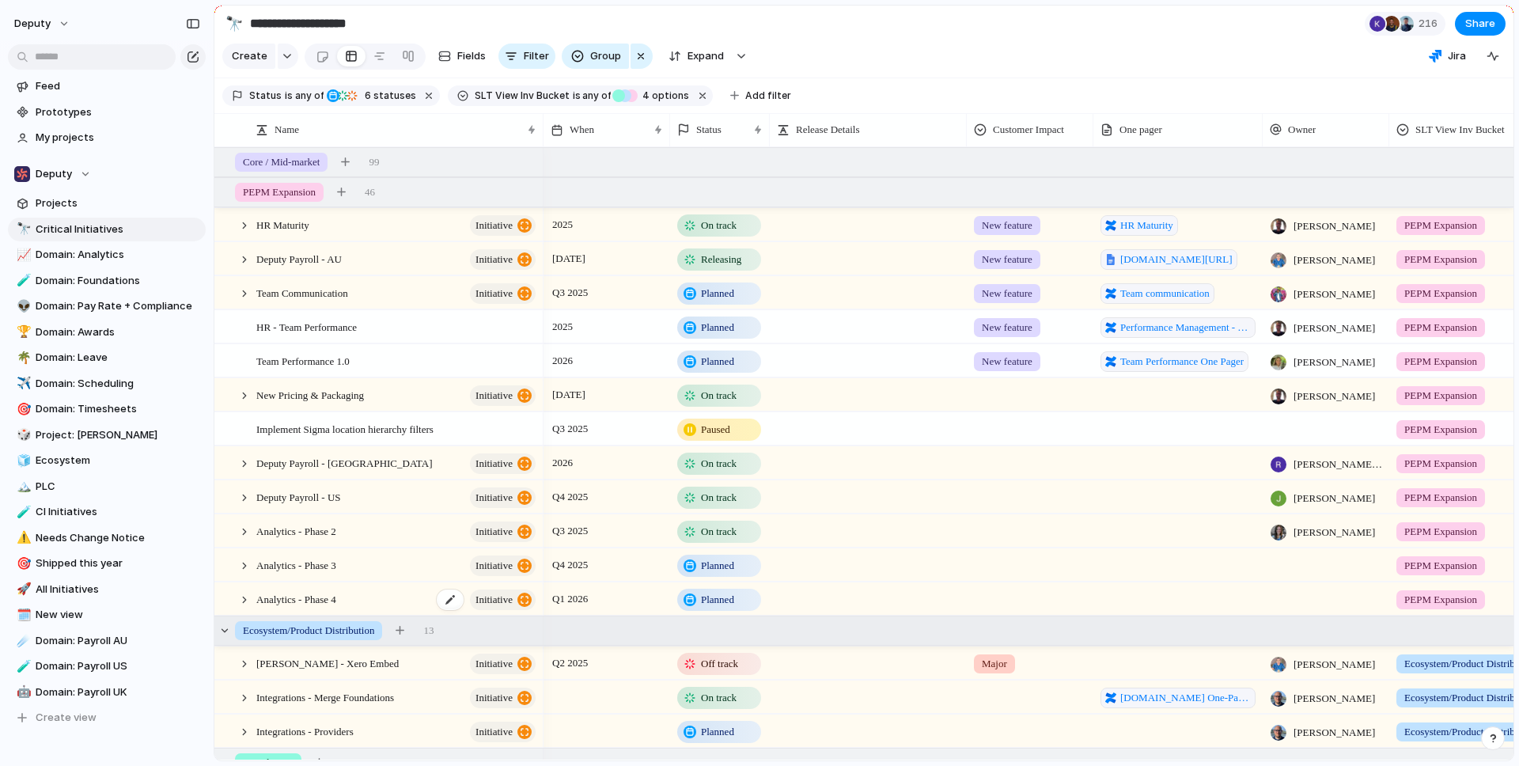
scroll to position [17, 0]
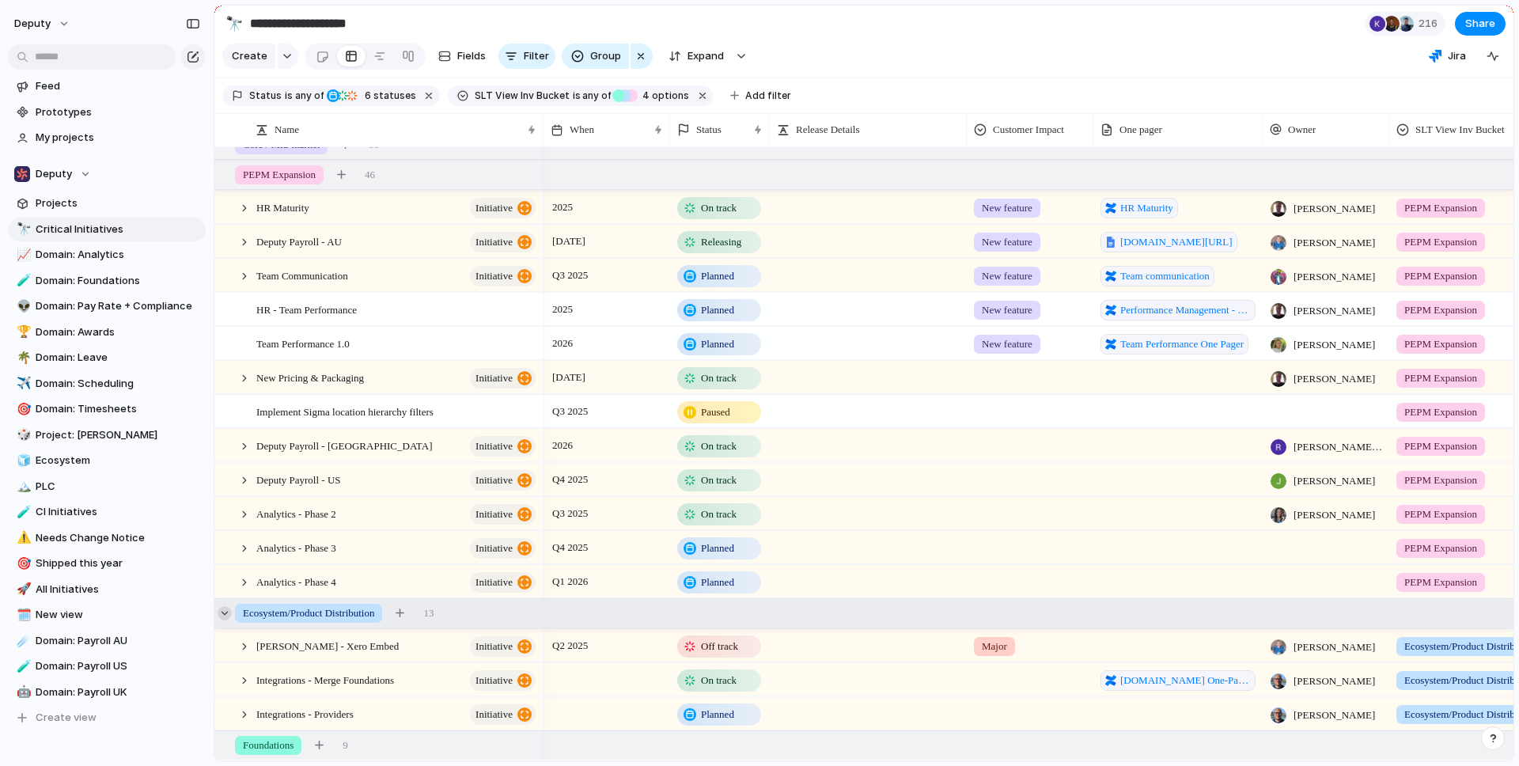
click at [226, 616] on div at bounding box center [225, 613] width 14 height 14
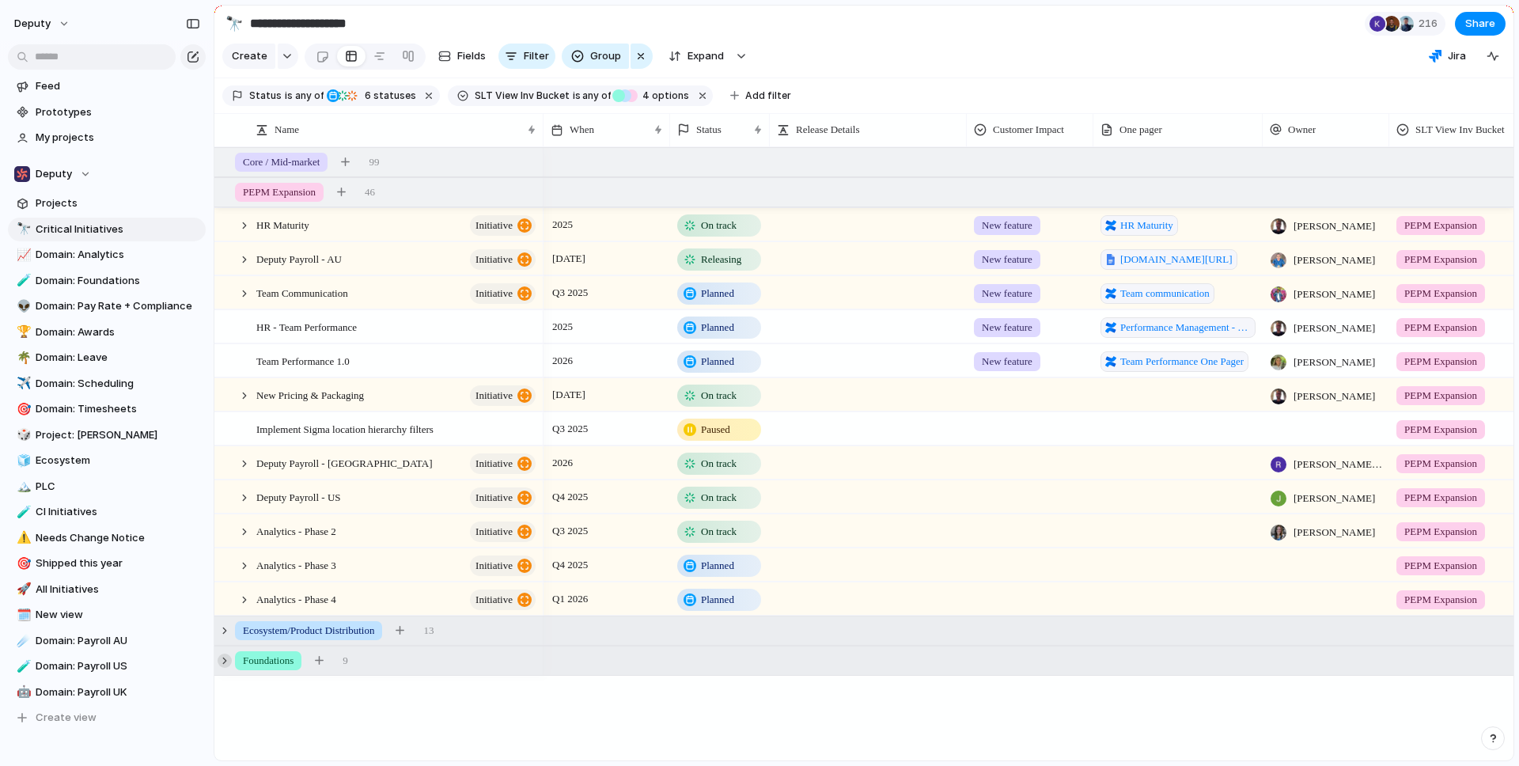
click at [226, 665] on div at bounding box center [225, 661] width 14 height 14
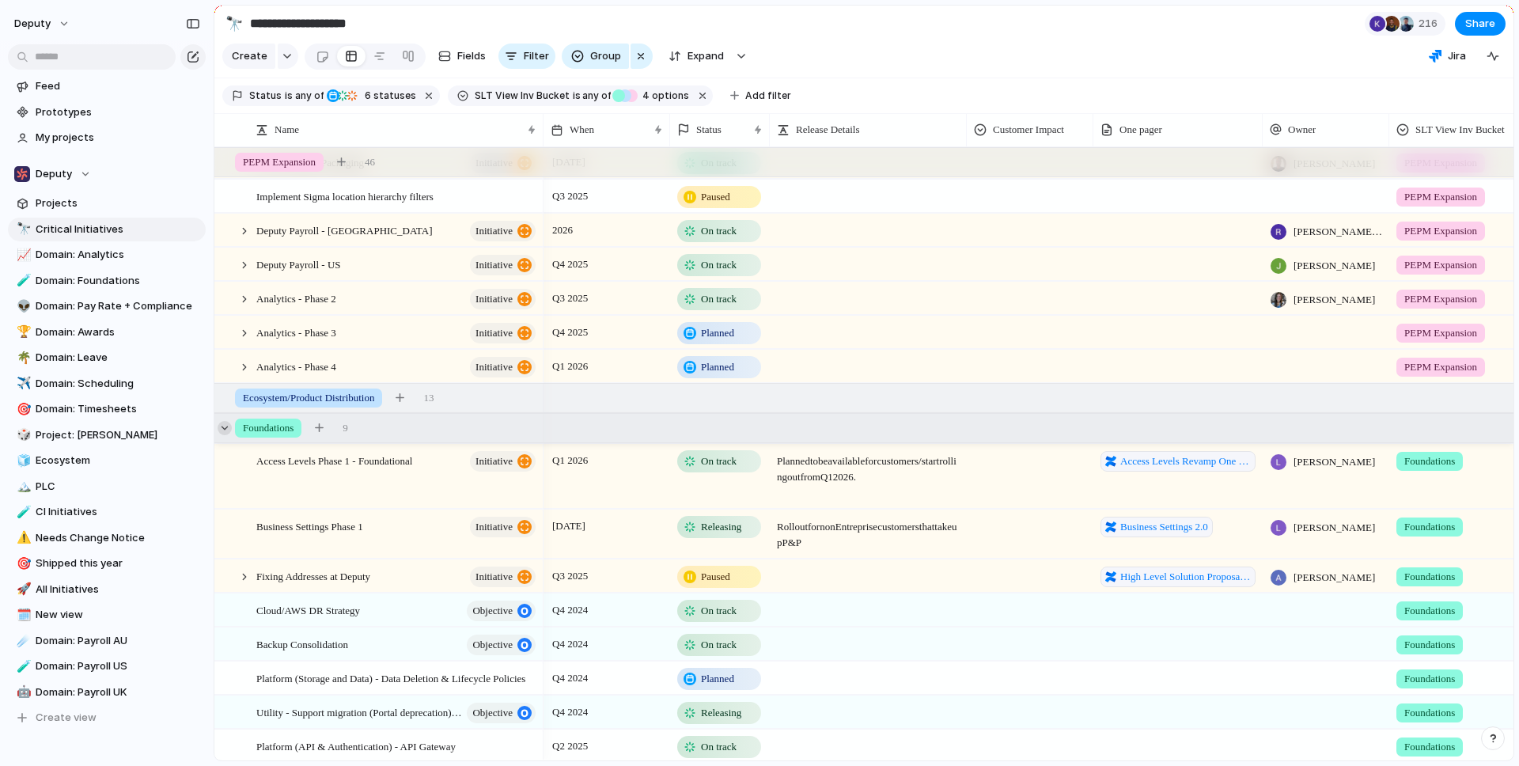
scroll to position [235, 0]
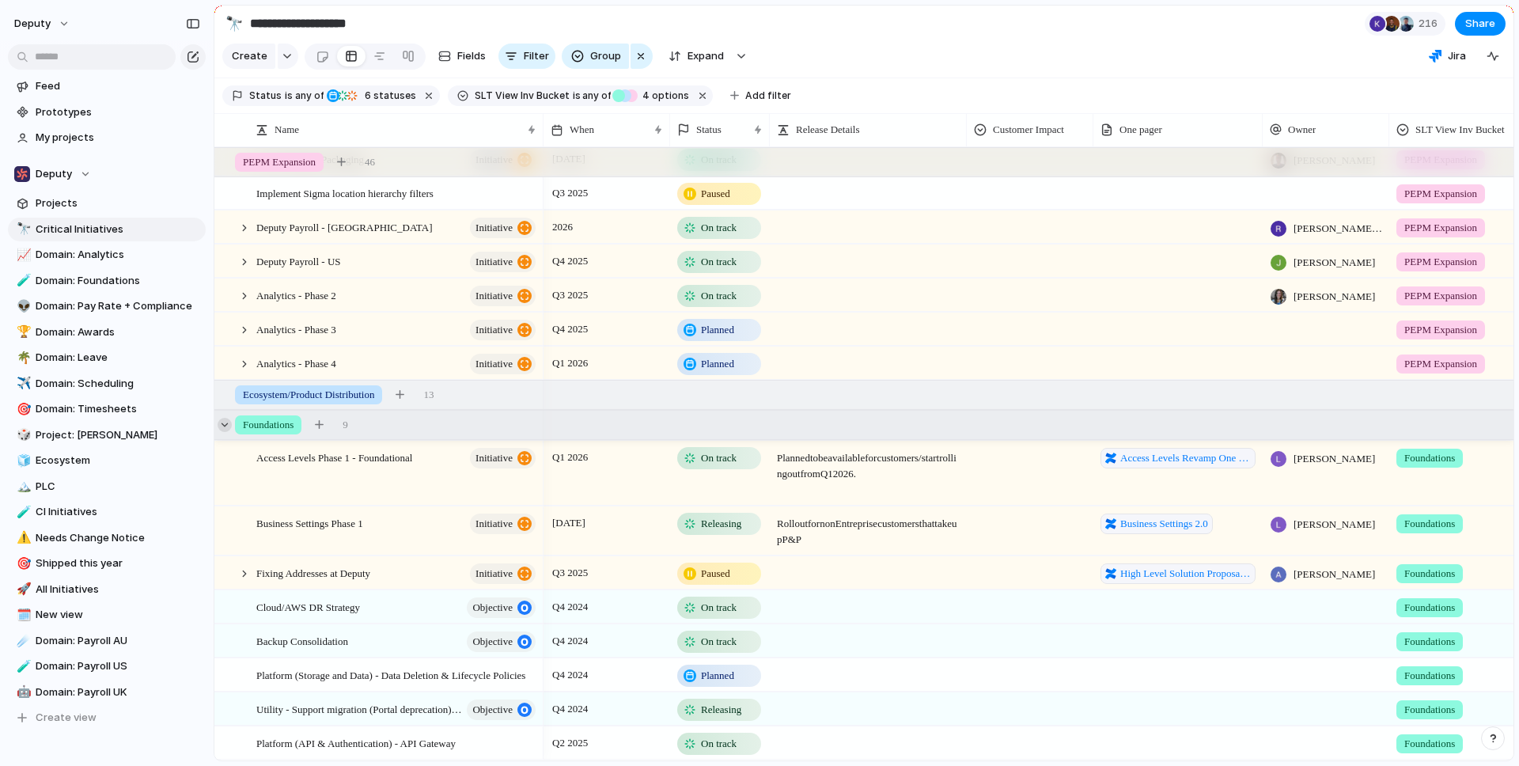
click at [226, 427] on div at bounding box center [225, 425] width 14 height 14
